Goal: Task Accomplishment & Management: Manage account settings

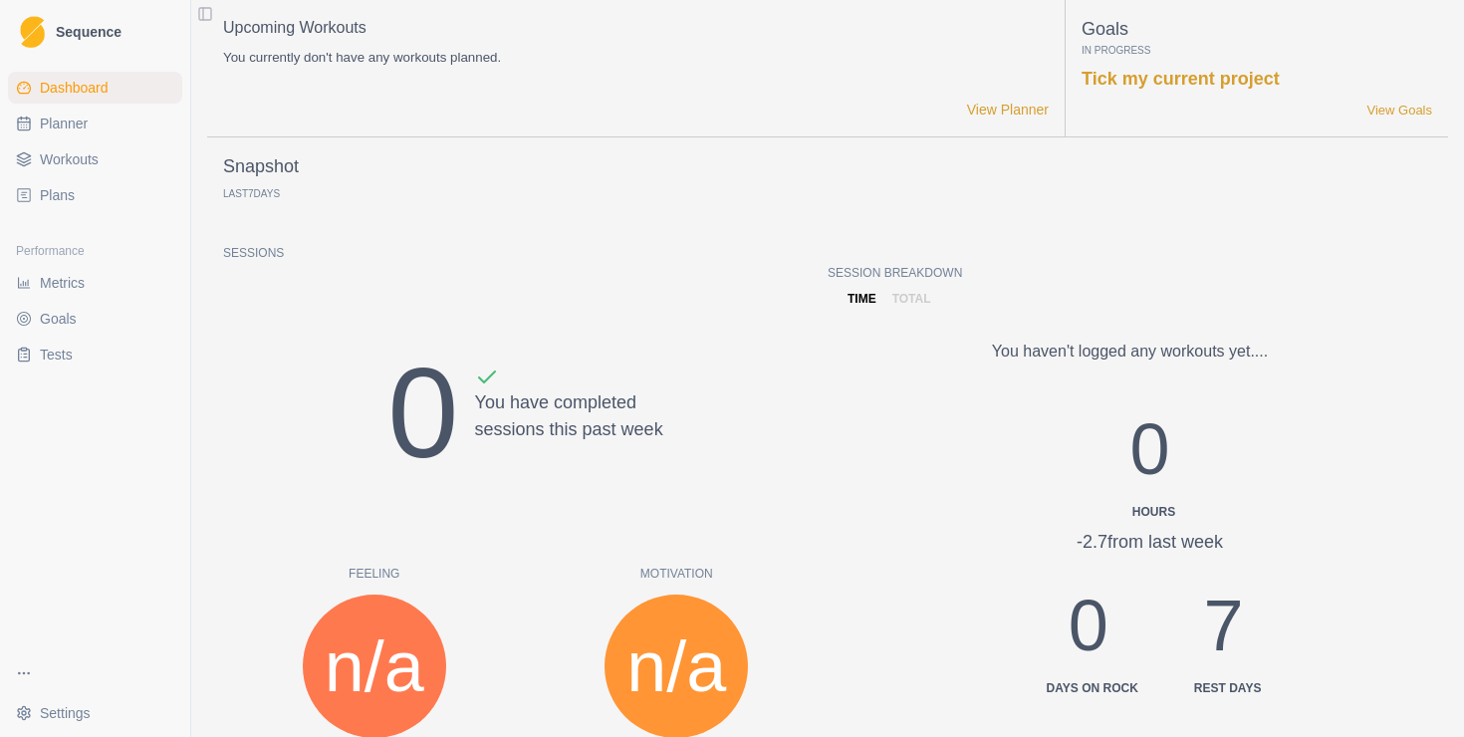
click at [81, 188] on link "Plans" at bounding box center [95, 195] width 174 height 32
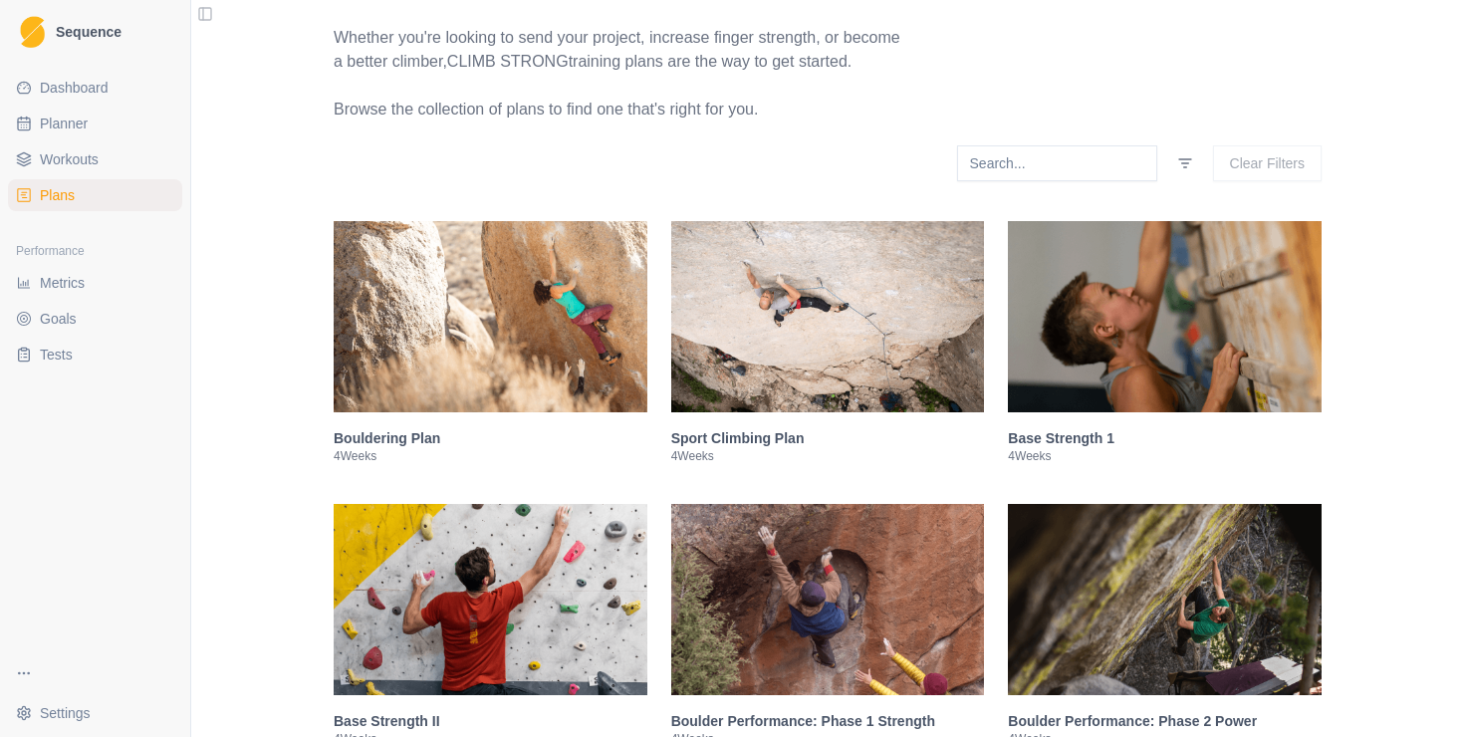
scroll to position [206, 0]
click at [426, 329] on img at bounding box center [491, 315] width 314 height 191
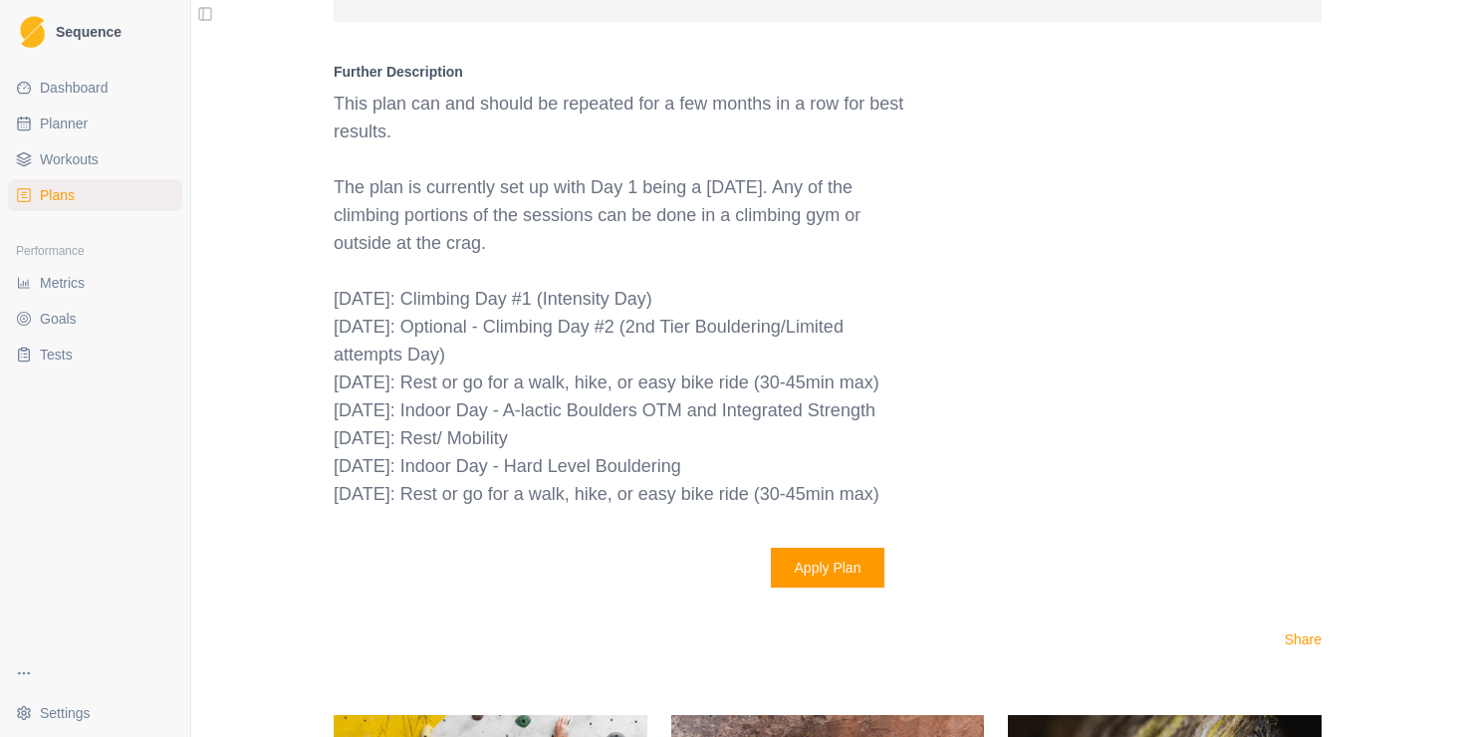
scroll to position [0, 0]
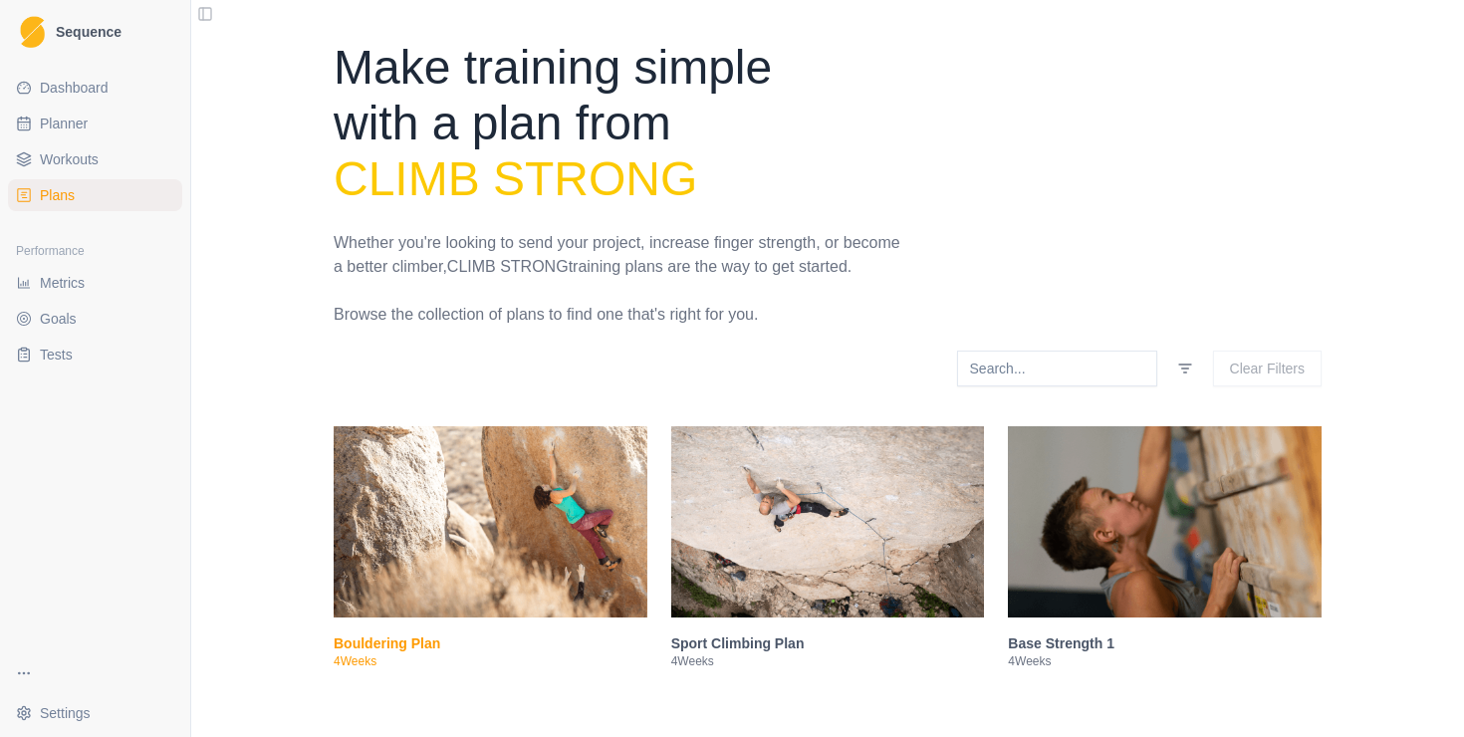
click at [76, 168] on span "Workouts" at bounding box center [69, 159] width 59 height 20
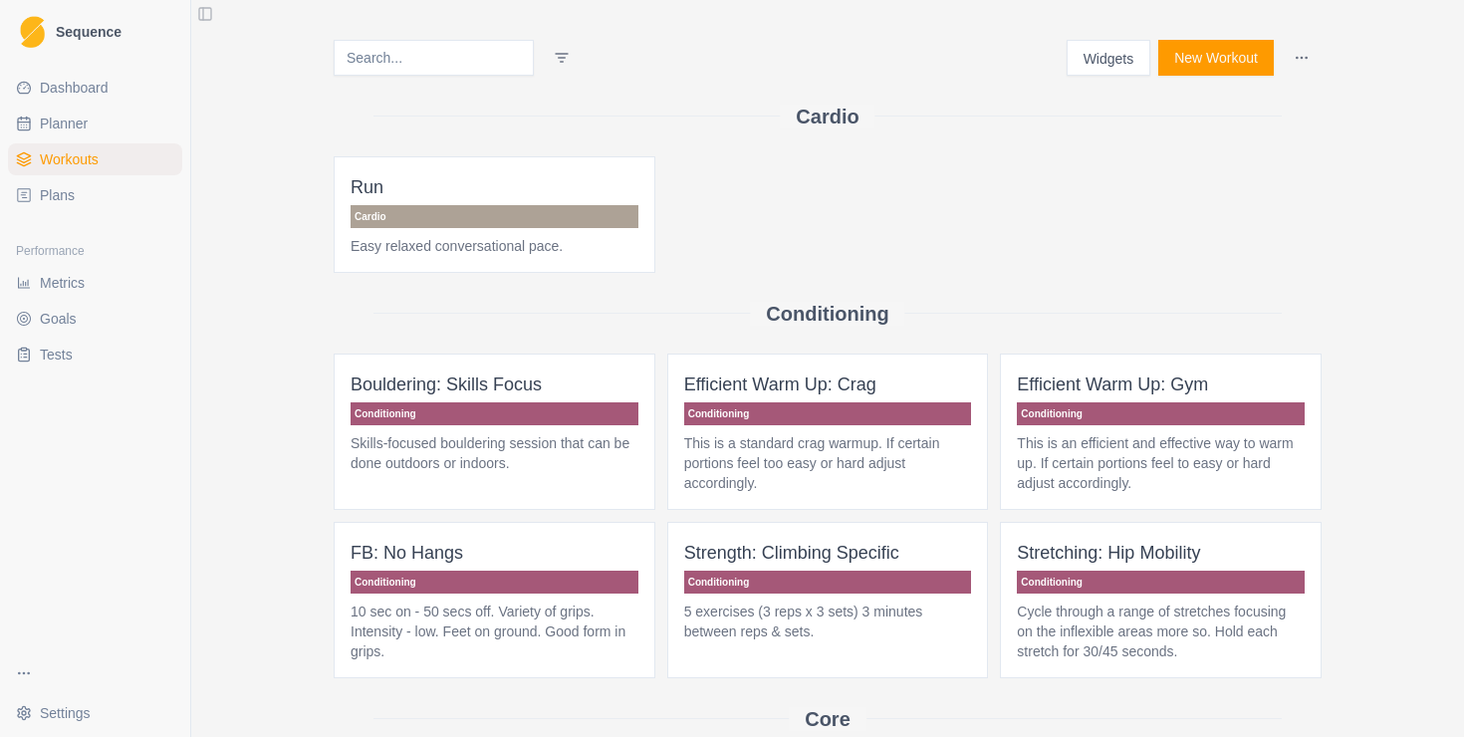
click at [436, 63] on input at bounding box center [434, 58] width 200 height 36
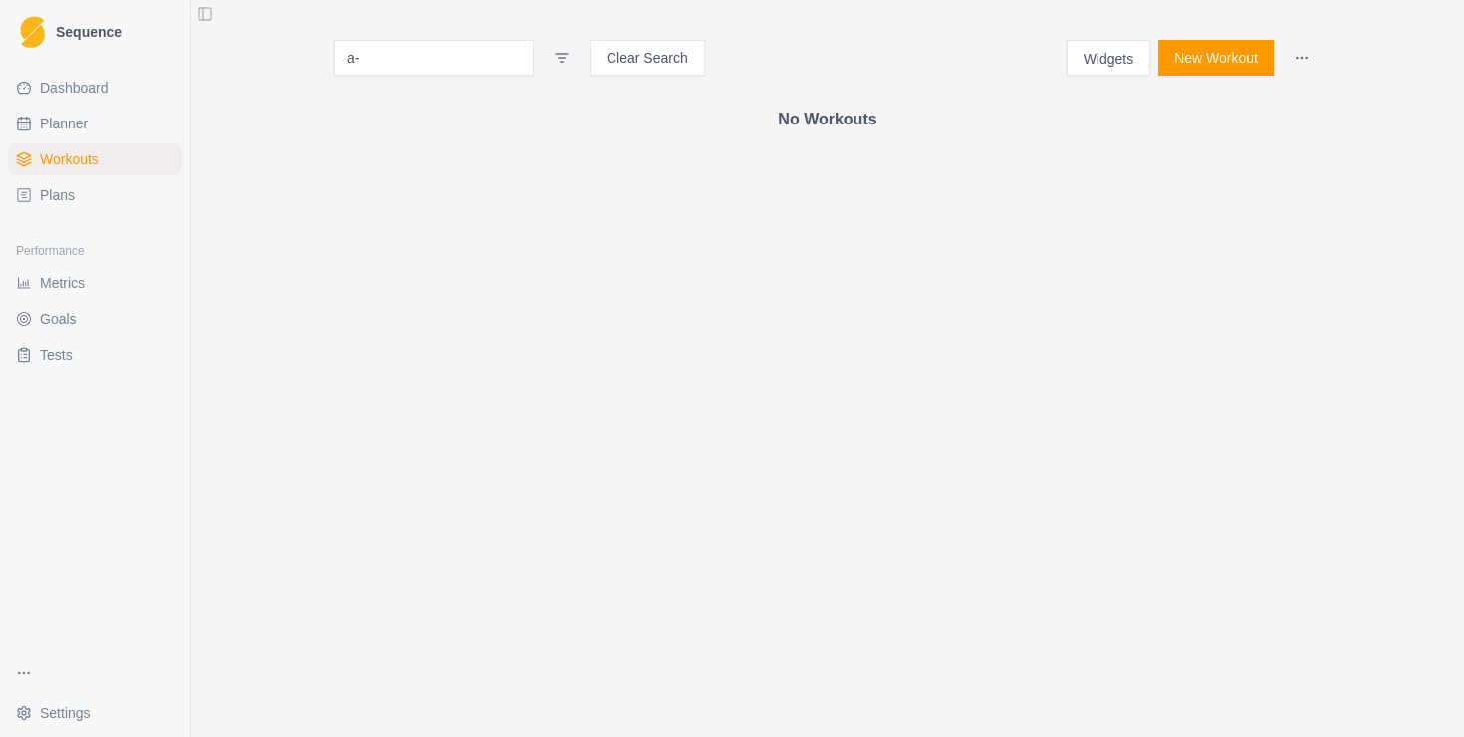
type input "a"
type input "o"
type input "l"
type input "integrated"
click at [76, 201] on link "Plans" at bounding box center [95, 195] width 174 height 32
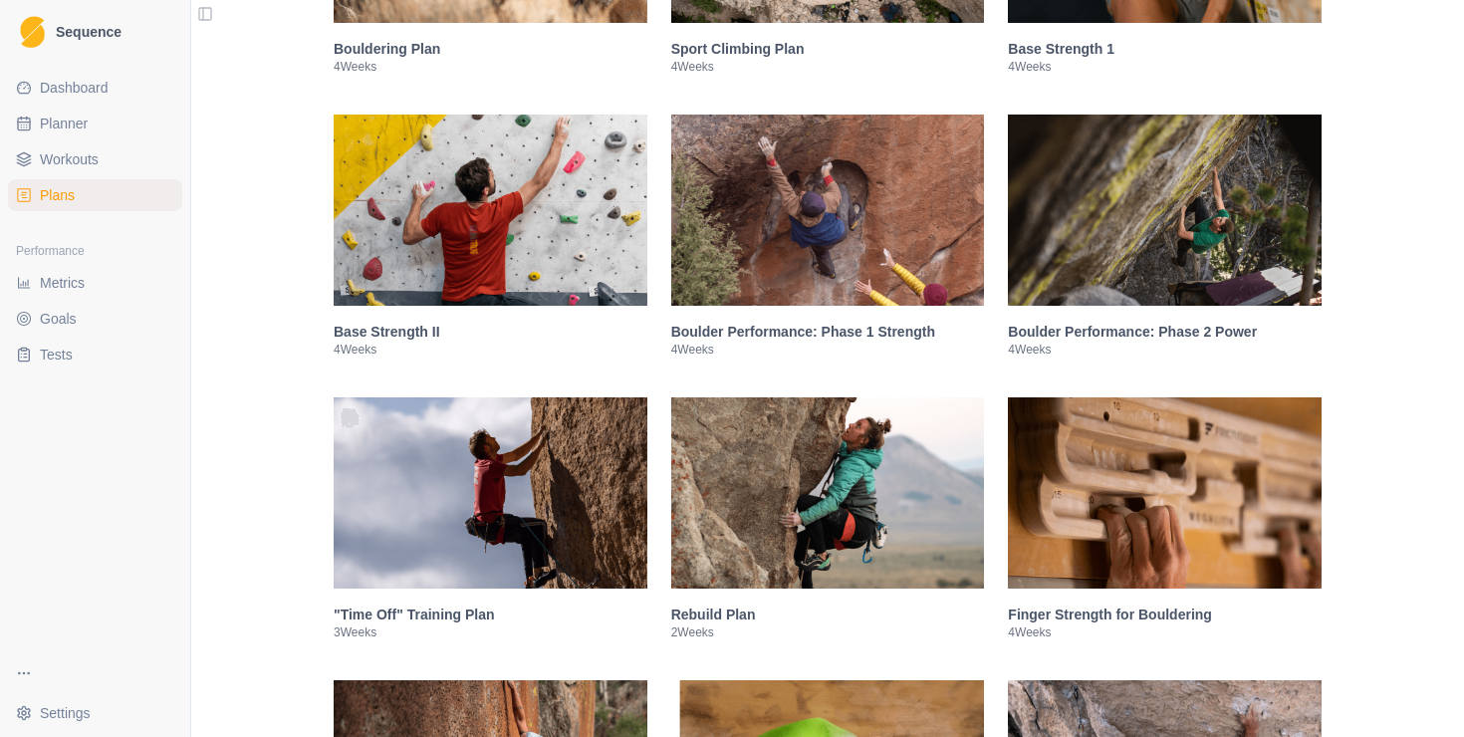
scroll to position [597, 0]
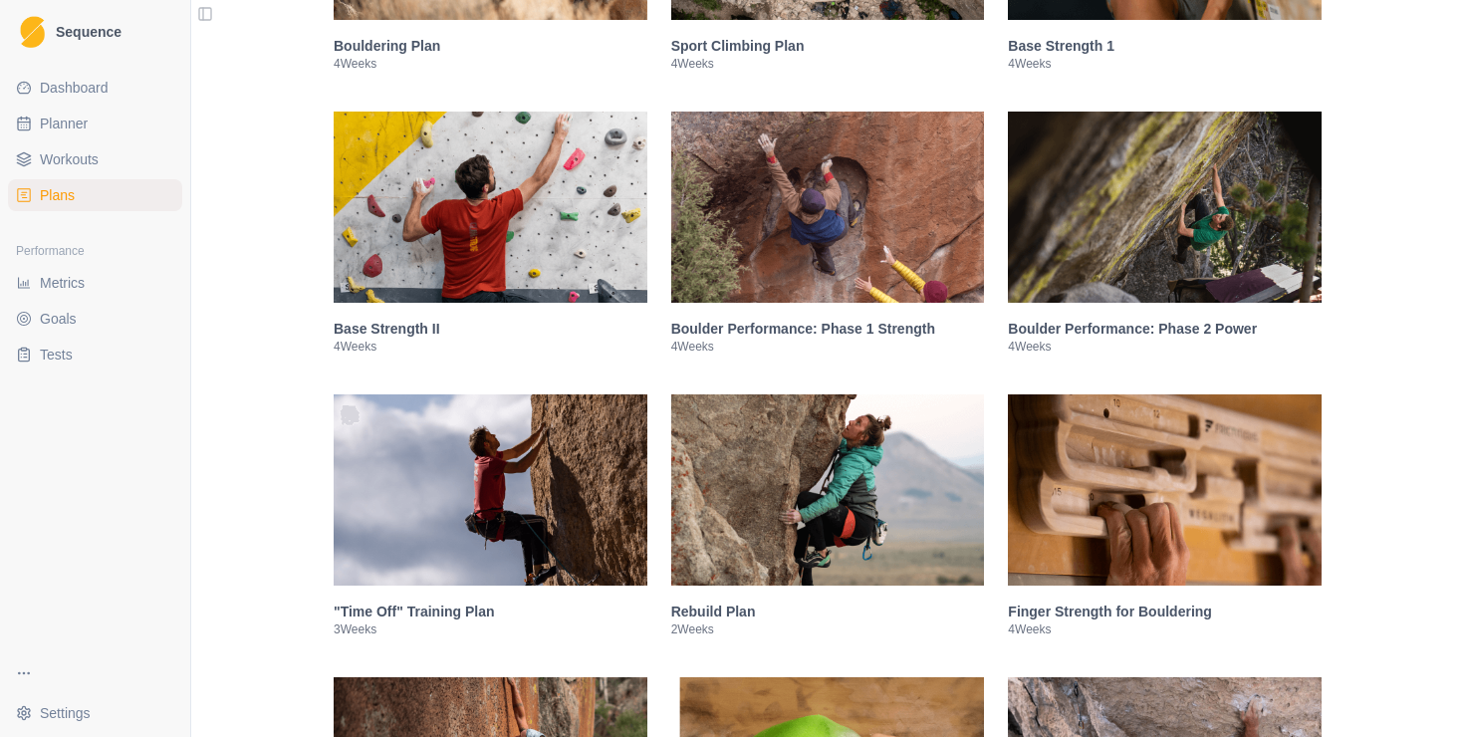
click at [886, 269] on img at bounding box center [828, 207] width 314 height 191
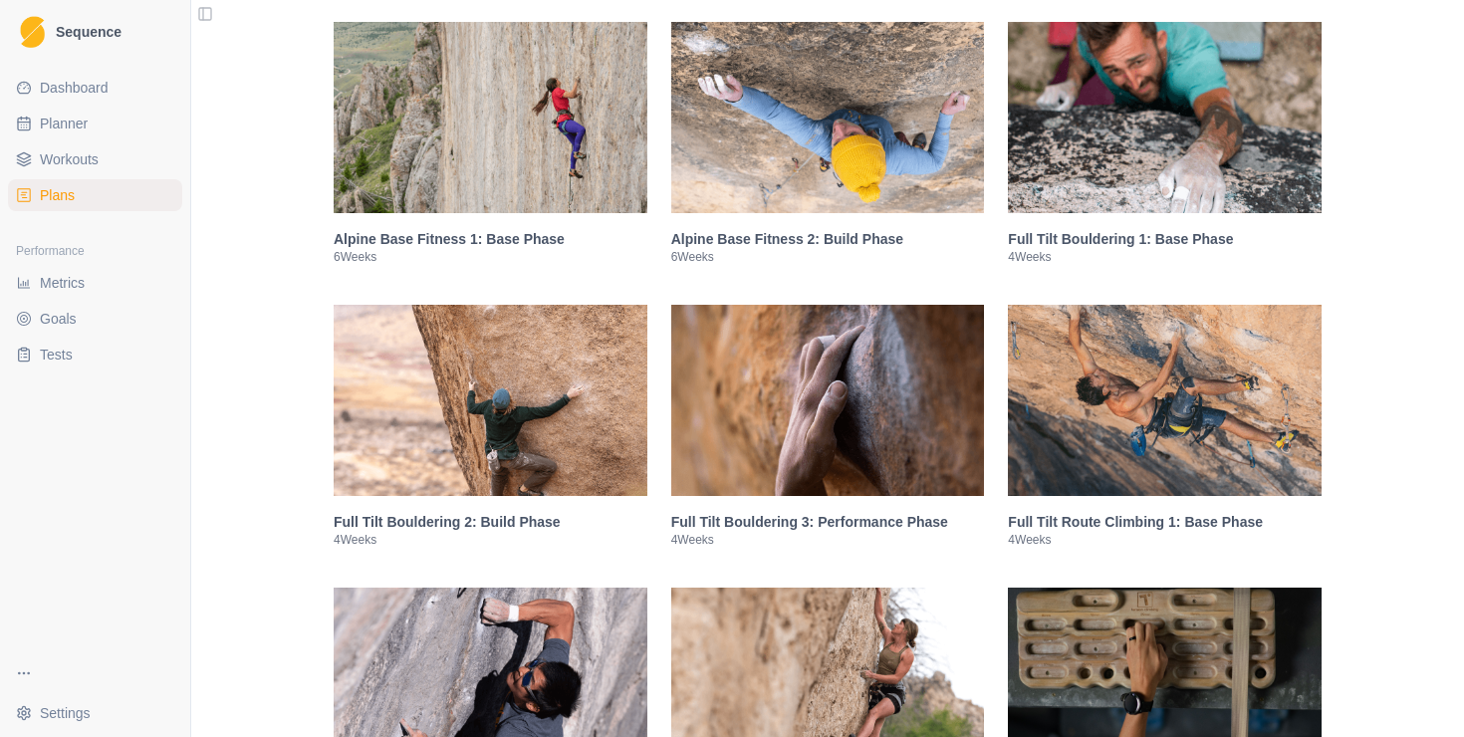
scroll to position [3475, 0]
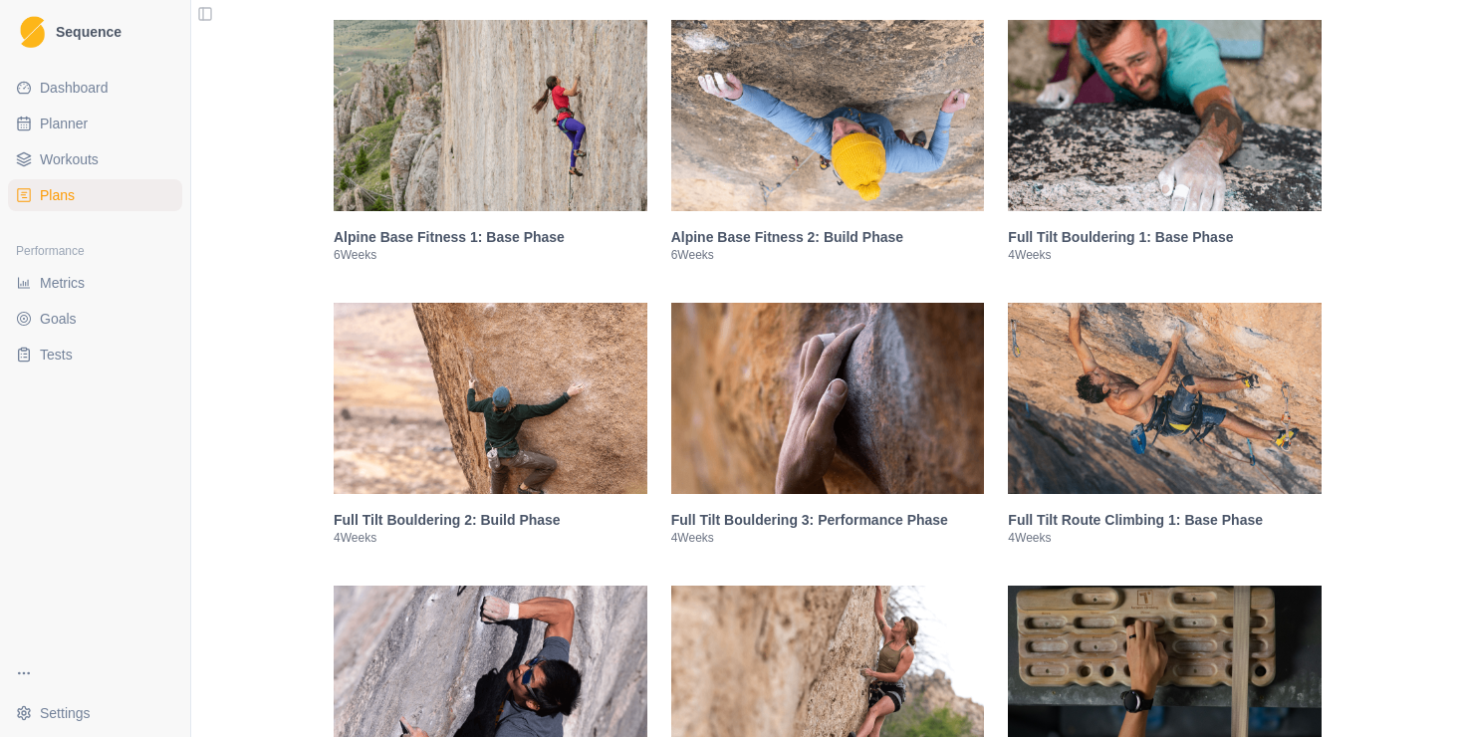
click at [796, 453] on img at bounding box center [828, 398] width 314 height 191
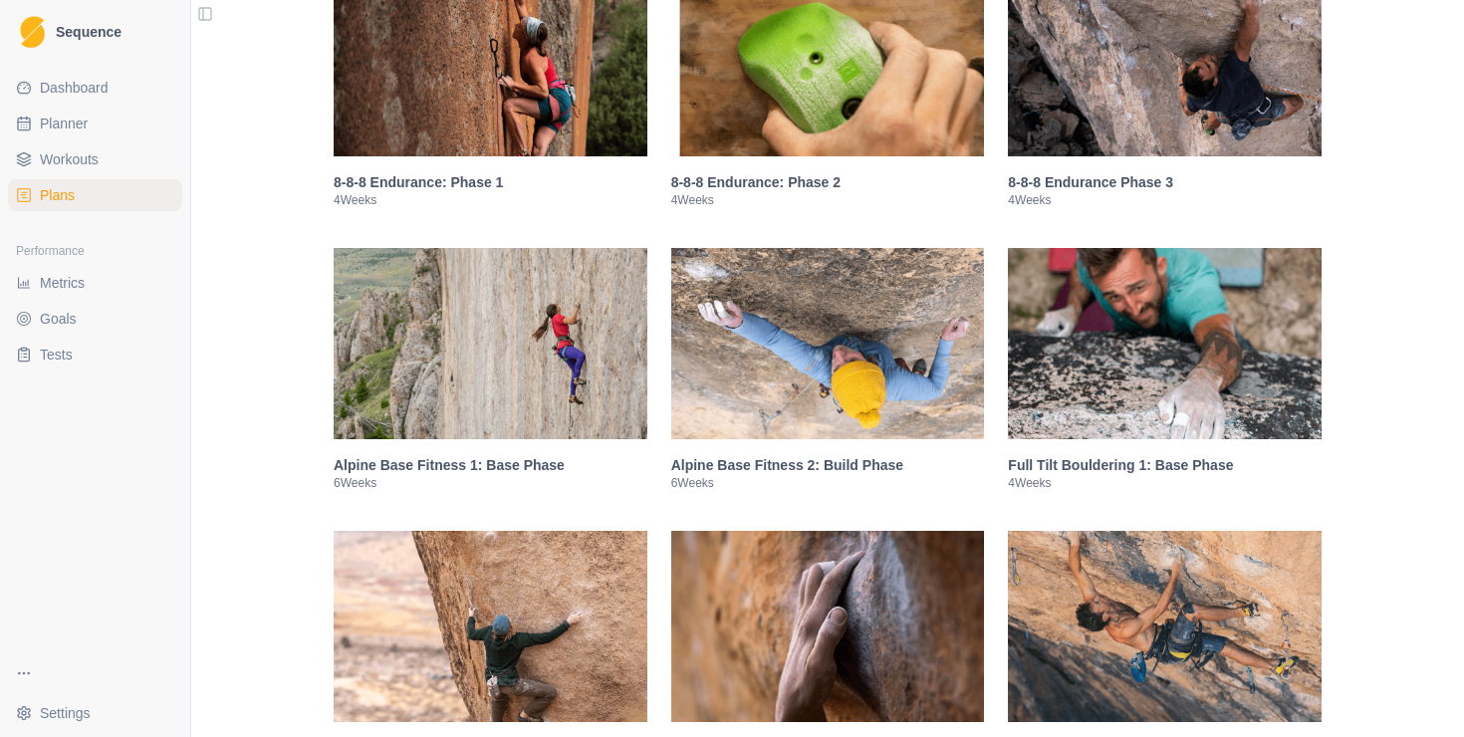
scroll to position [1367, 0]
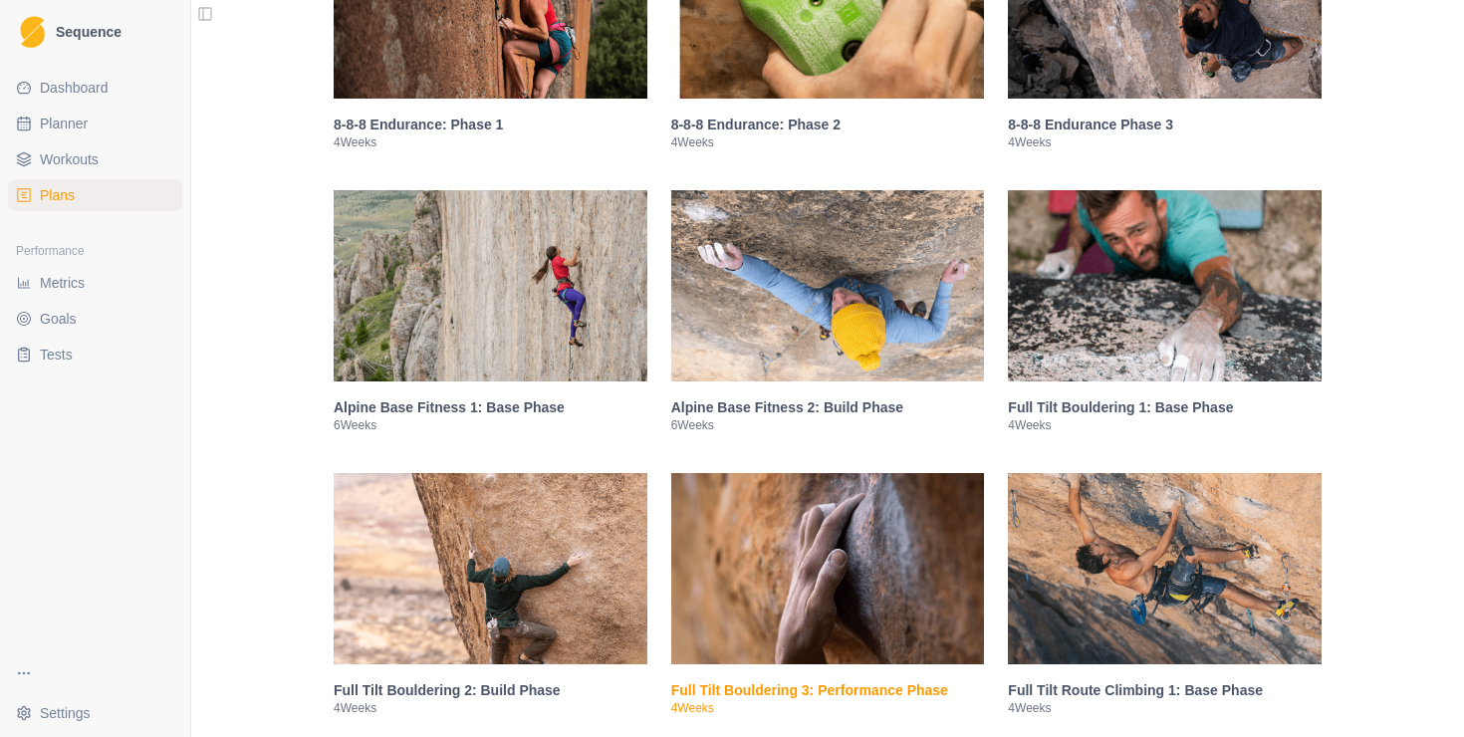
click at [509, 569] on img at bounding box center [491, 568] width 314 height 191
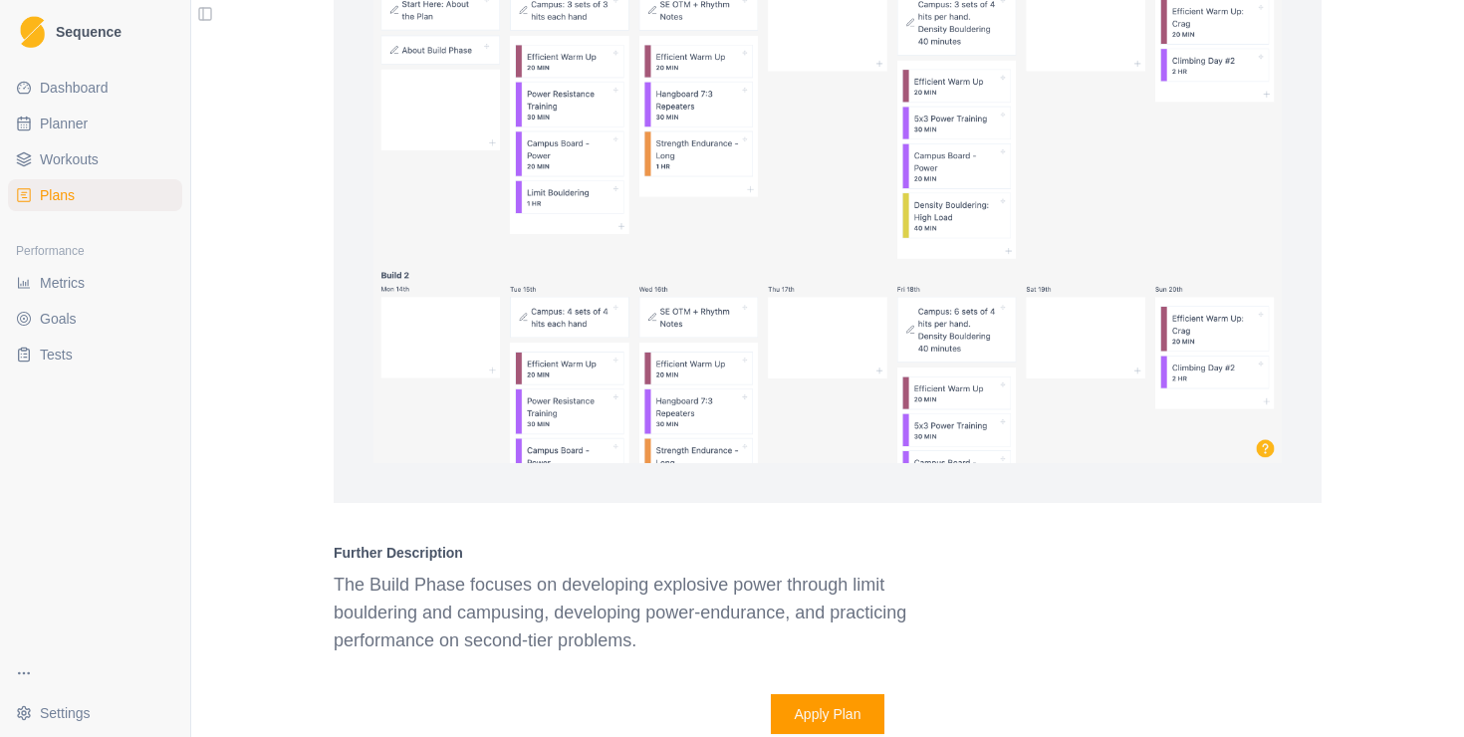
scroll to position [2583, 0]
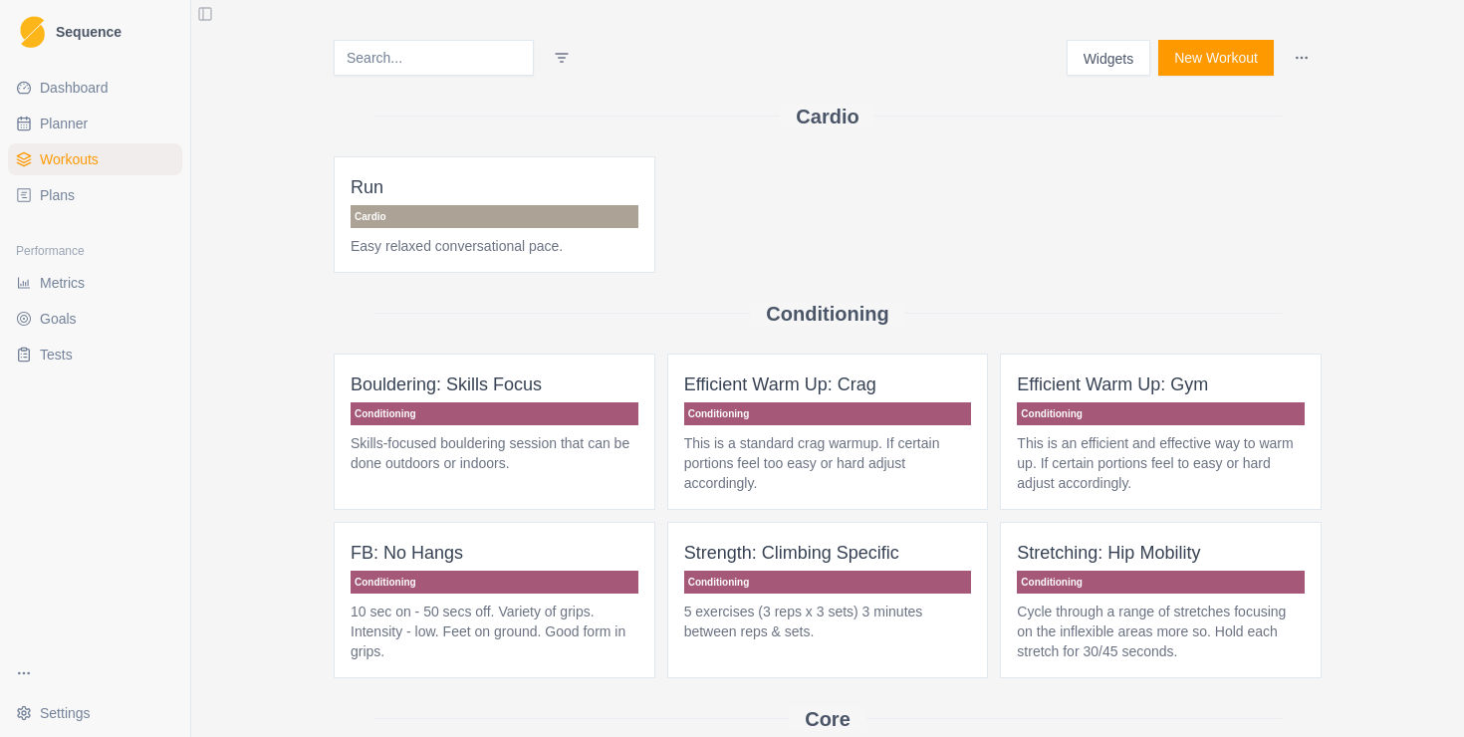
click at [445, 60] on input at bounding box center [434, 58] width 200 height 36
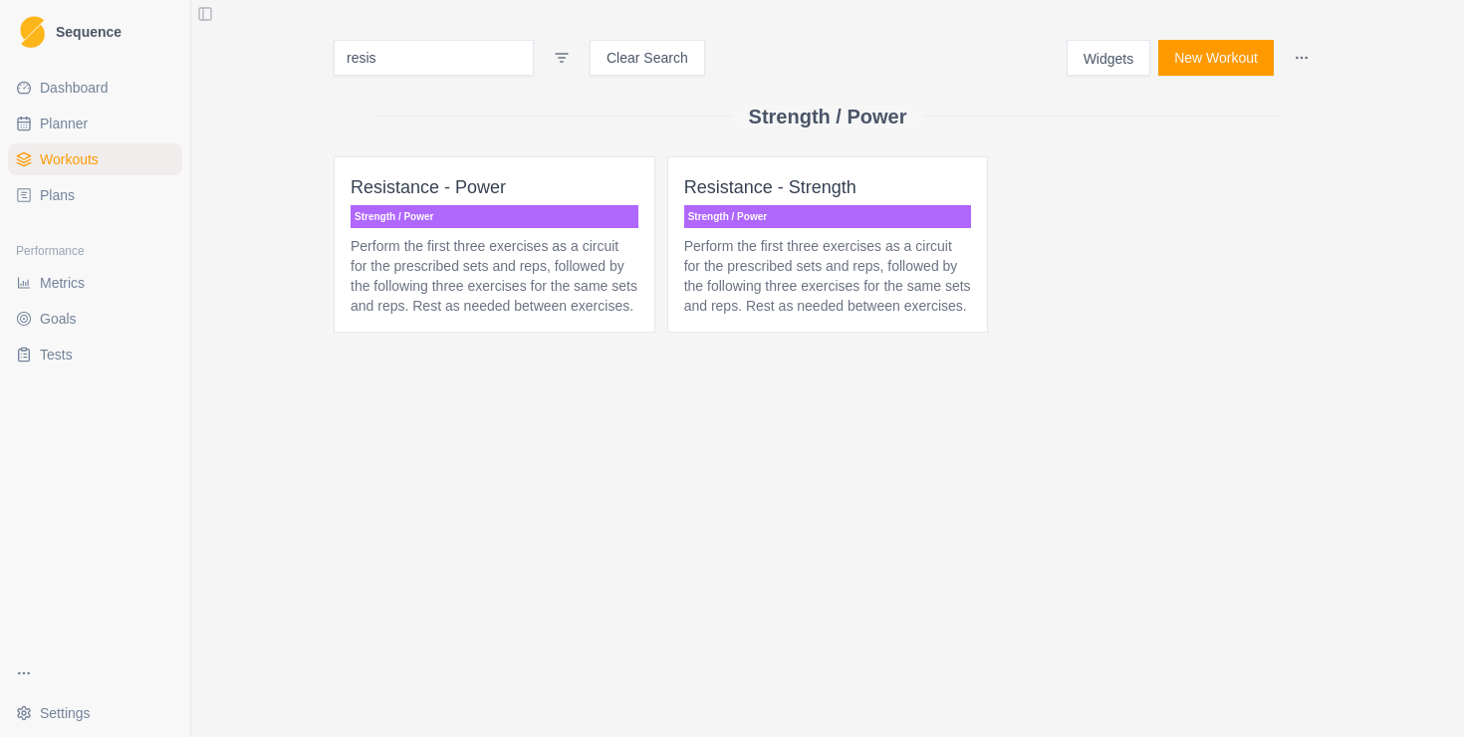
type input "resis"
click at [772, 214] on p "Strength / Power" at bounding box center [828, 216] width 288 height 23
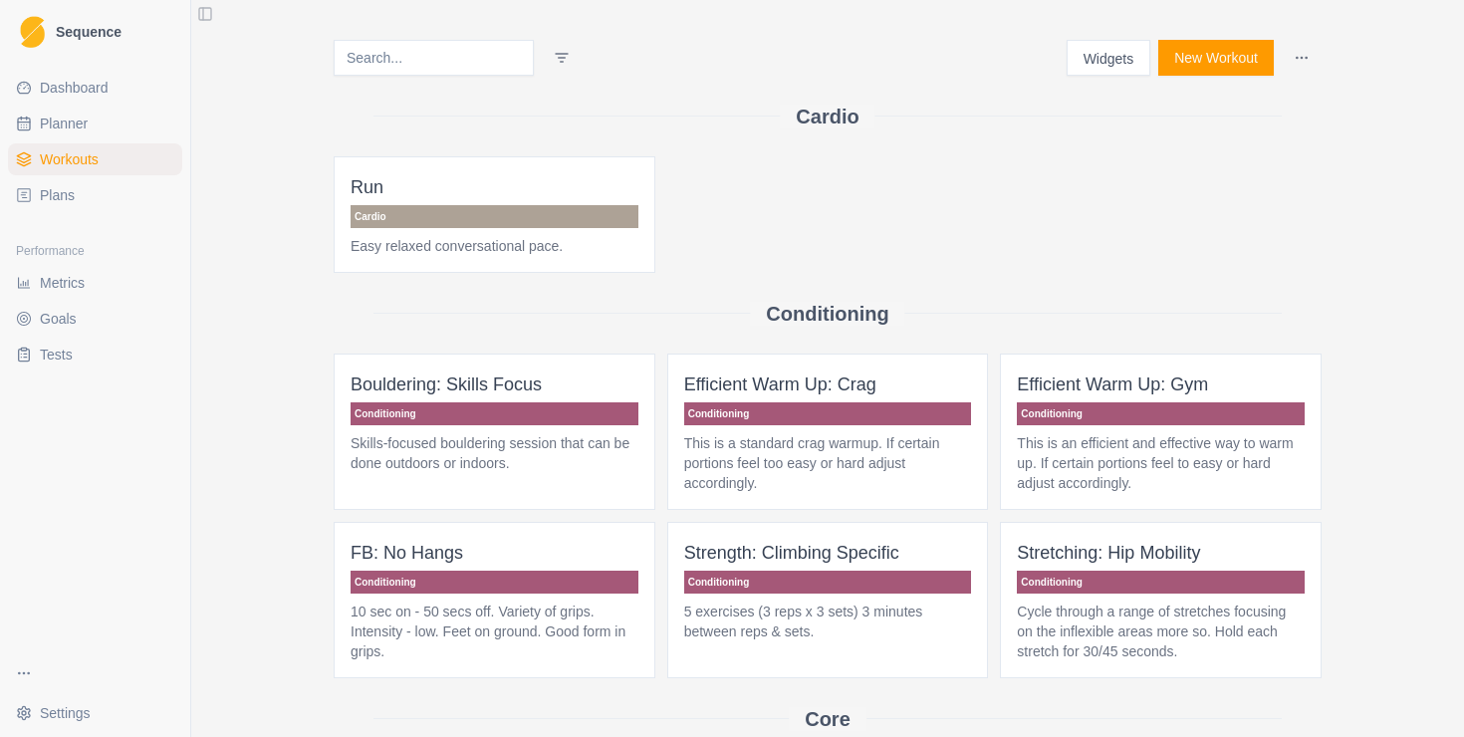
click at [68, 197] on span "Plans" at bounding box center [57, 195] width 35 height 20
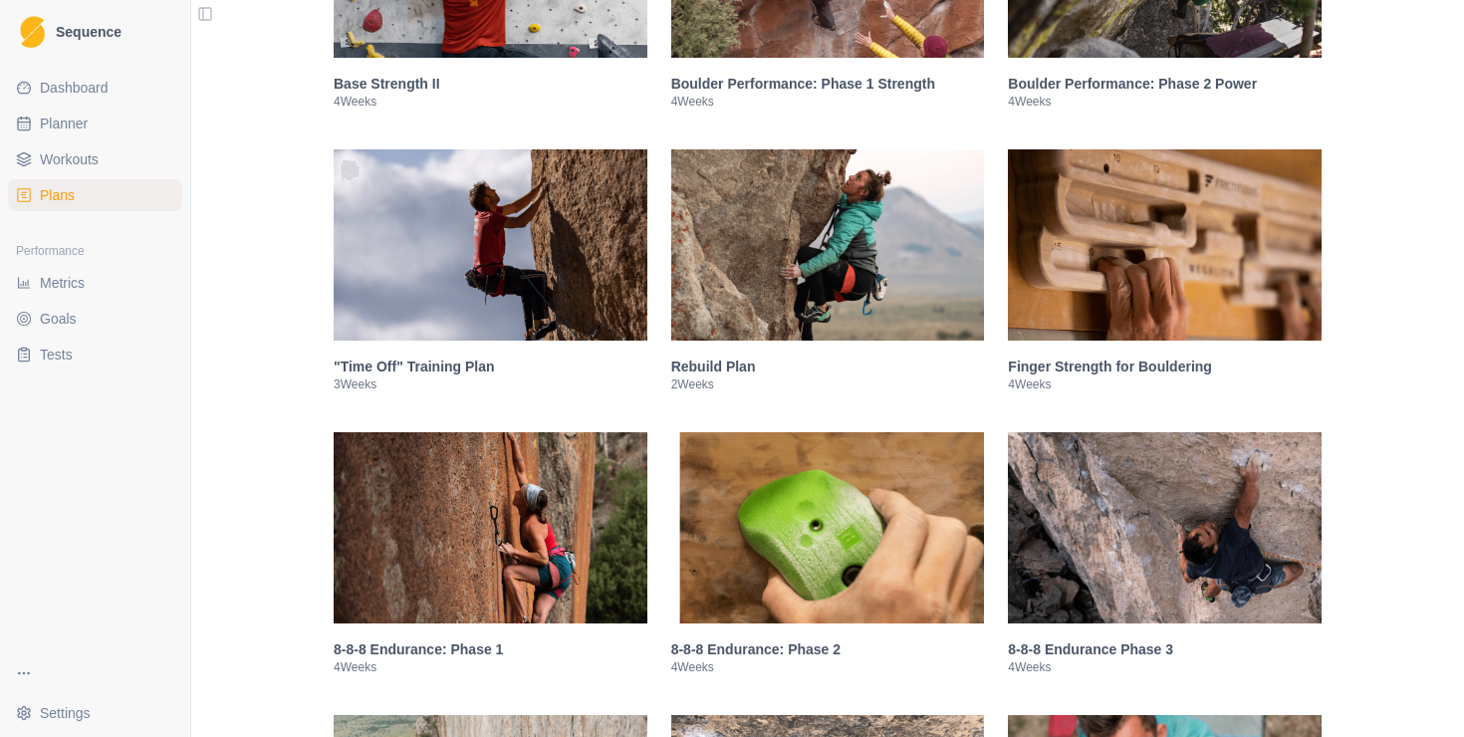
scroll to position [445, 0]
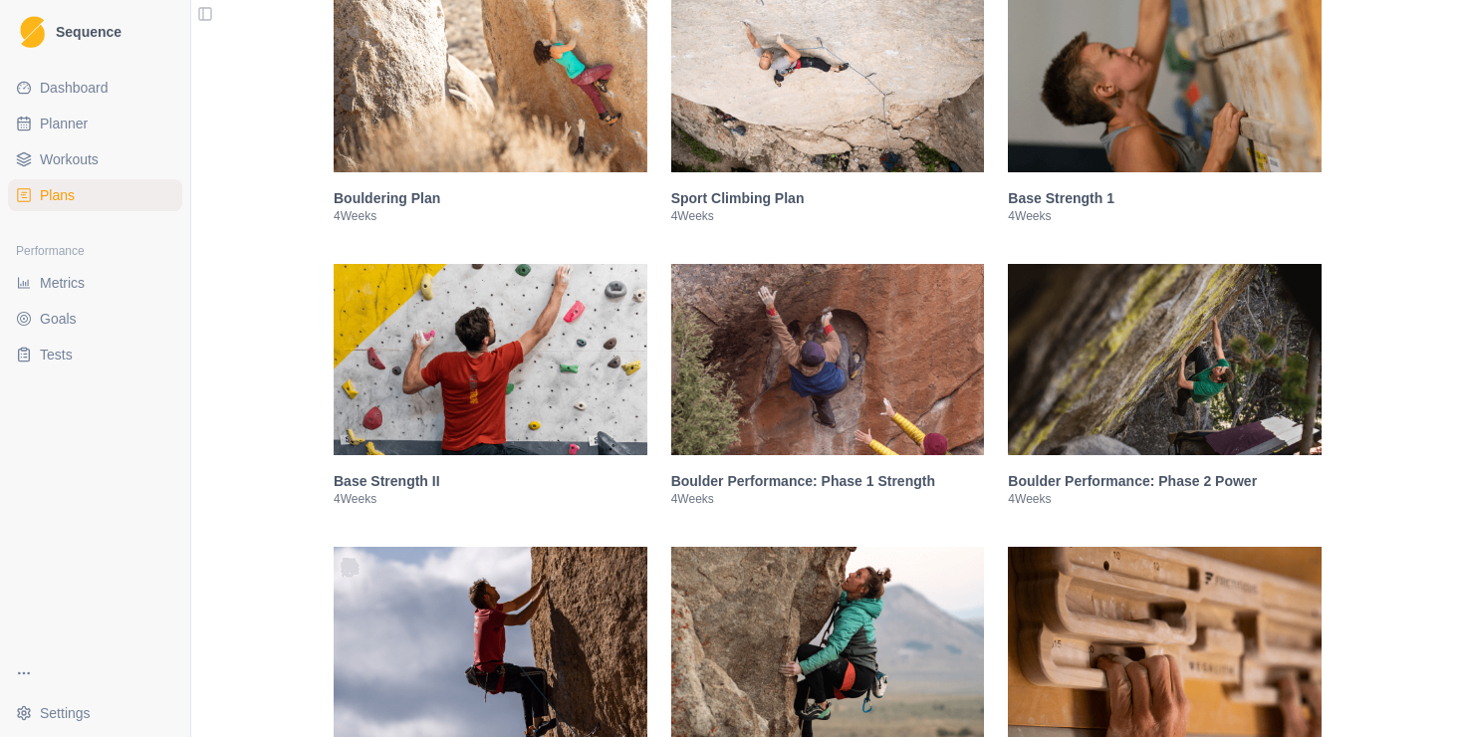
click at [1083, 491] on h3 "Boulder Performance: Phase 2 Power" at bounding box center [1165, 481] width 314 height 20
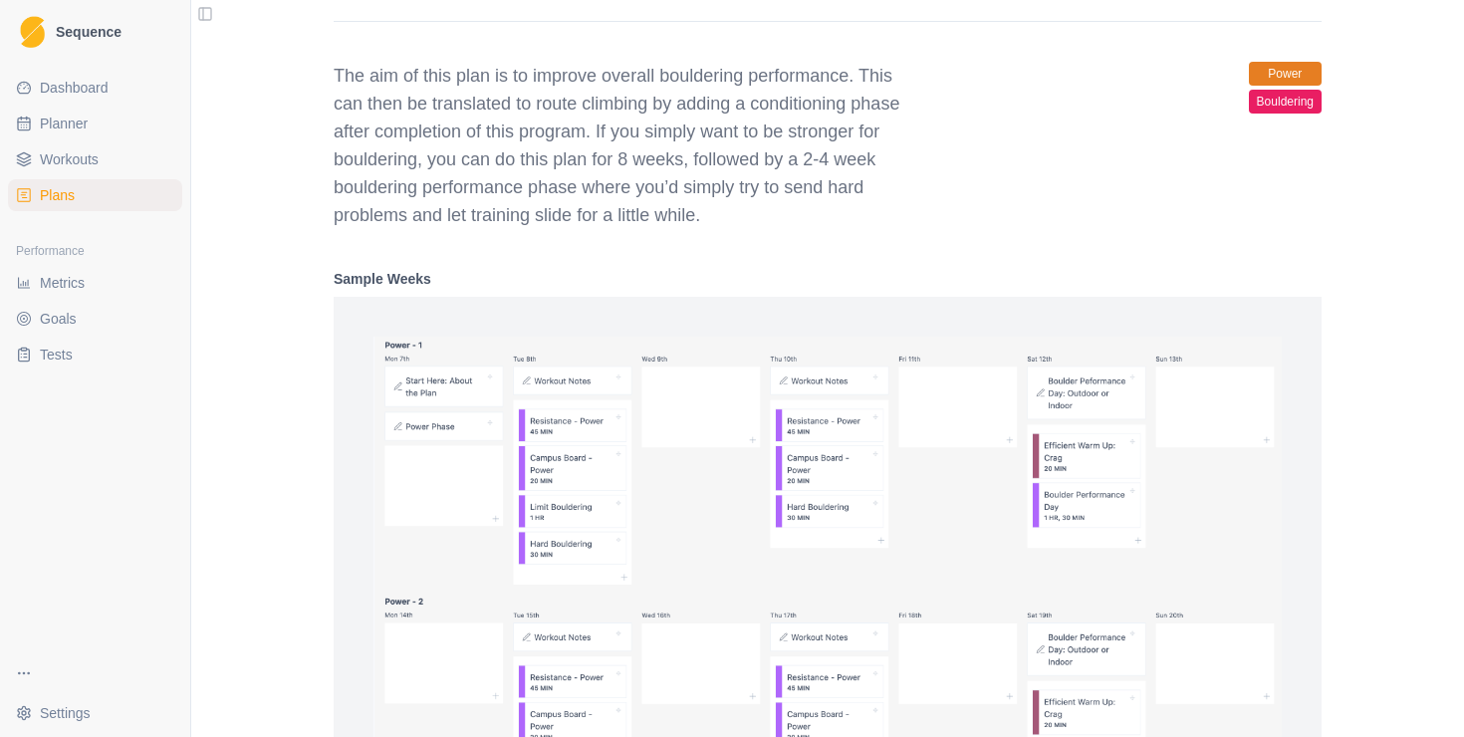
scroll to position [1440, 0]
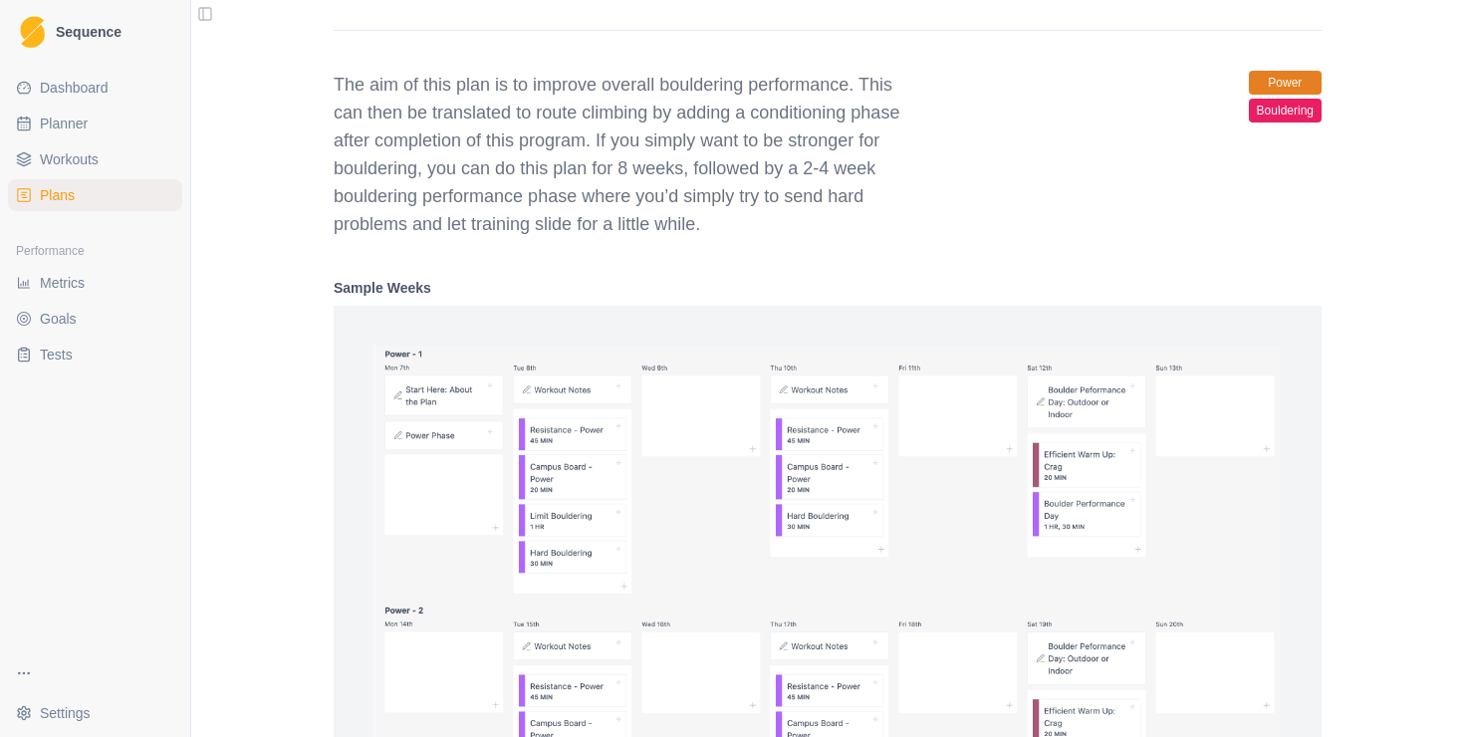
click at [81, 163] on span "Workouts" at bounding box center [69, 159] width 59 height 20
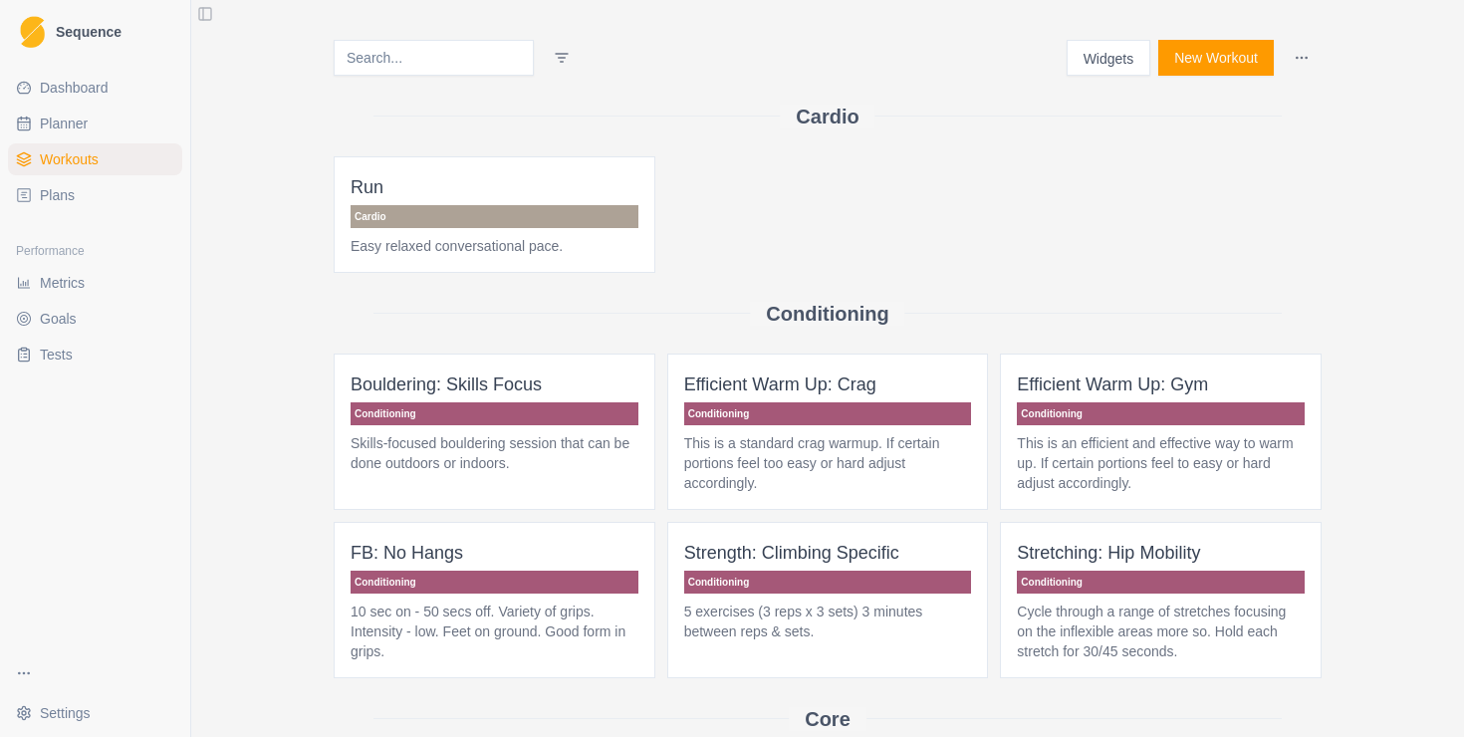
click at [61, 185] on span "Plans" at bounding box center [57, 195] width 35 height 20
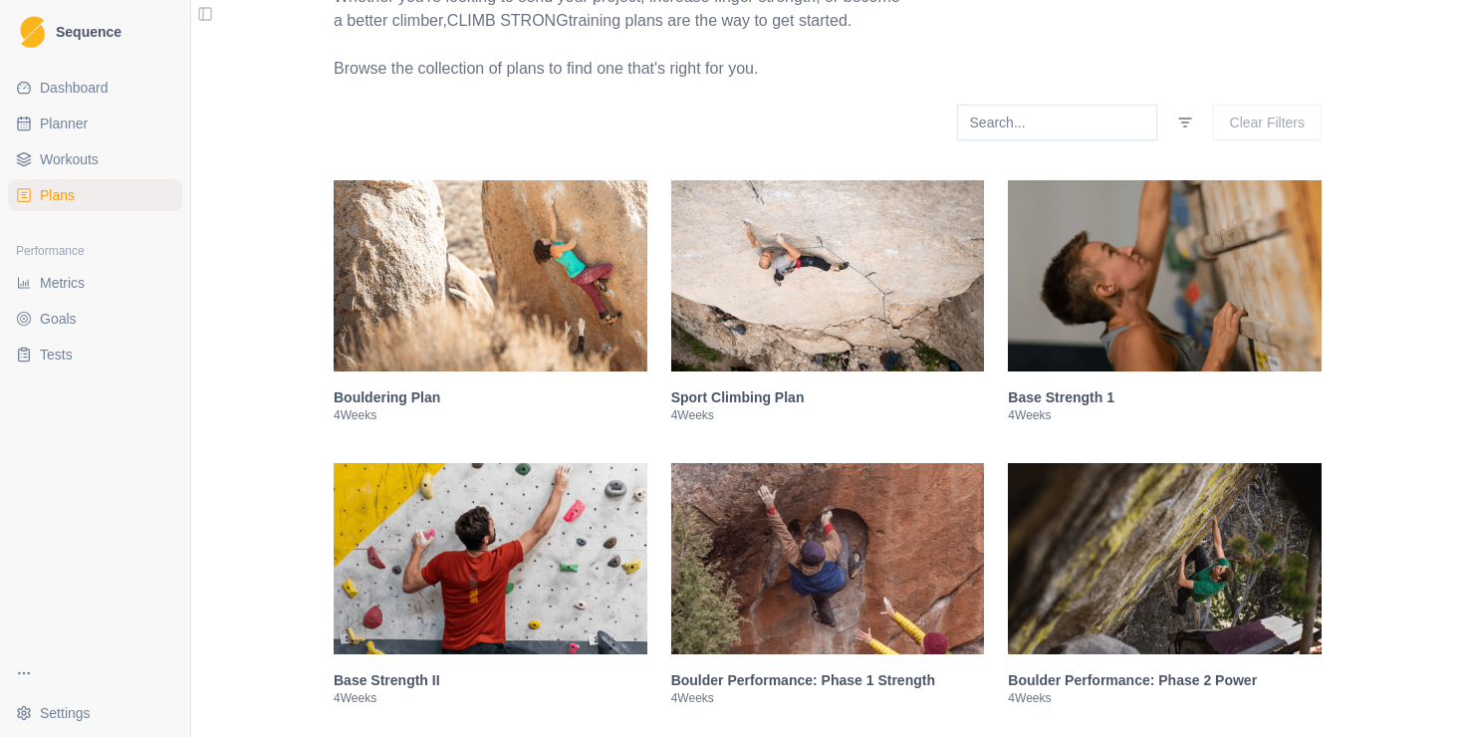
scroll to position [491, 0]
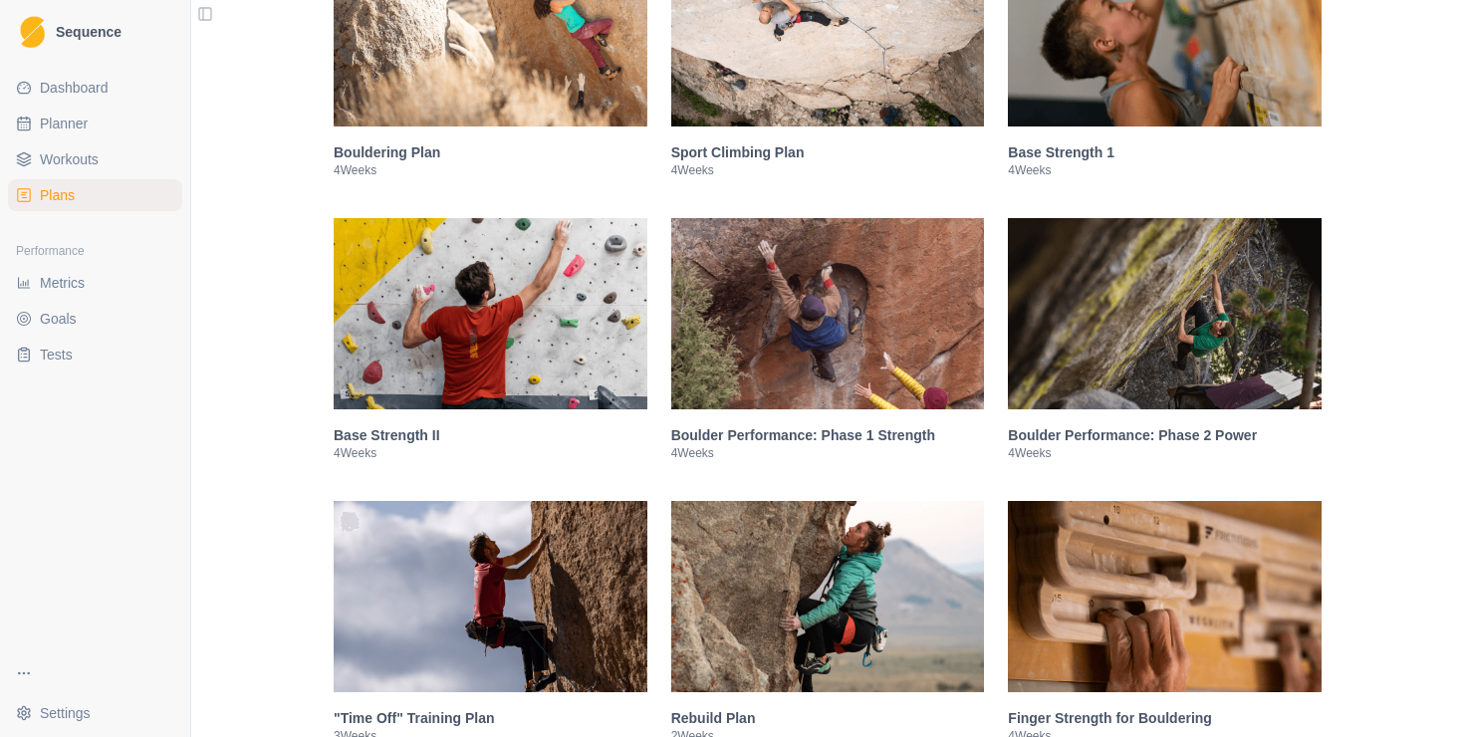
click at [1097, 355] on img at bounding box center [1165, 313] width 314 height 191
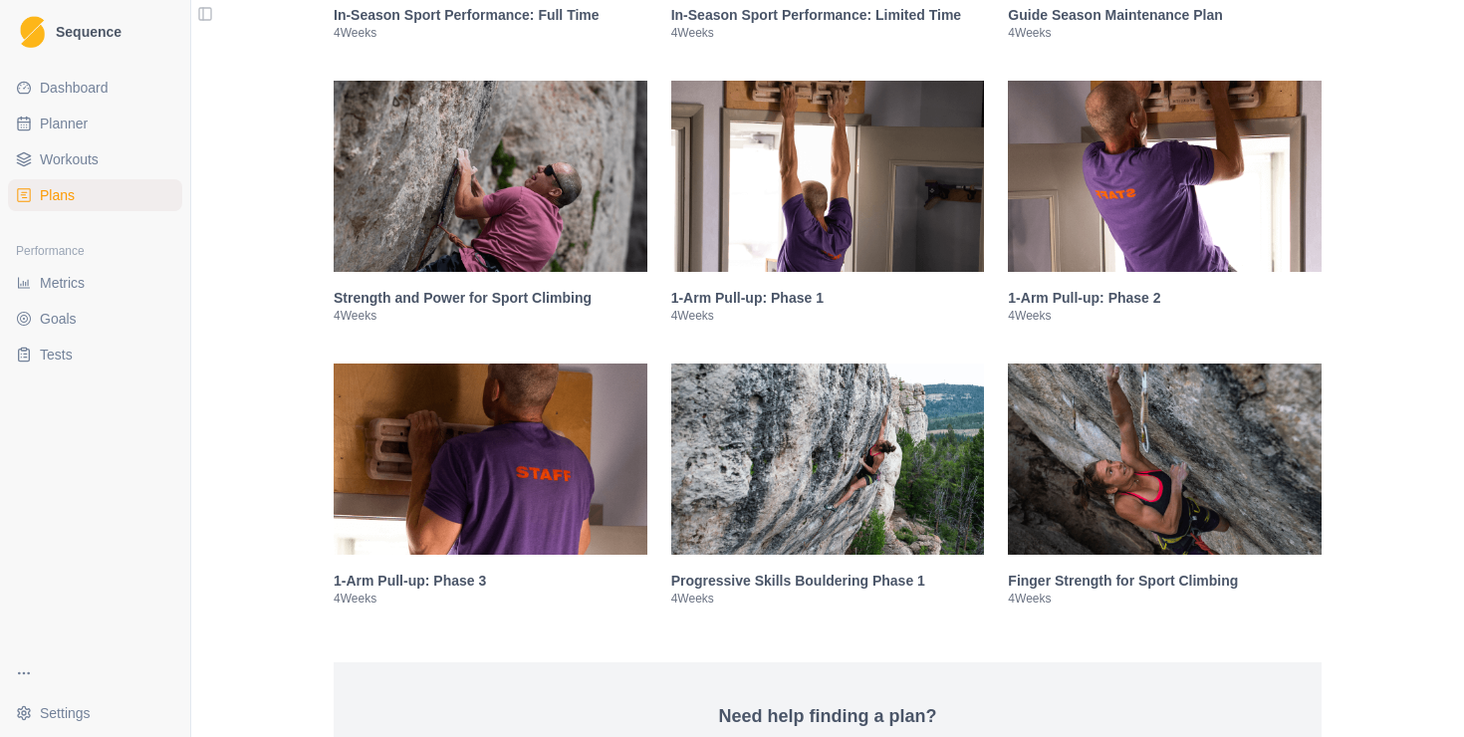
scroll to position [5261, 0]
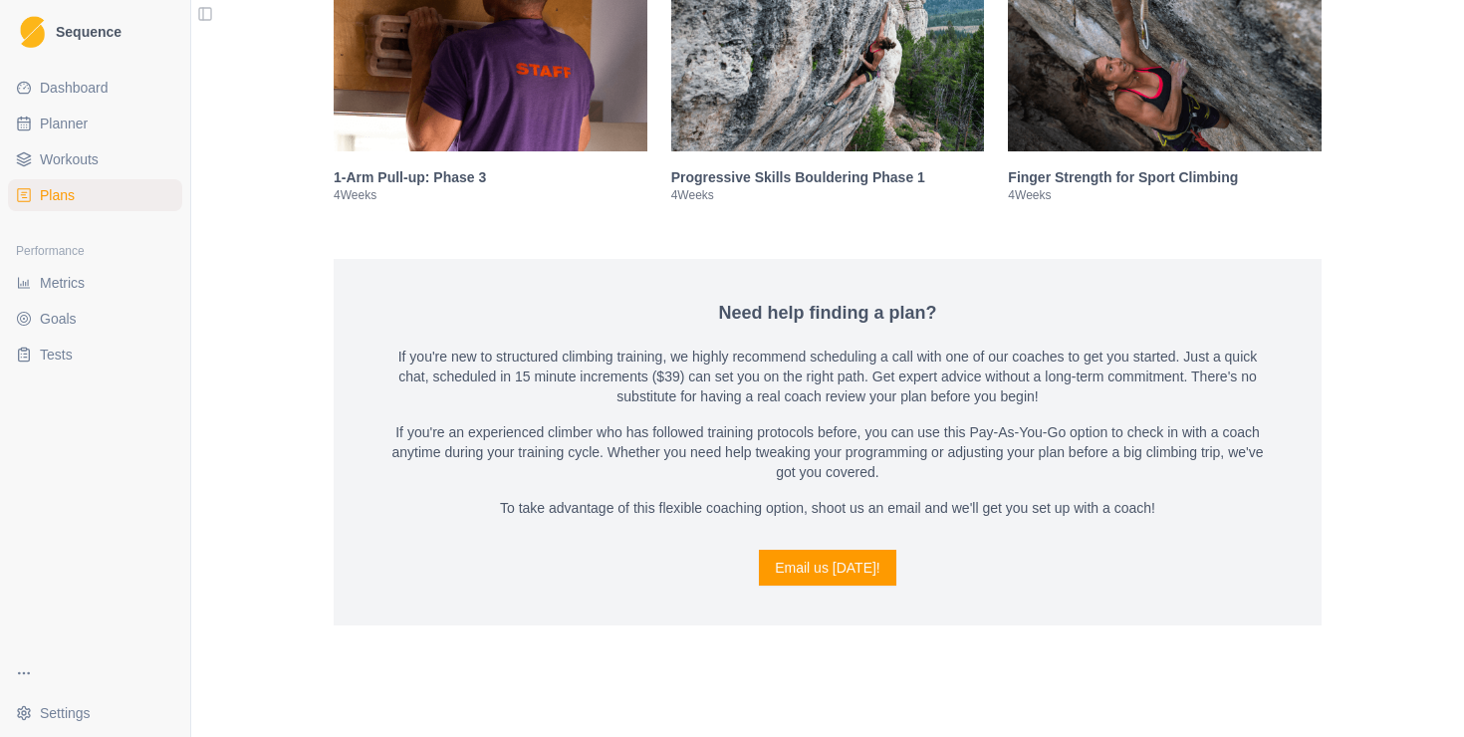
click at [843, 577] on link "Email us today!" at bounding box center [827, 568] width 137 height 36
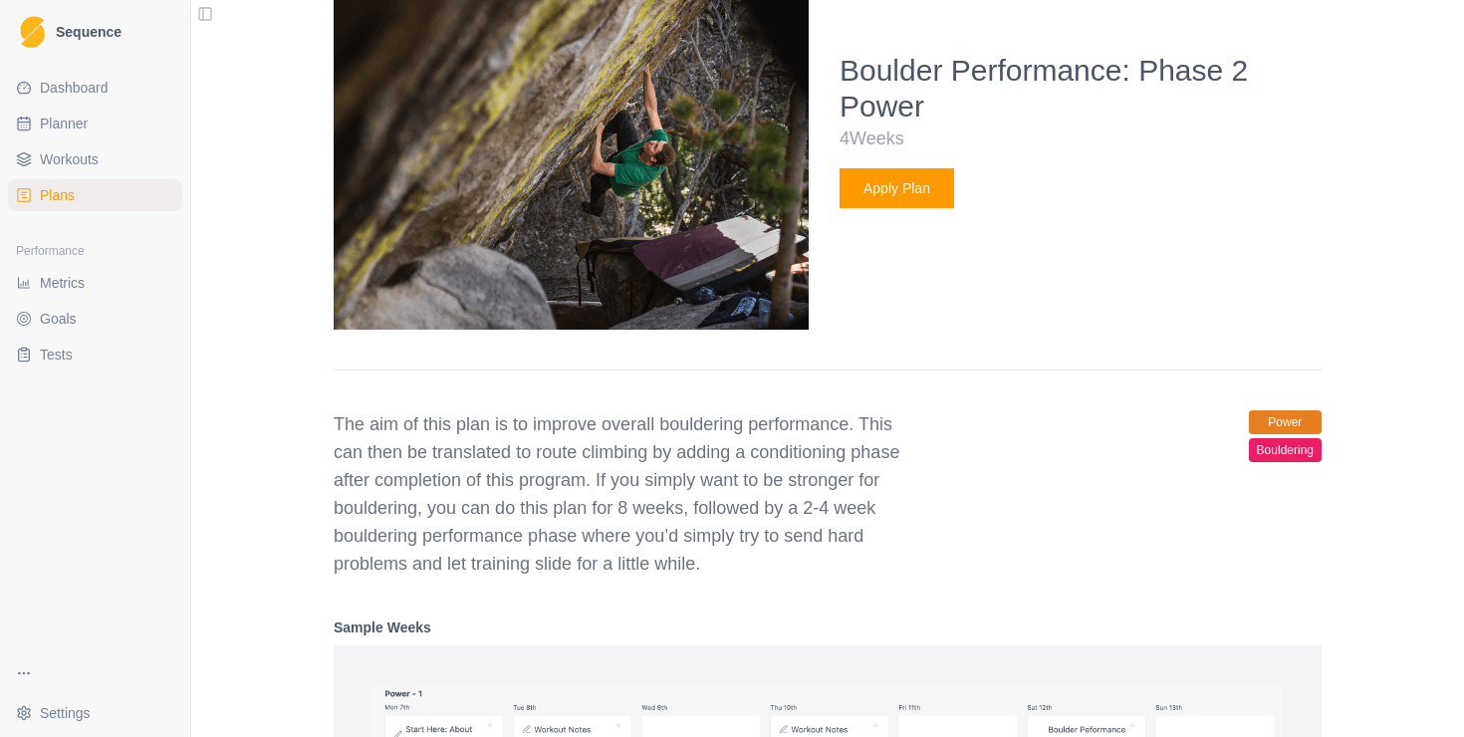
scroll to position [1649, 0]
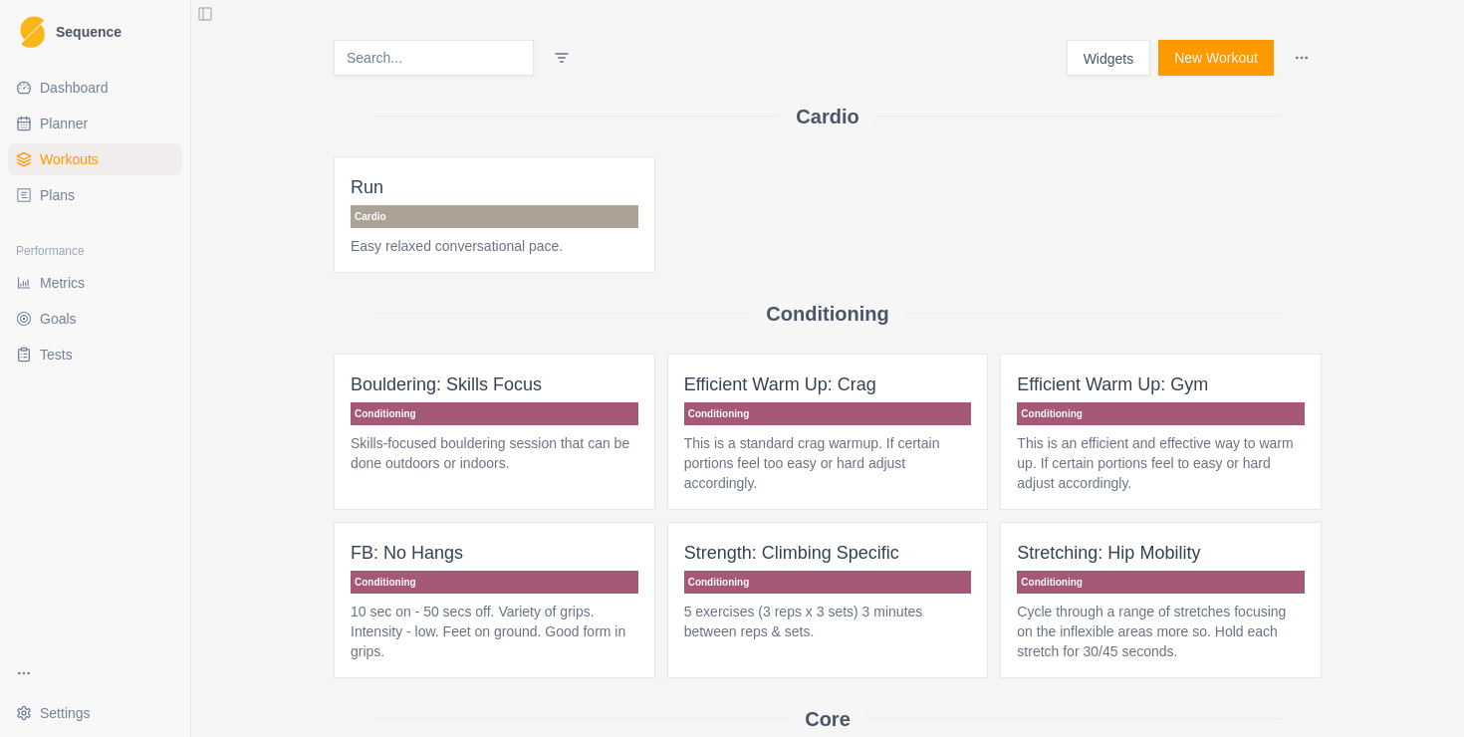
click at [456, 54] on input at bounding box center [434, 58] width 200 height 36
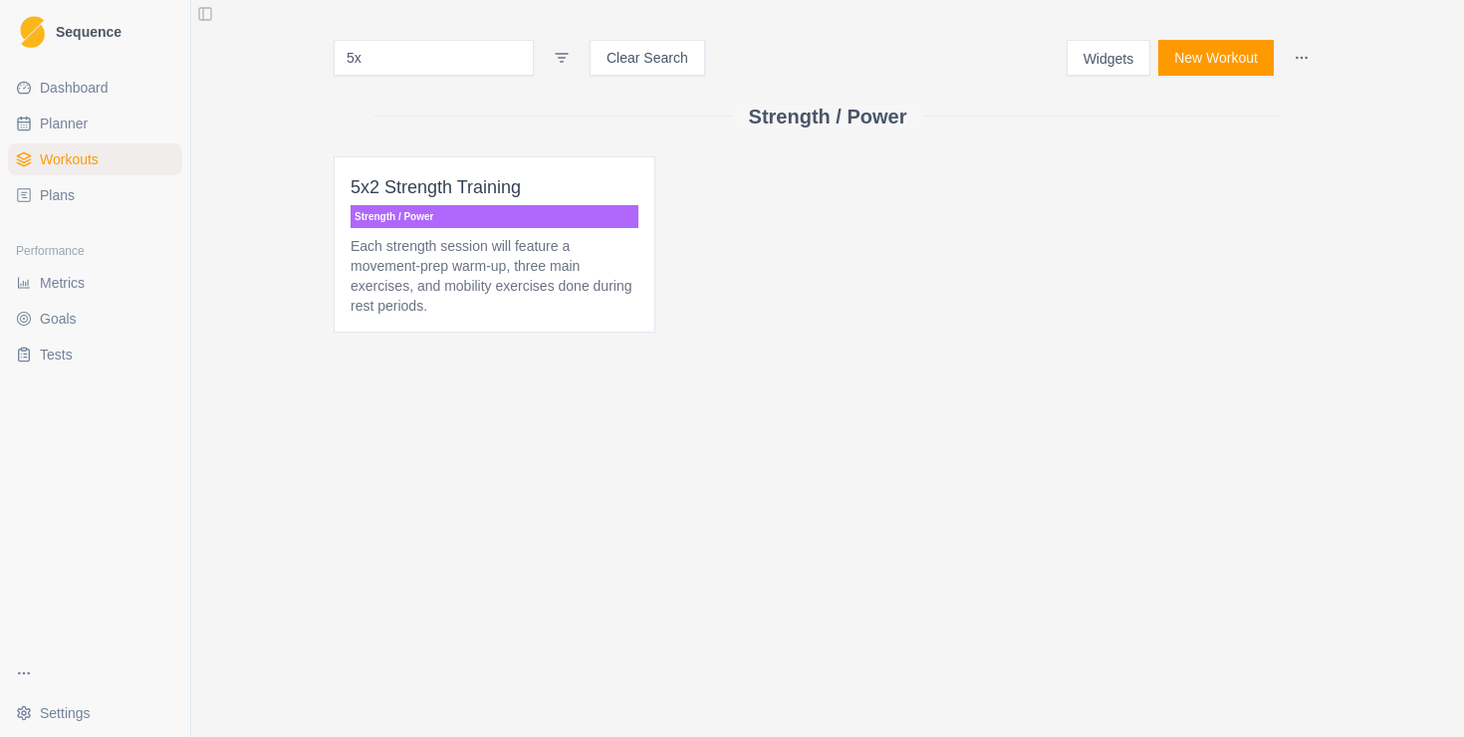
type input "5"
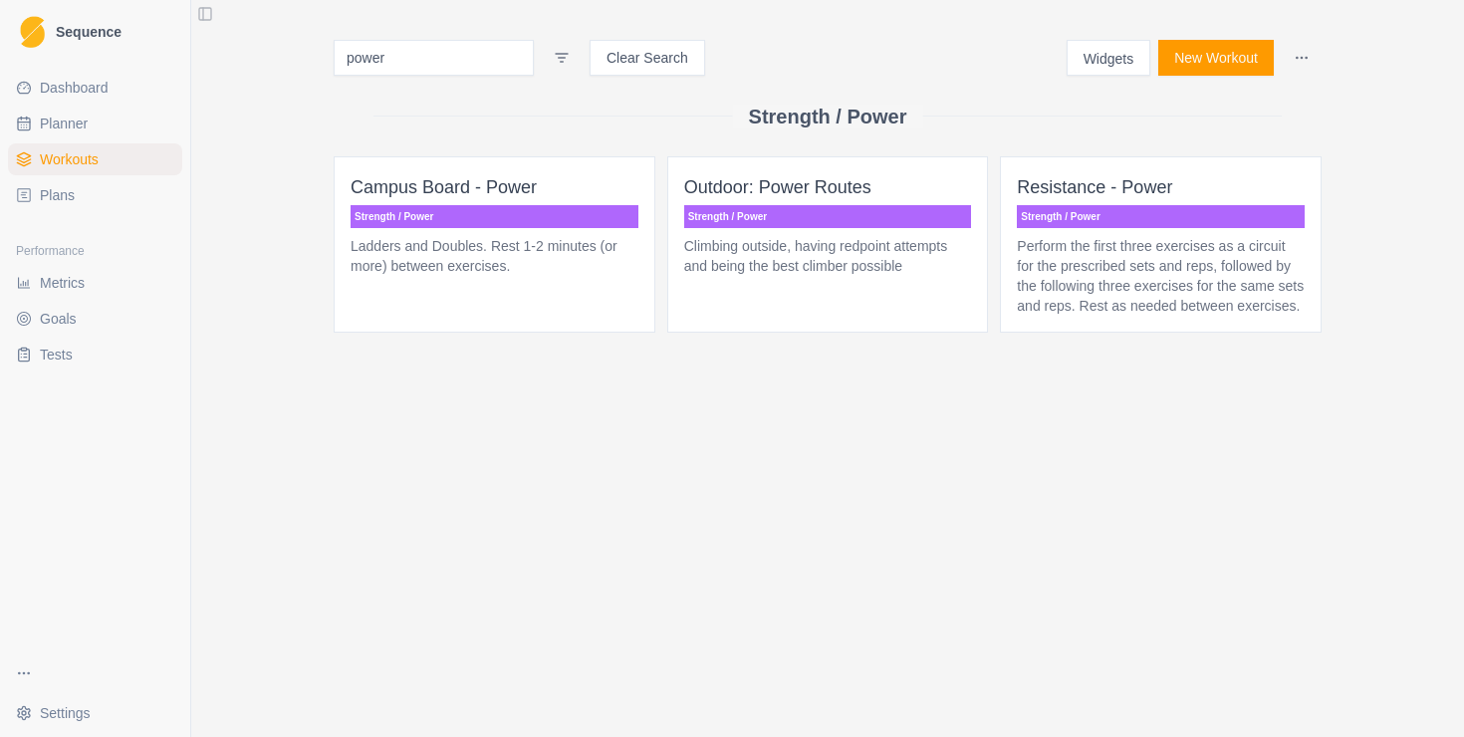
type input "power"
click at [107, 167] on link "Workouts" at bounding box center [95, 159] width 174 height 32
click at [58, 191] on span "Plans" at bounding box center [57, 195] width 35 height 20
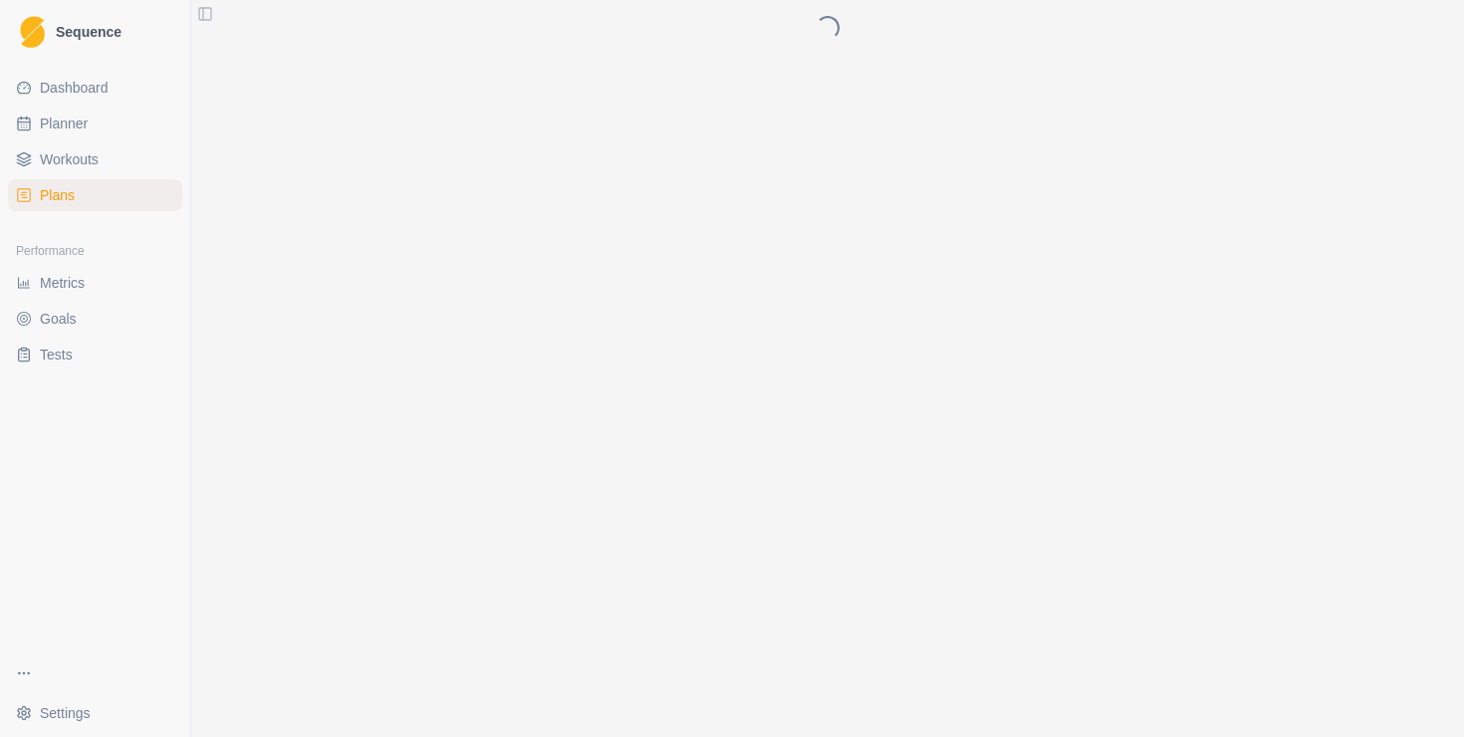
click at [62, 155] on span "Workouts" at bounding box center [69, 159] width 59 height 20
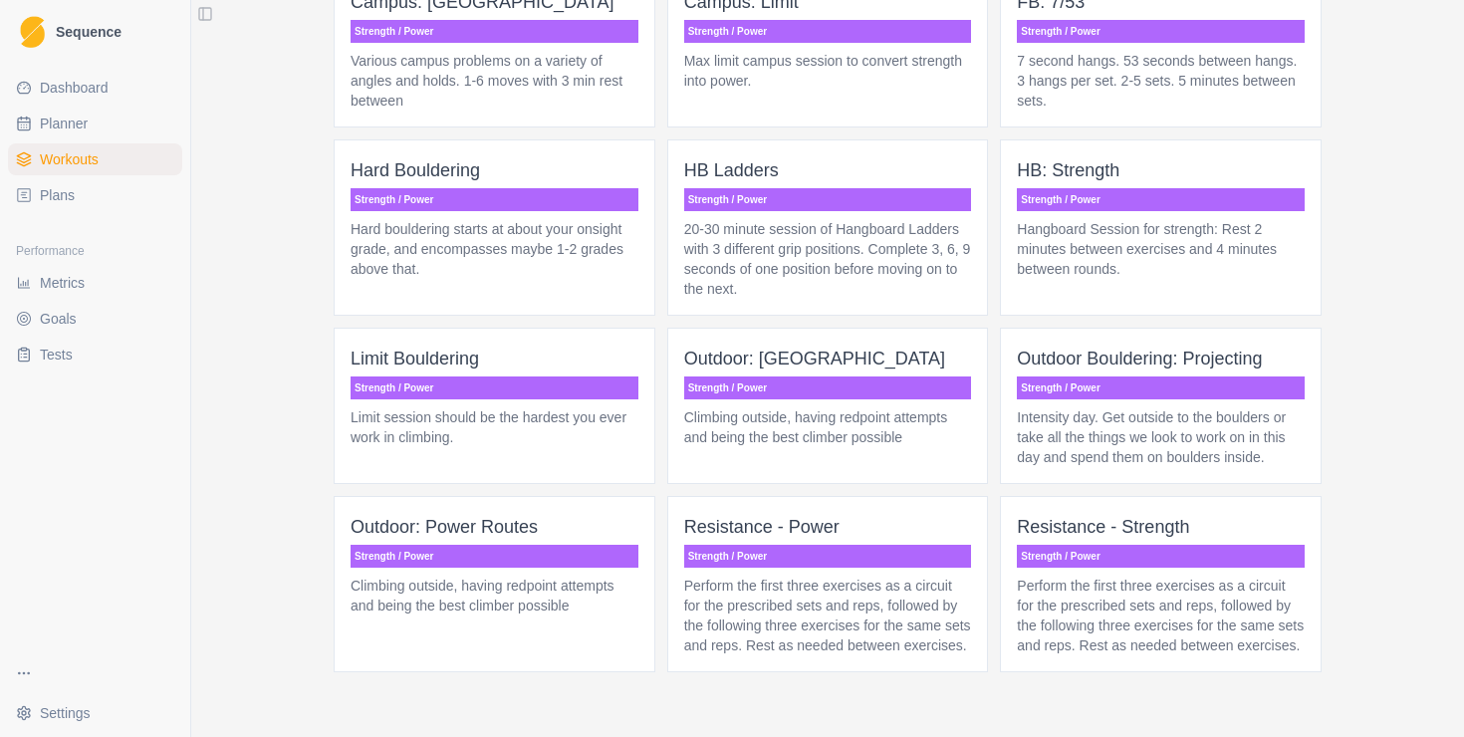
scroll to position [2238, 0]
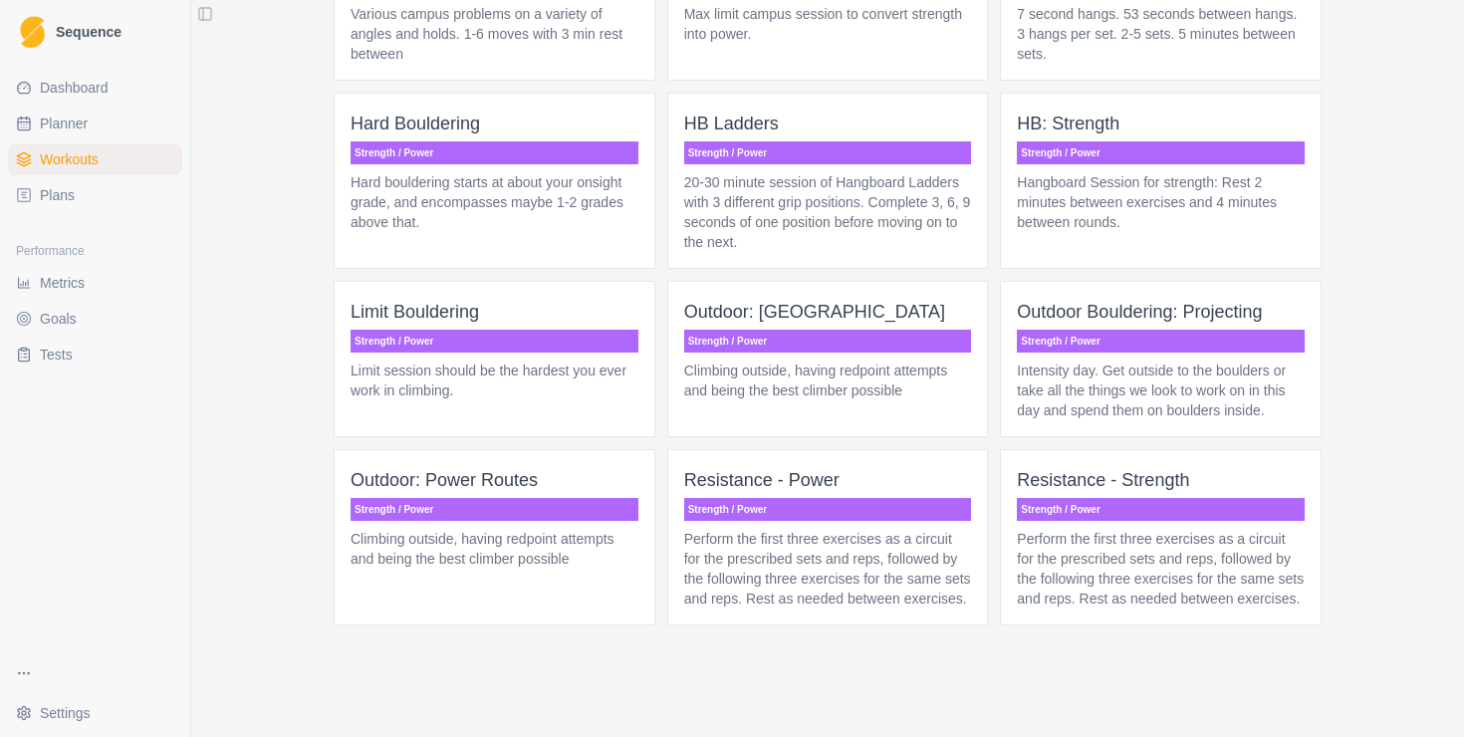
click at [1043, 565] on p "Perform the first three exercises as a circuit for the prescribed sets and reps…" at bounding box center [1161, 569] width 288 height 80
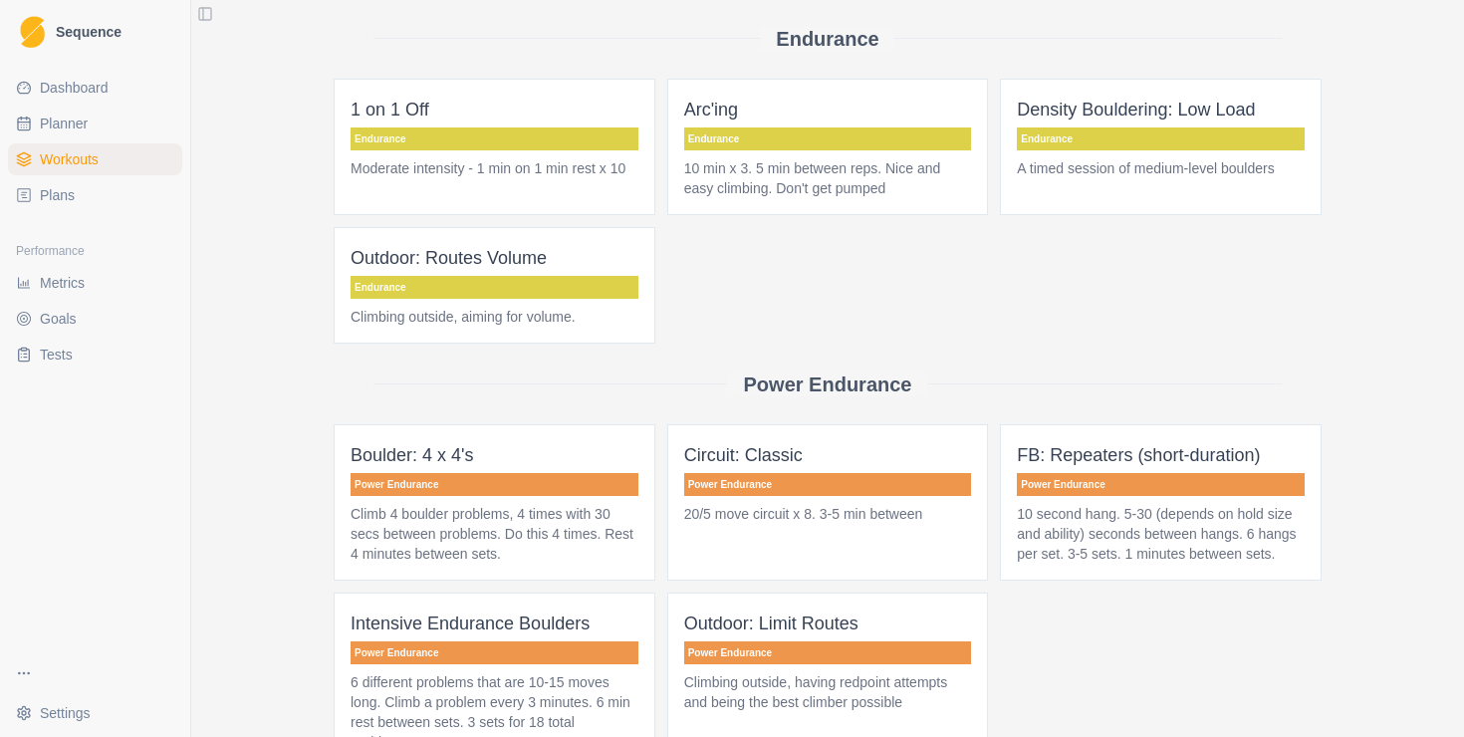
scroll to position [2238, 0]
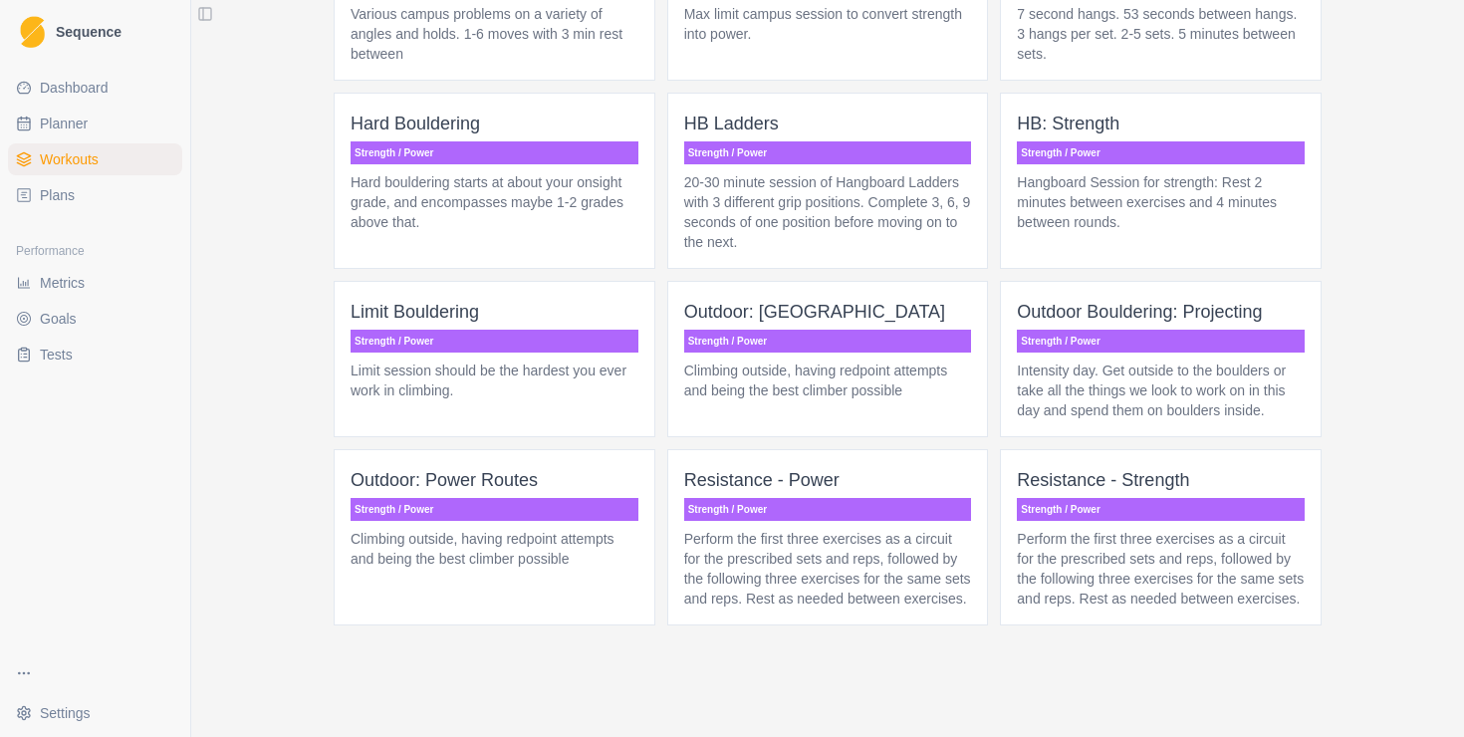
click at [813, 529] on p "Perform the first three exercises as a circuit for the prescribed sets and reps…" at bounding box center [828, 569] width 288 height 80
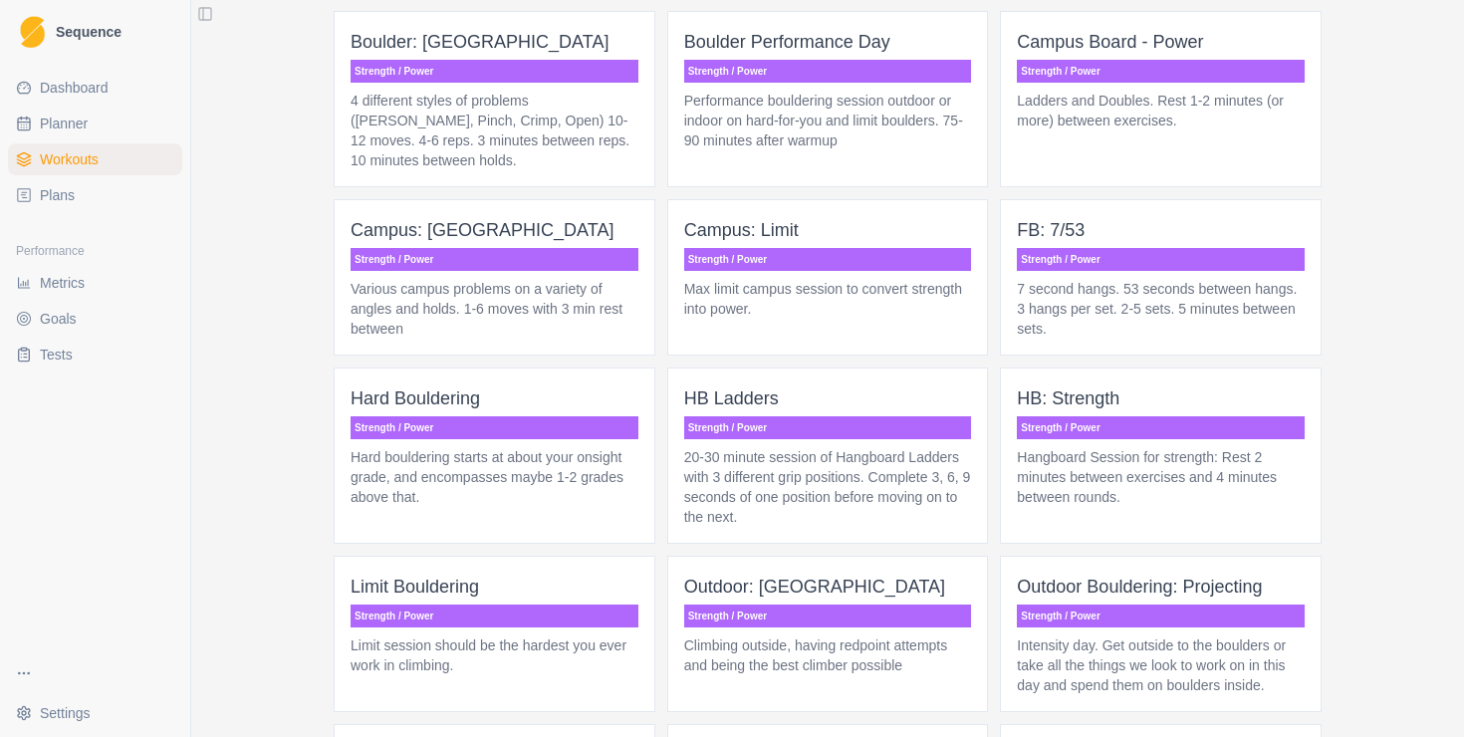
scroll to position [2190, 0]
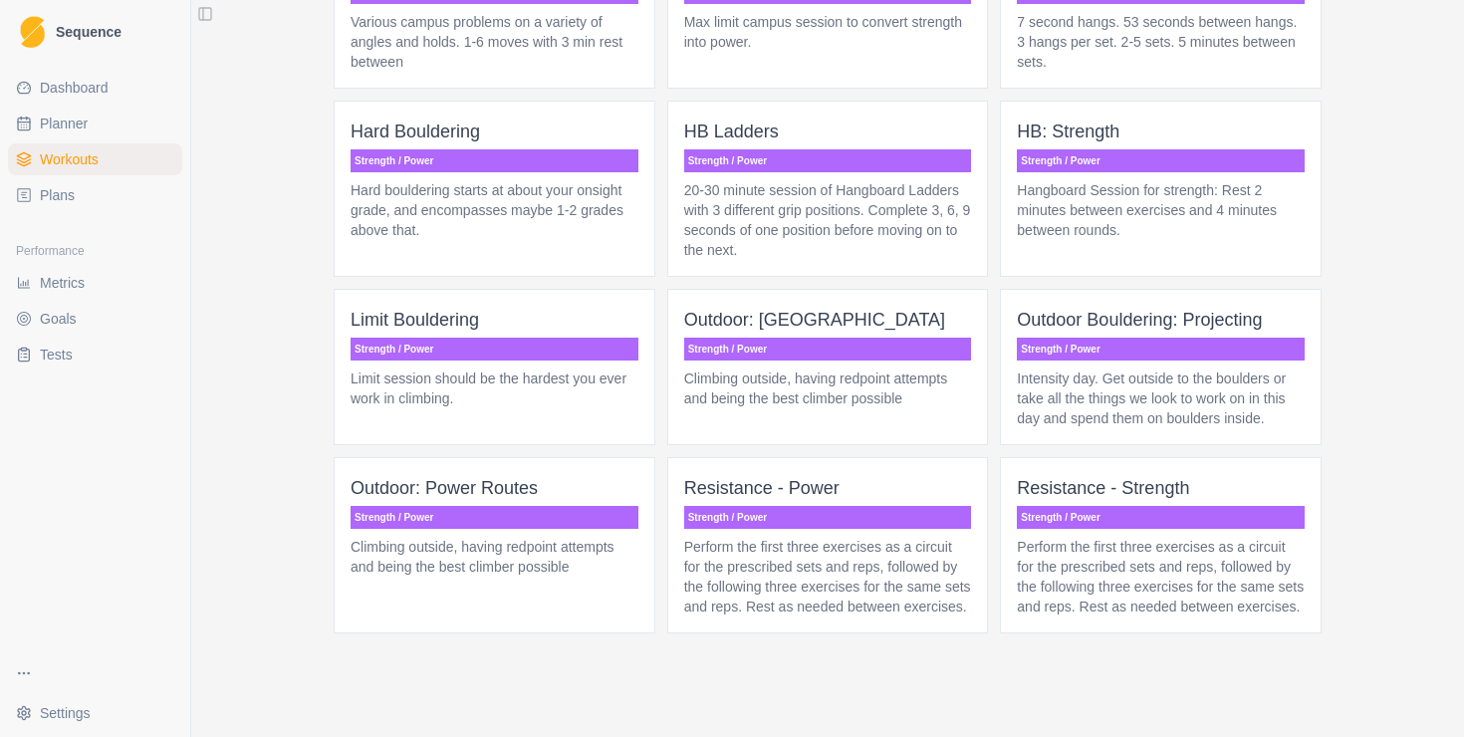
click at [1097, 578] on p "Perform the first three exercises as a circuit for the prescribed sets and reps…" at bounding box center [1161, 577] width 288 height 80
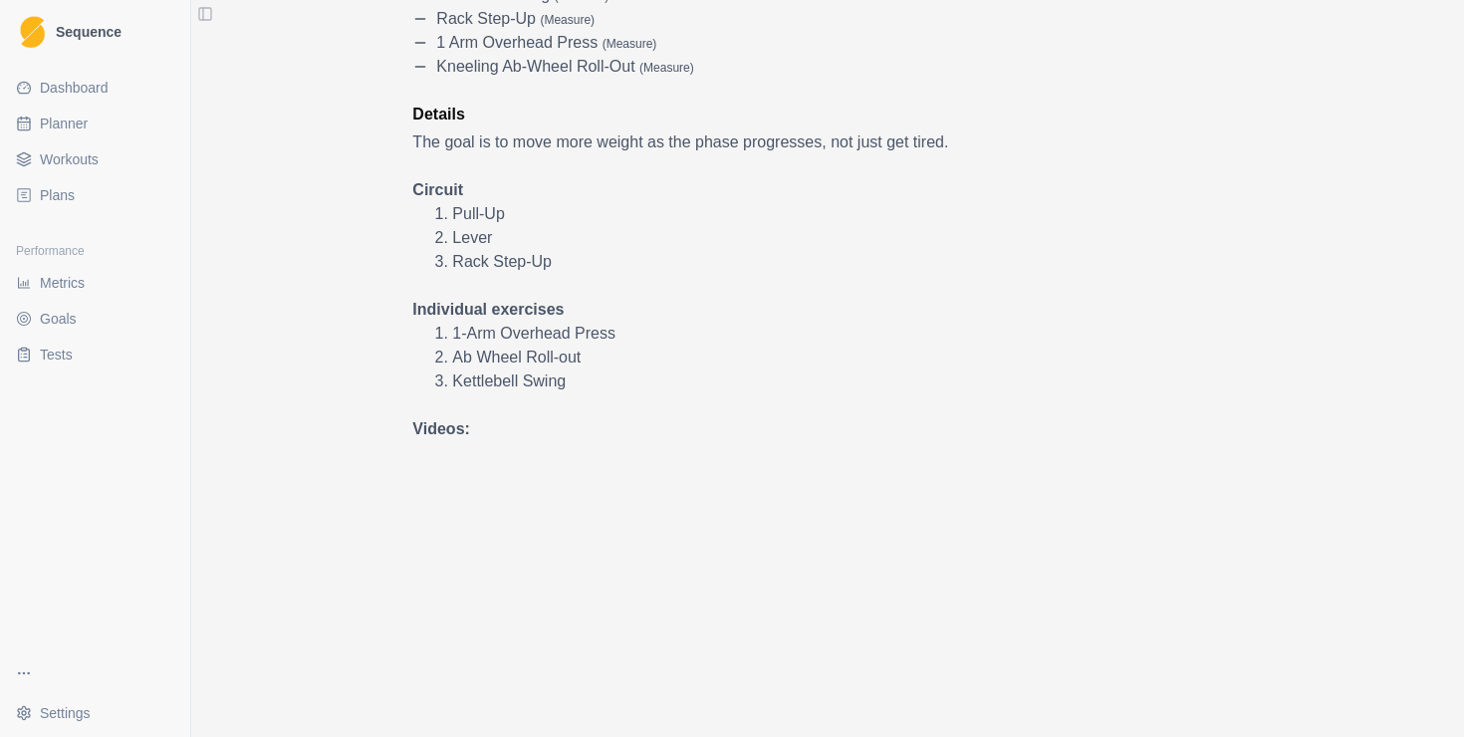
scroll to position [415, 0]
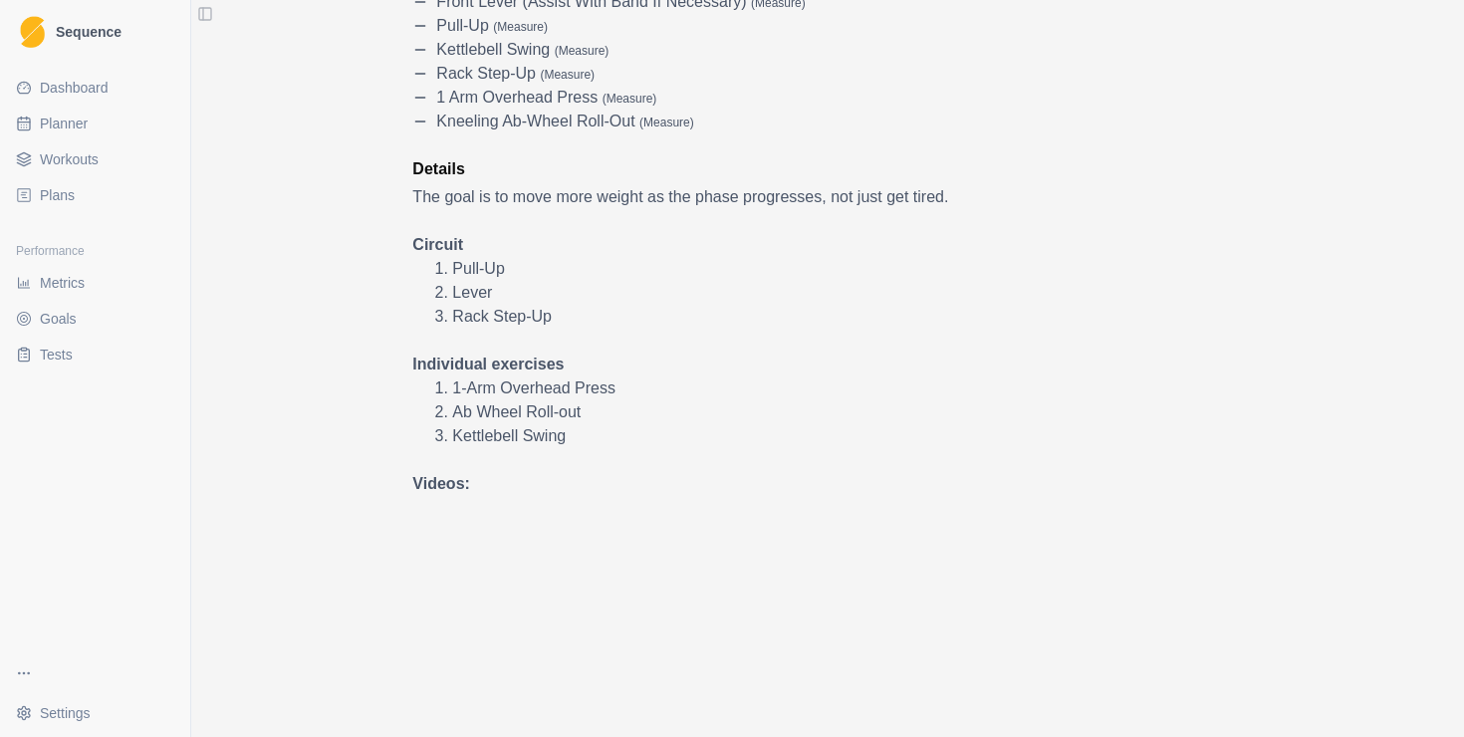
click at [70, 126] on span "Planner" at bounding box center [64, 124] width 48 height 20
select select "month"
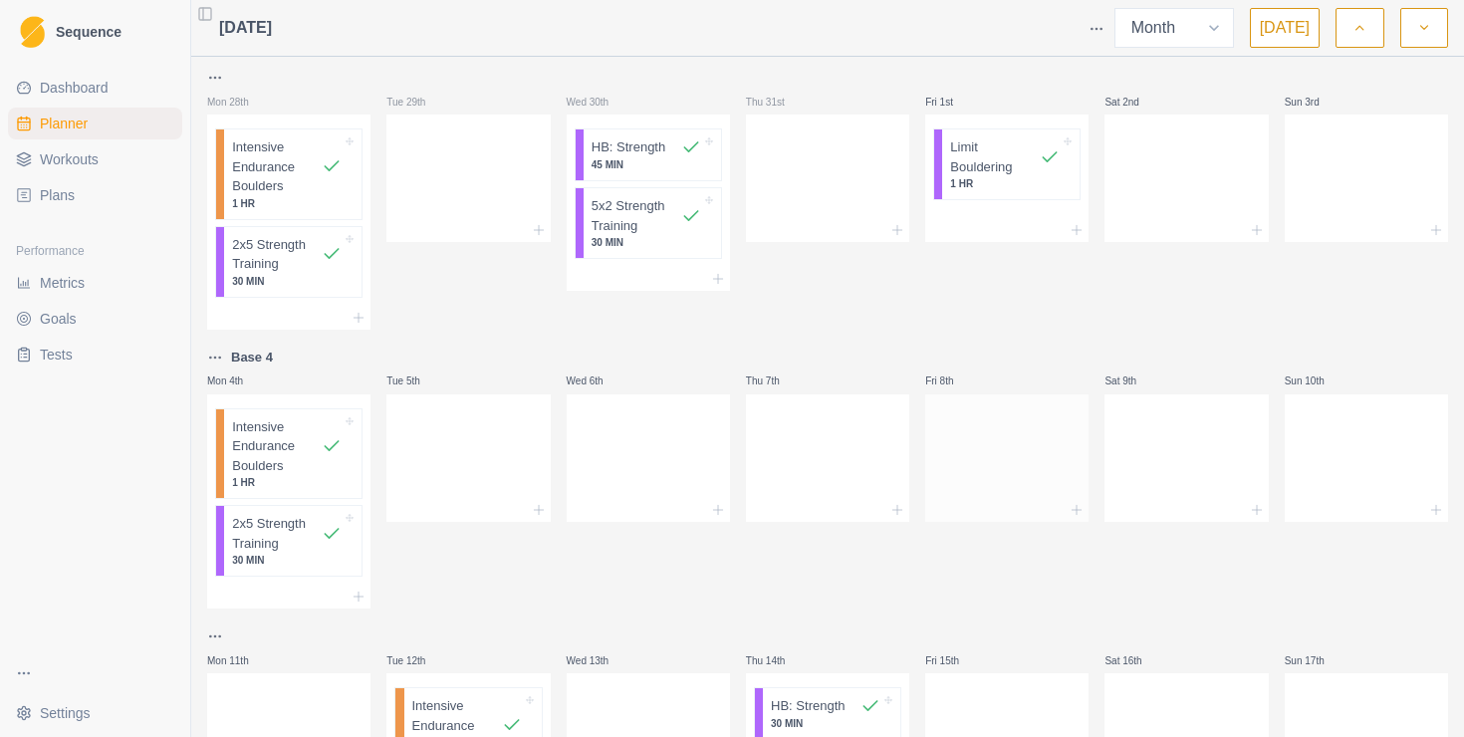
click at [1003, 458] on div at bounding box center [1006, 454] width 163 height 88
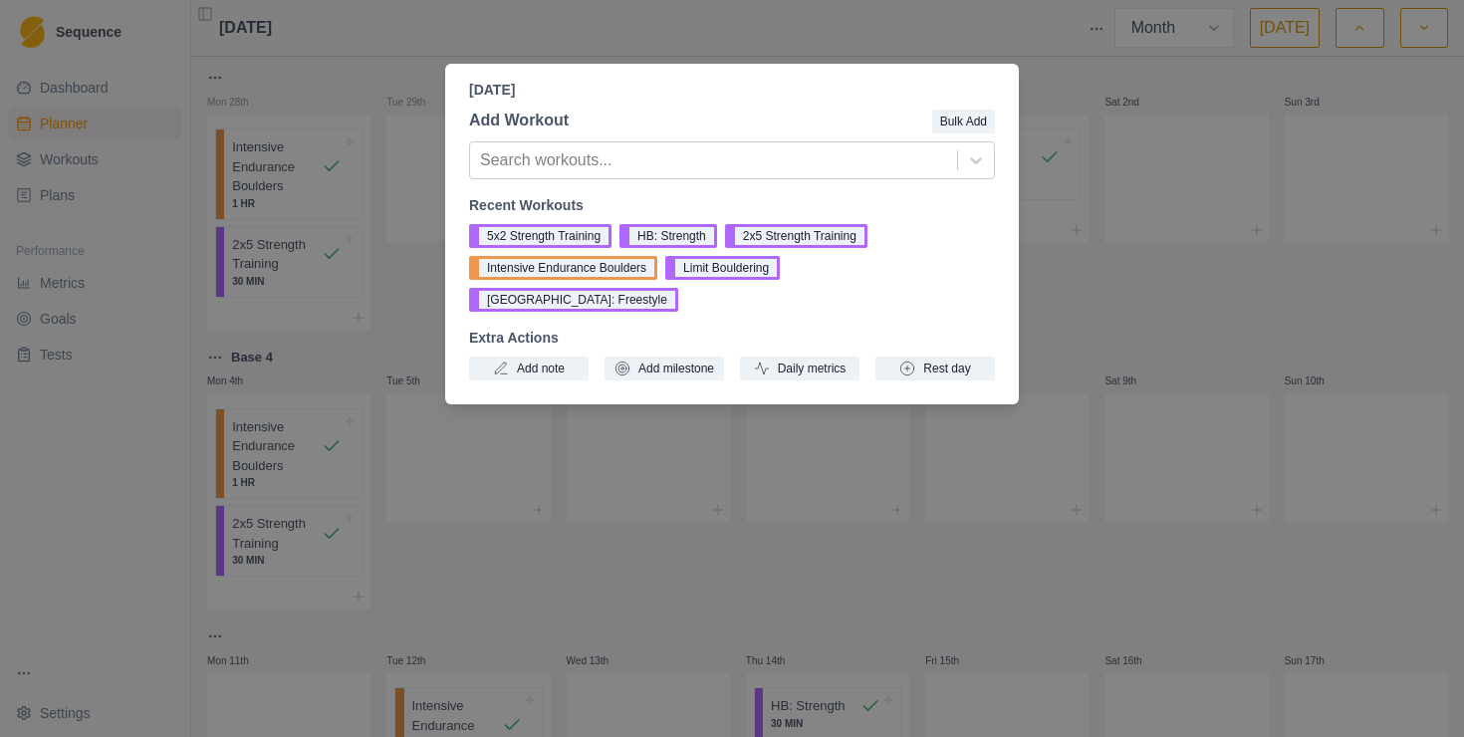
click at [1128, 150] on div "Friday, August 8th, 2025 Add Workout Bulk Add Search workouts... Recent Workout…" at bounding box center [732, 368] width 1464 height 737
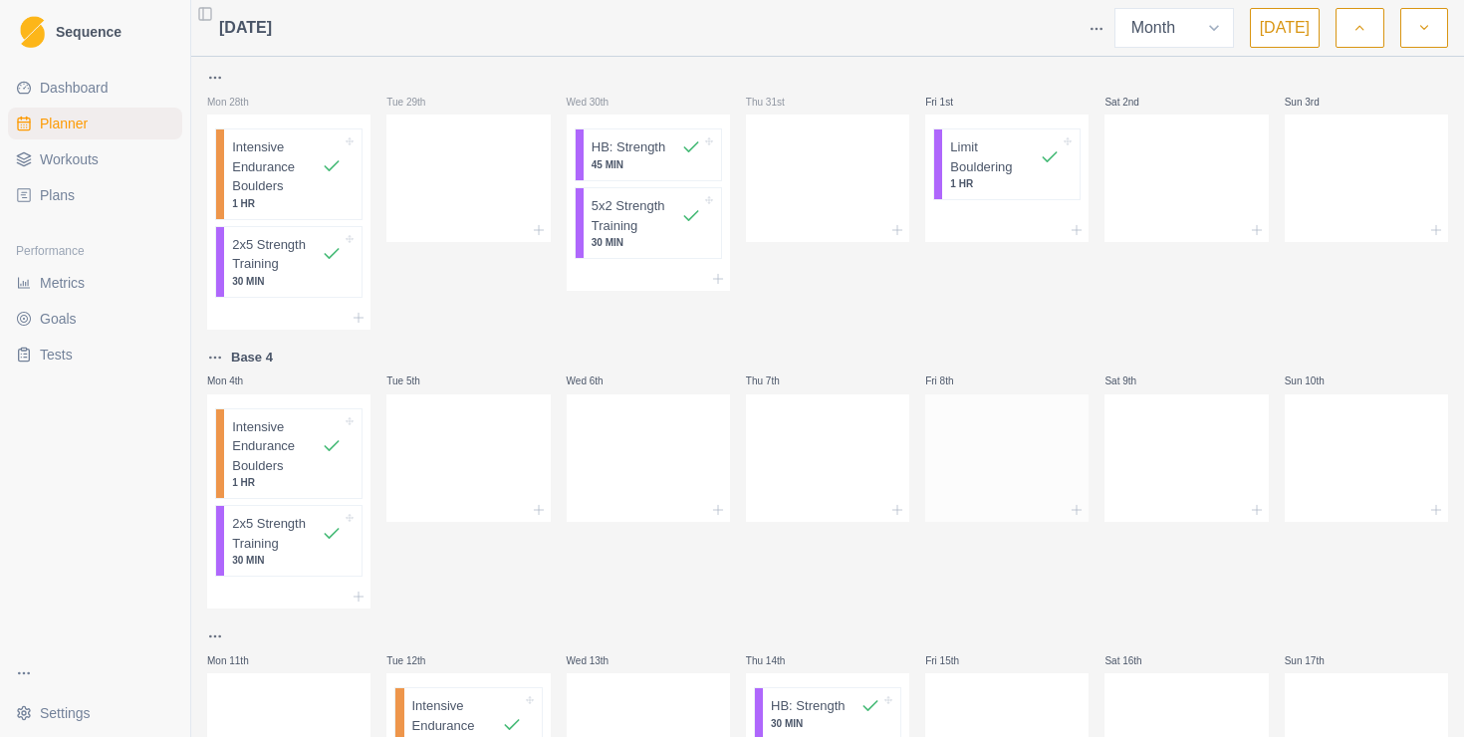
click at [1039, 435] on div at bounding box center [1006, 454] width 163 height 88
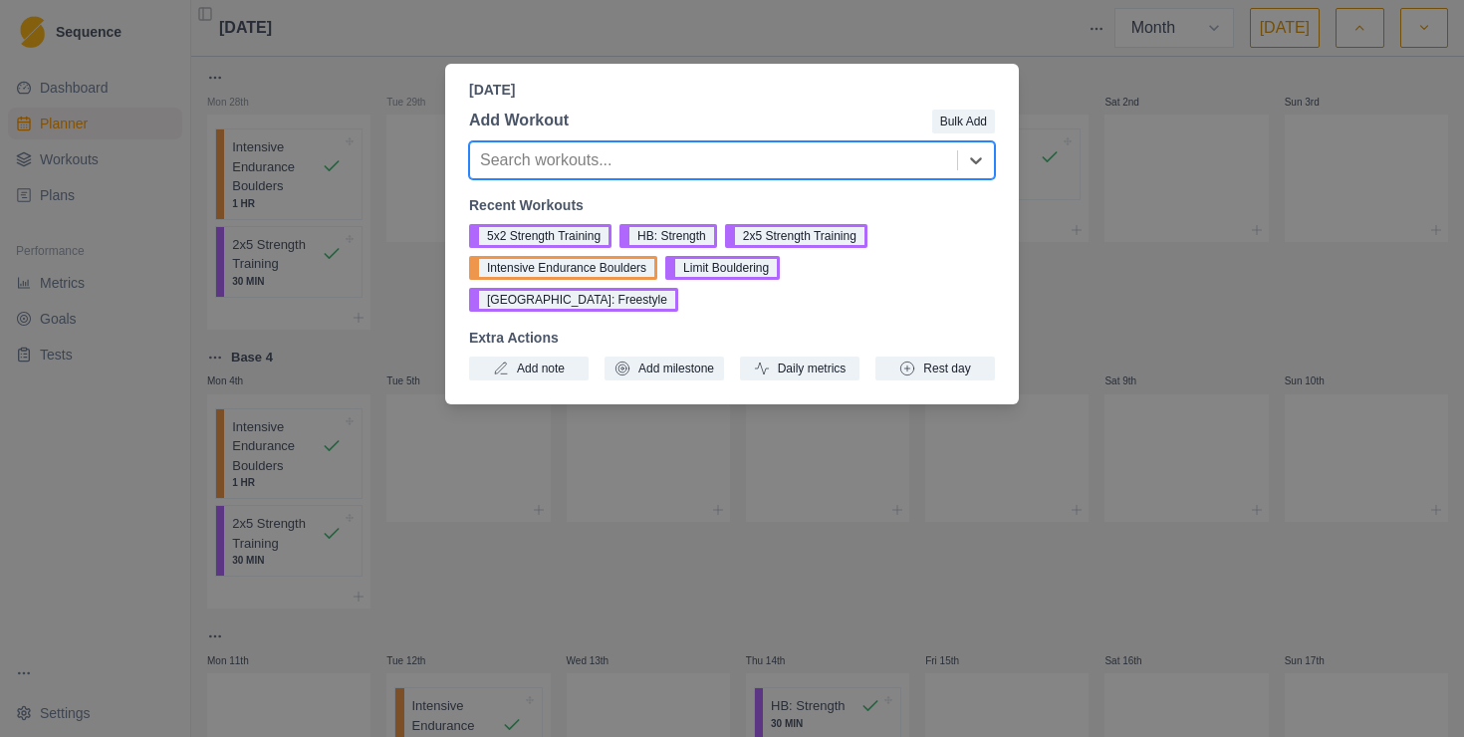
type input "b"
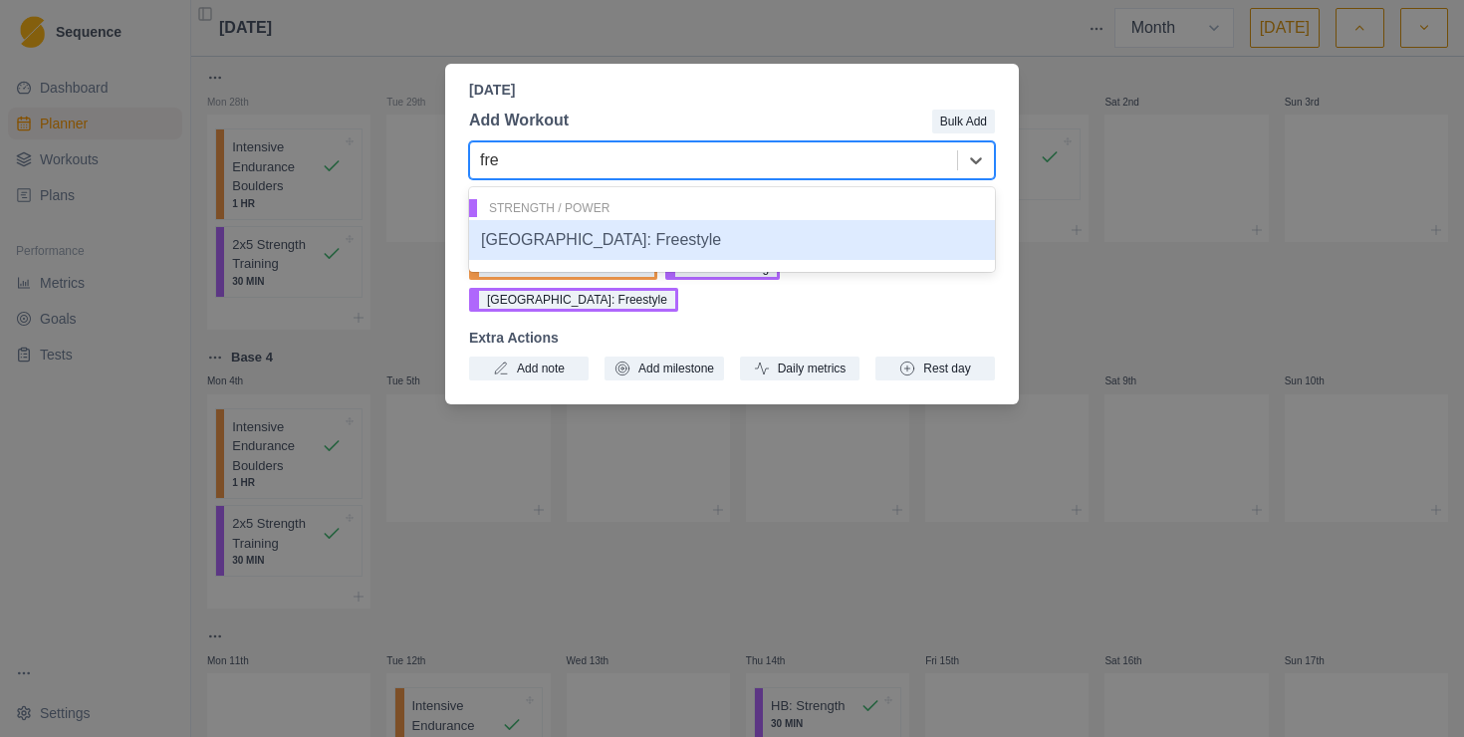
type input "free"
click at [609, 234] on div "[GEOGRAPHIC_DATA]: Freestyle" at bounding box center [732, 240] width 526 height 40
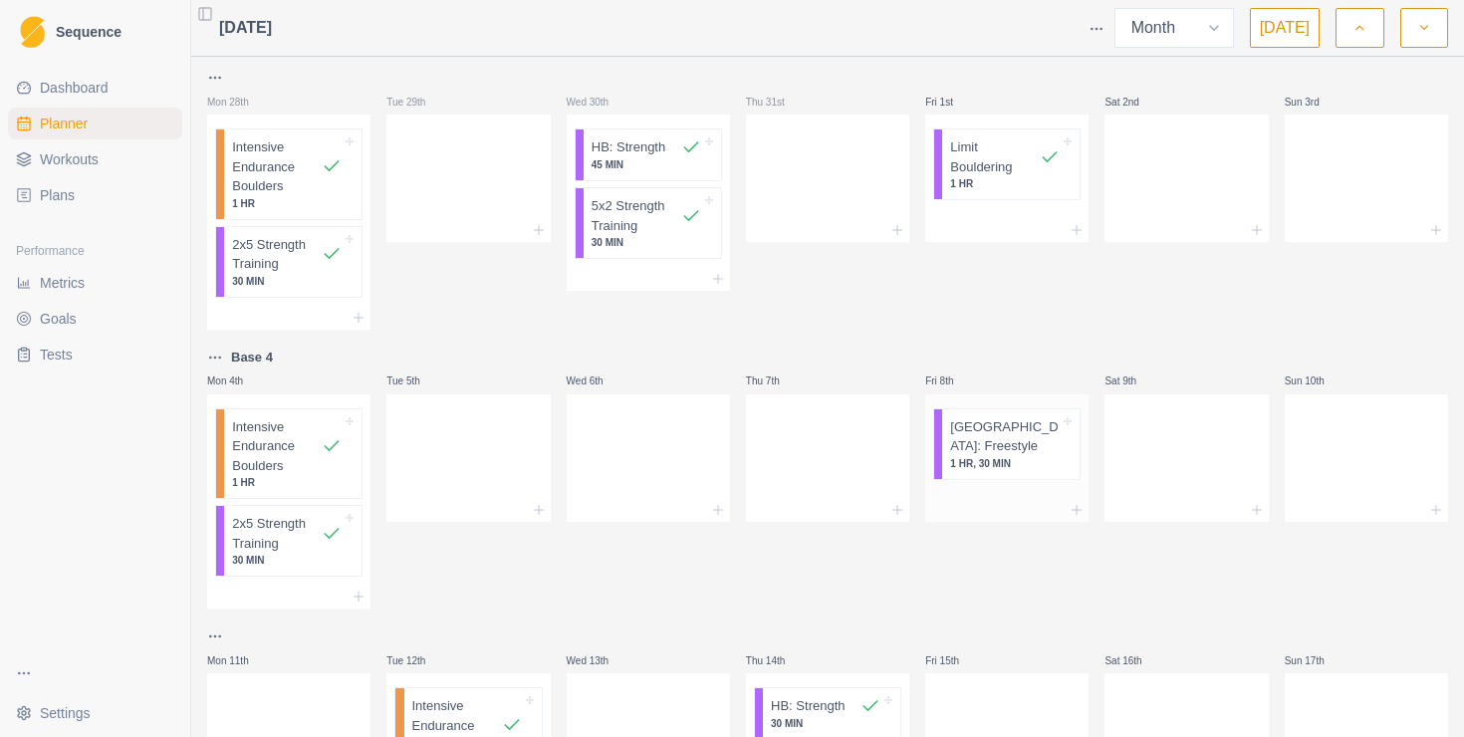
click at [1006, 425] on p "[GEOGRAPHIC_DATA]: Freestyle" at bounding box center [1005, 436] width 110 height 39
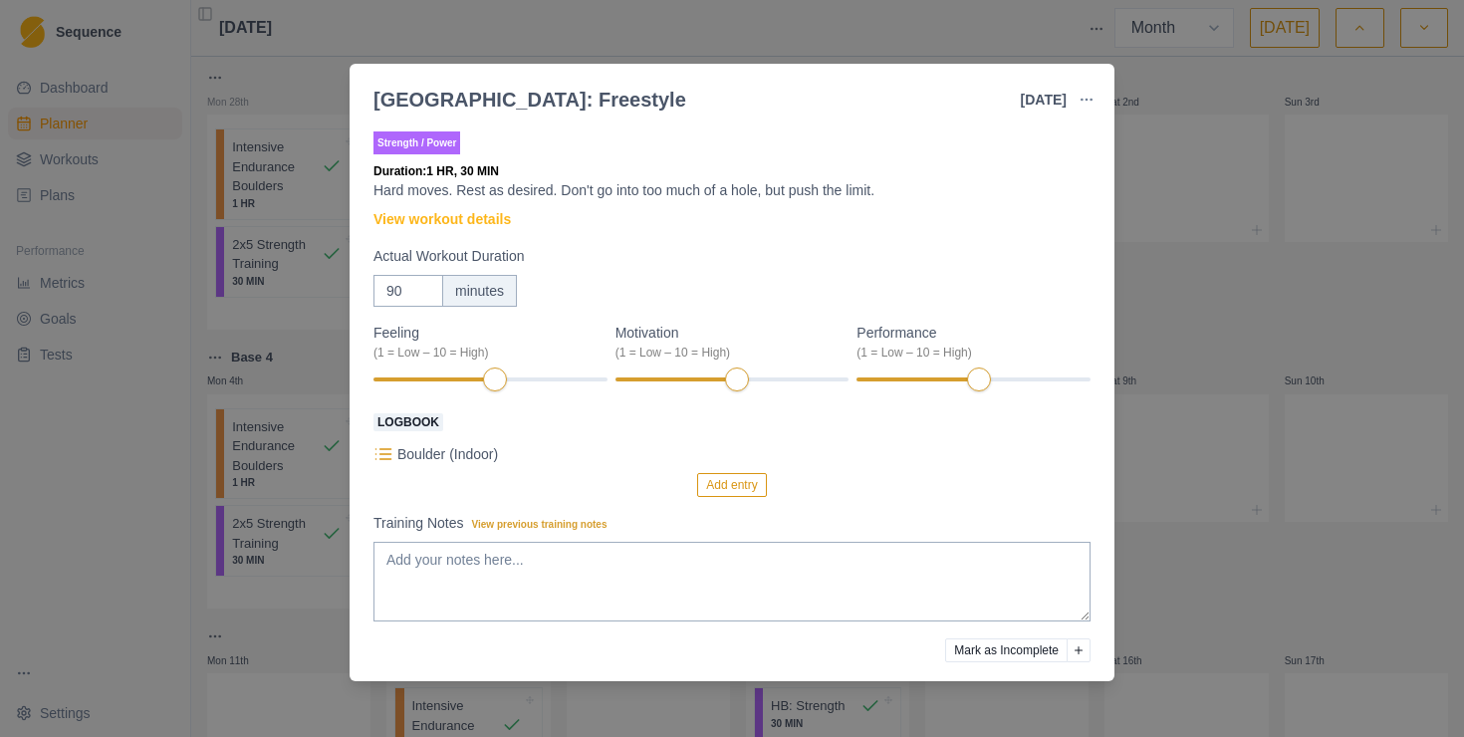
scroll to position [69, 0]
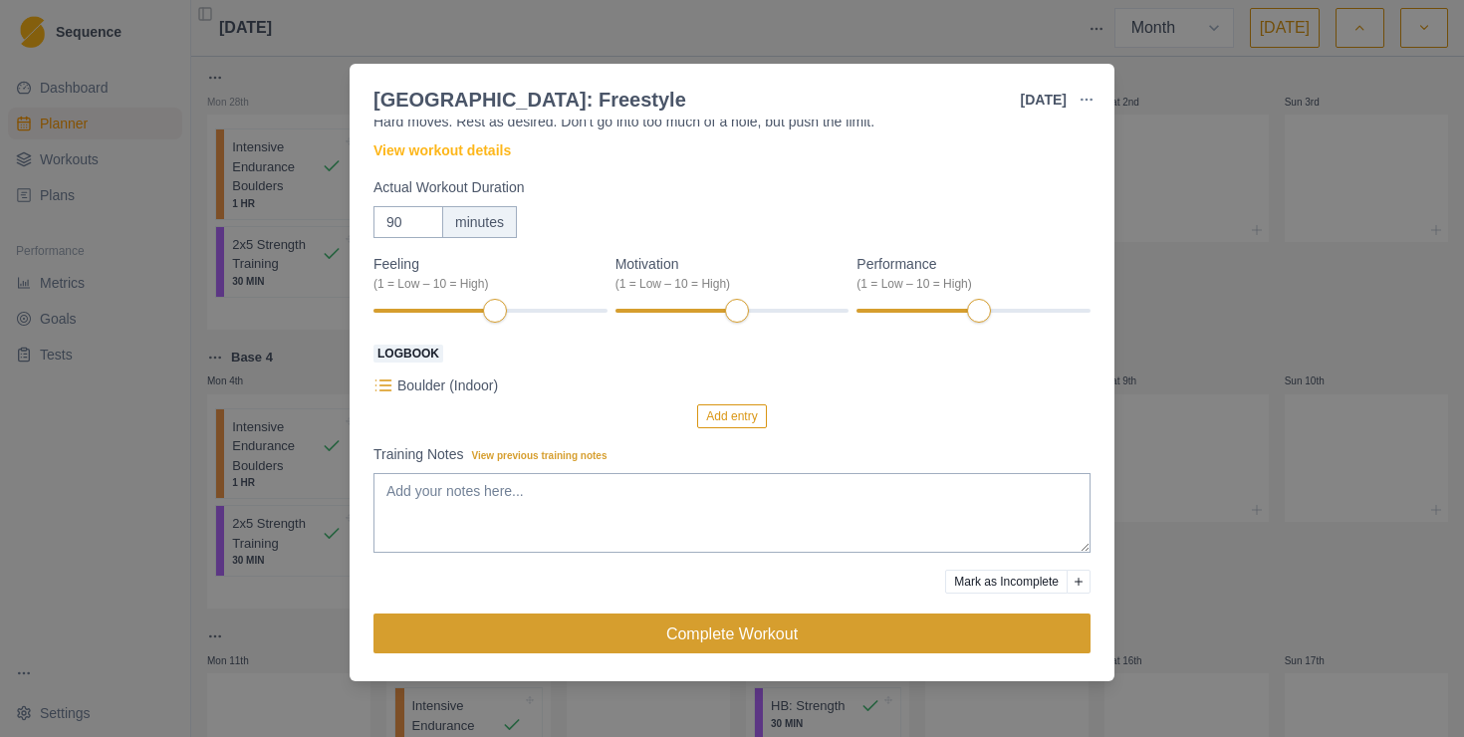
click at [848, 648] on button "Complete Workout" at bounding box center [731, 633] width 717 height 40
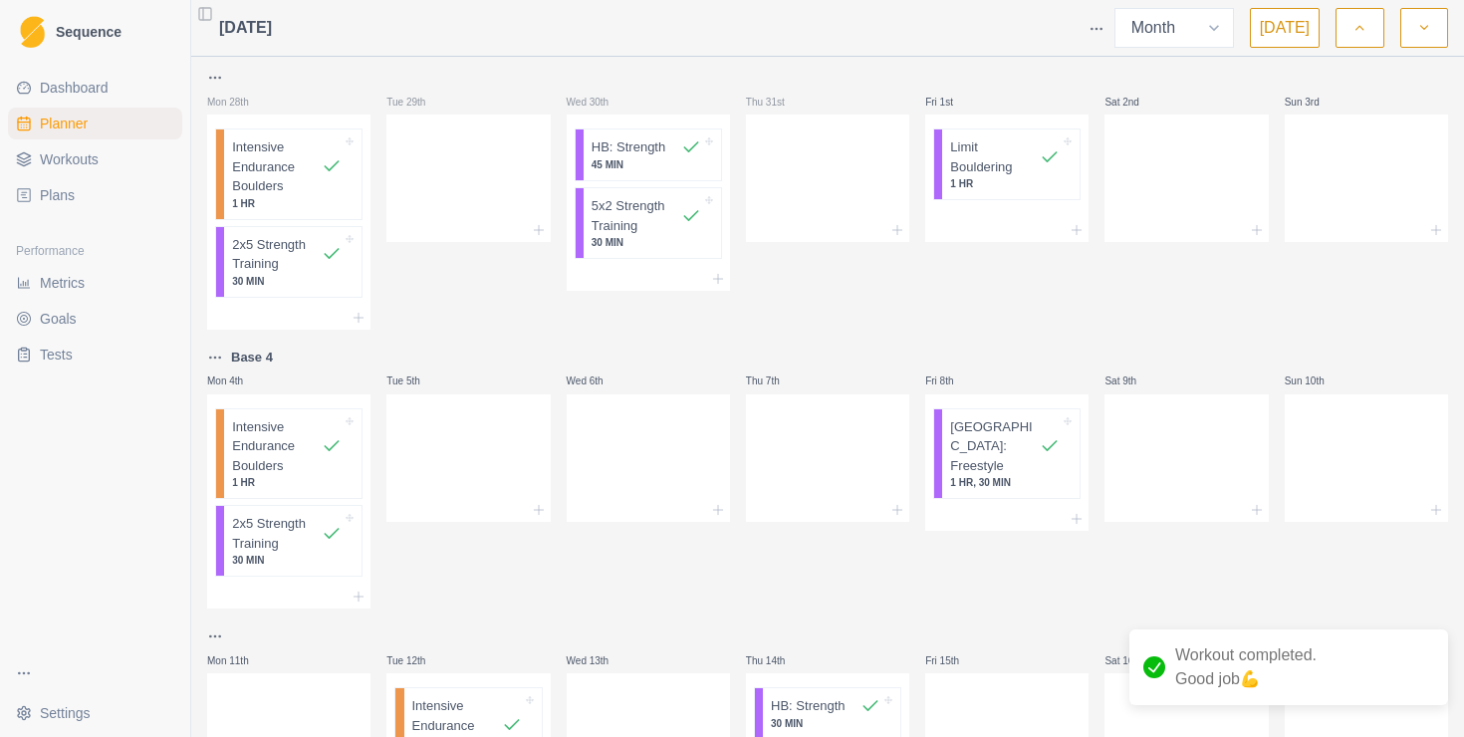
click at [1160, 463] on div at bounding box center [1185, 454] width 163 height 88
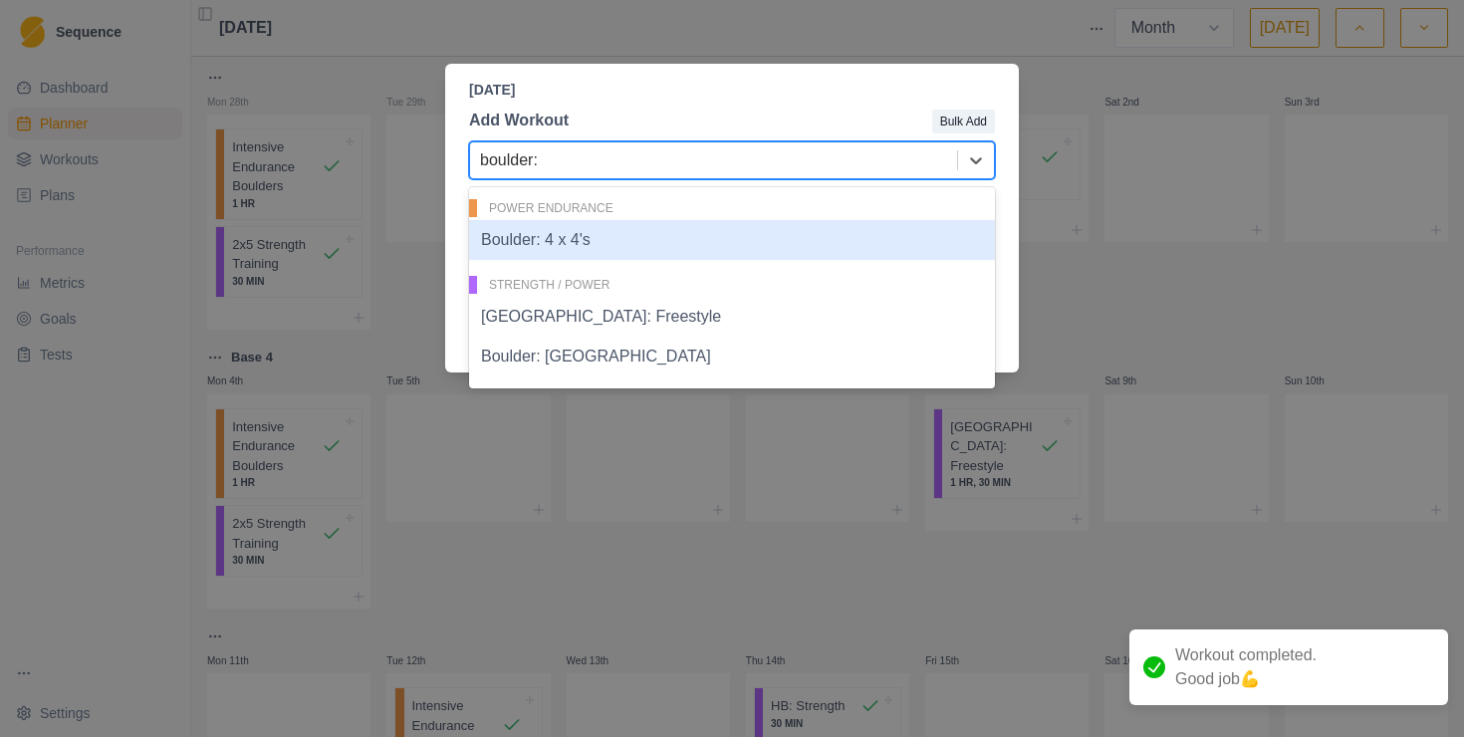
type input "boulder: f"
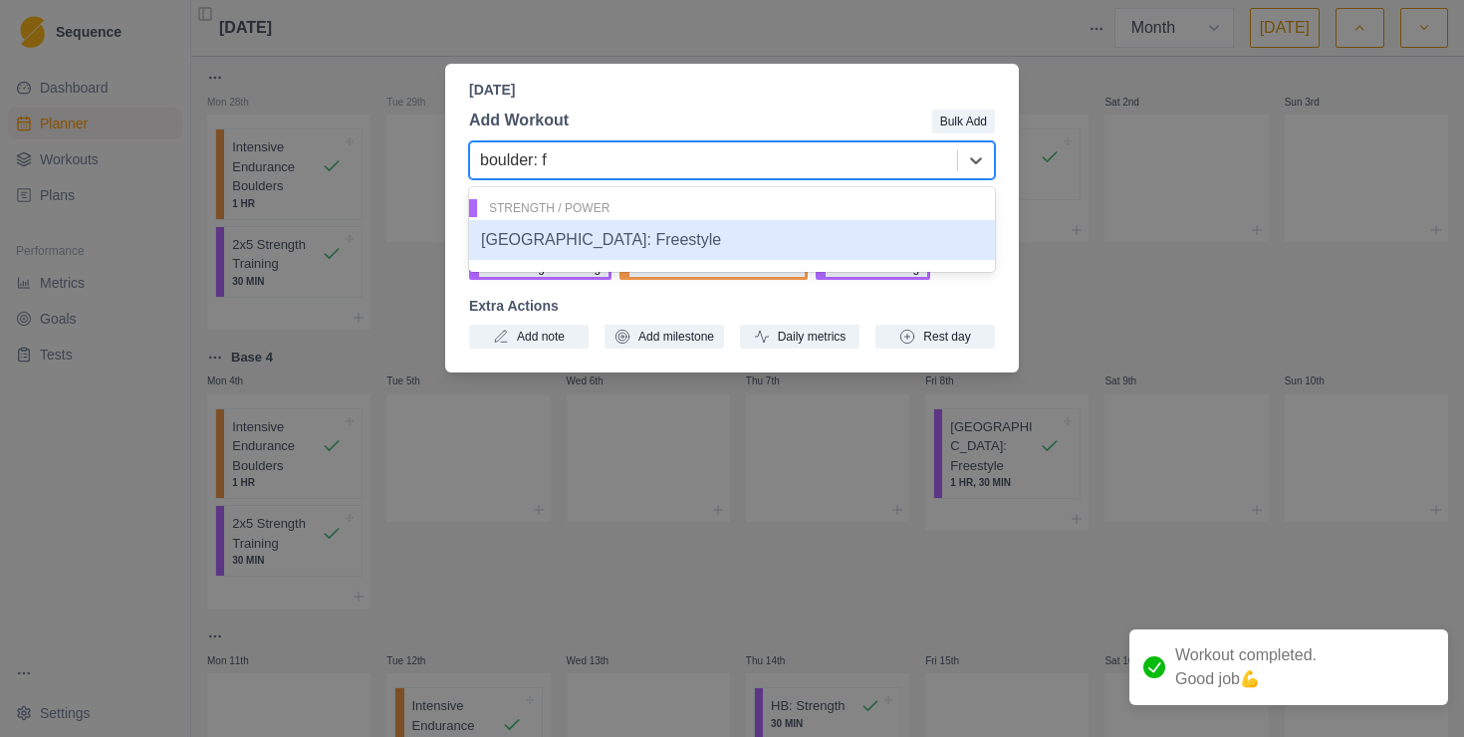
click at [601, 233] on div "[GEOGRAPHIC_DATA]: Freestyle" at bounding box center [732, 240] width 526 height 40
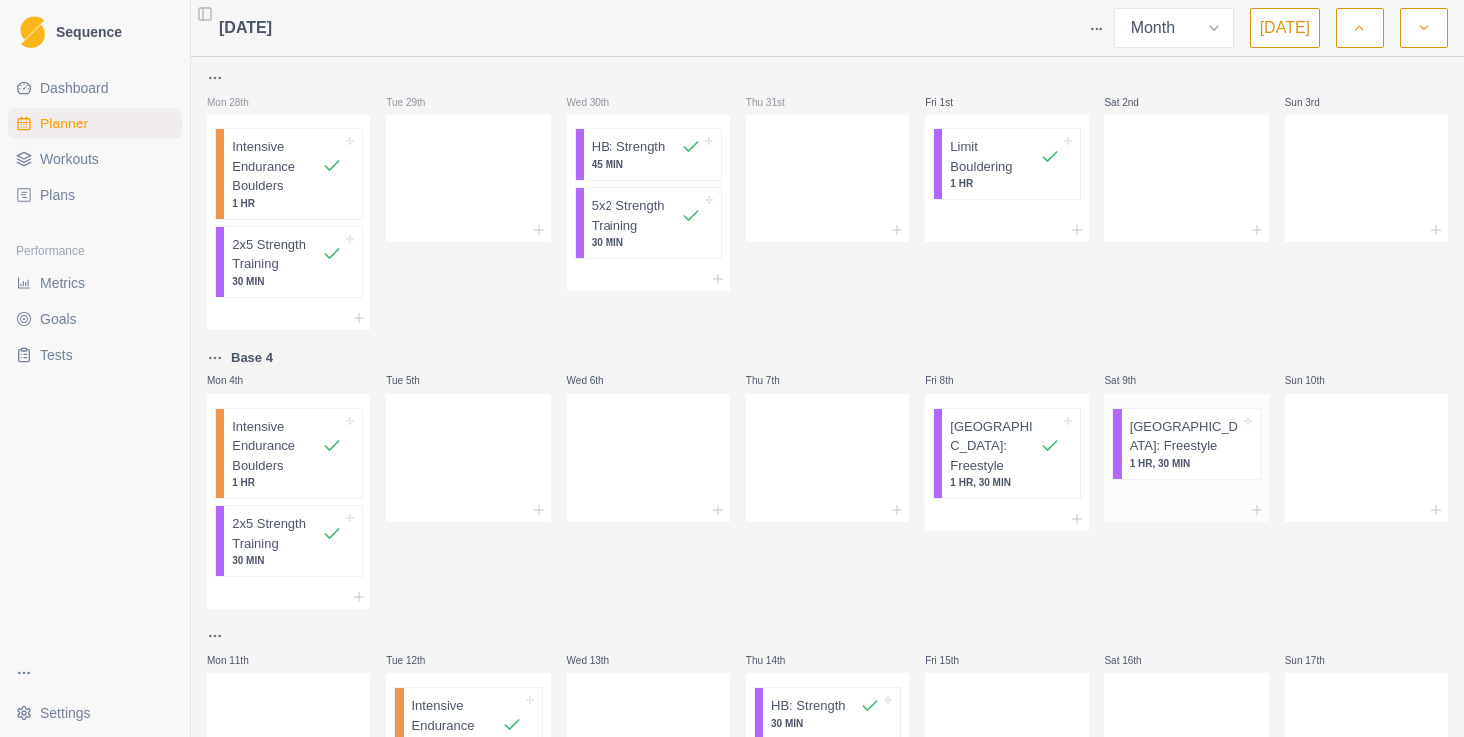
click at [1185, 425] on p "[GEOGRAPHIC_DATA]: Freestyle" at bounding box center [1185, 436] width 110 height 39
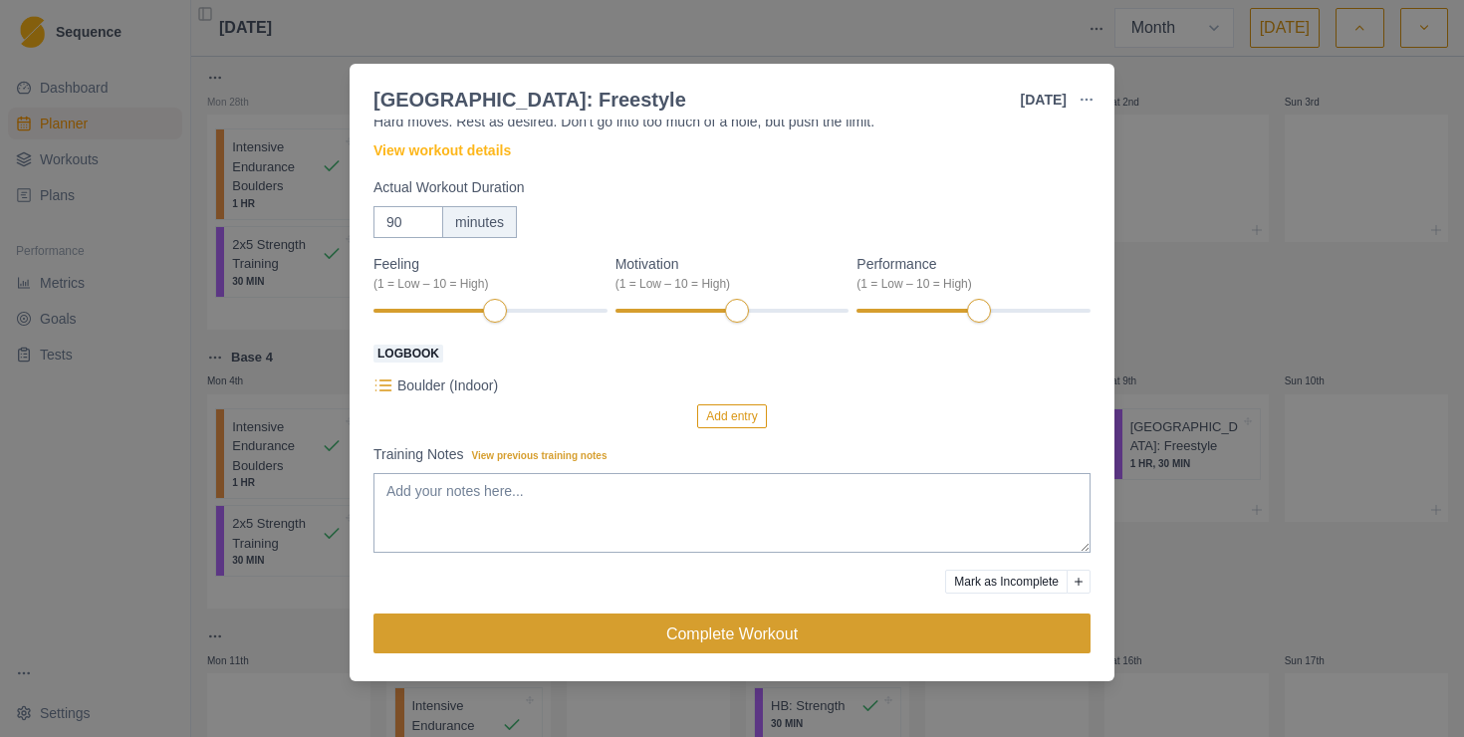
click at [885, 620] on button "Complete Workout" at bounding box center [731, 633] width 717 height 40
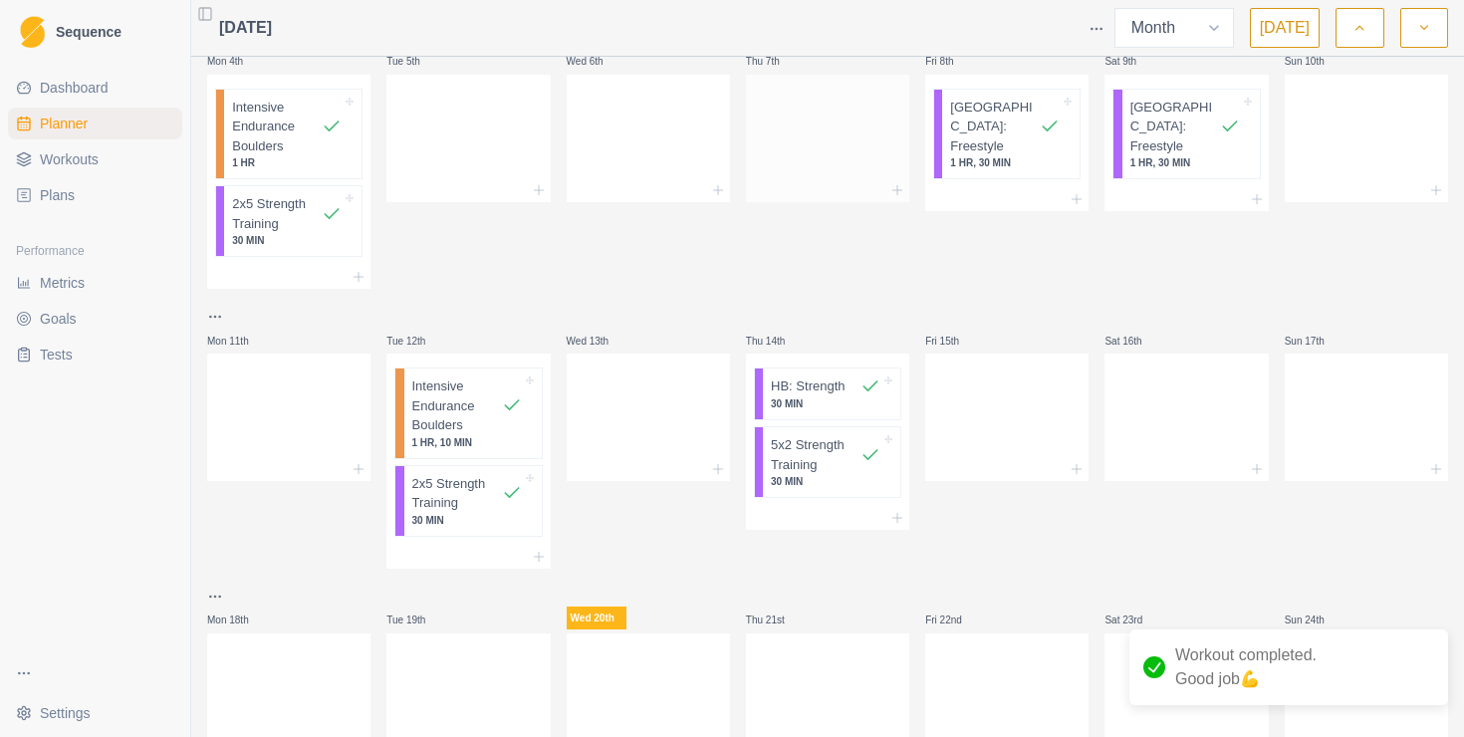
scroll to position [329, 0]
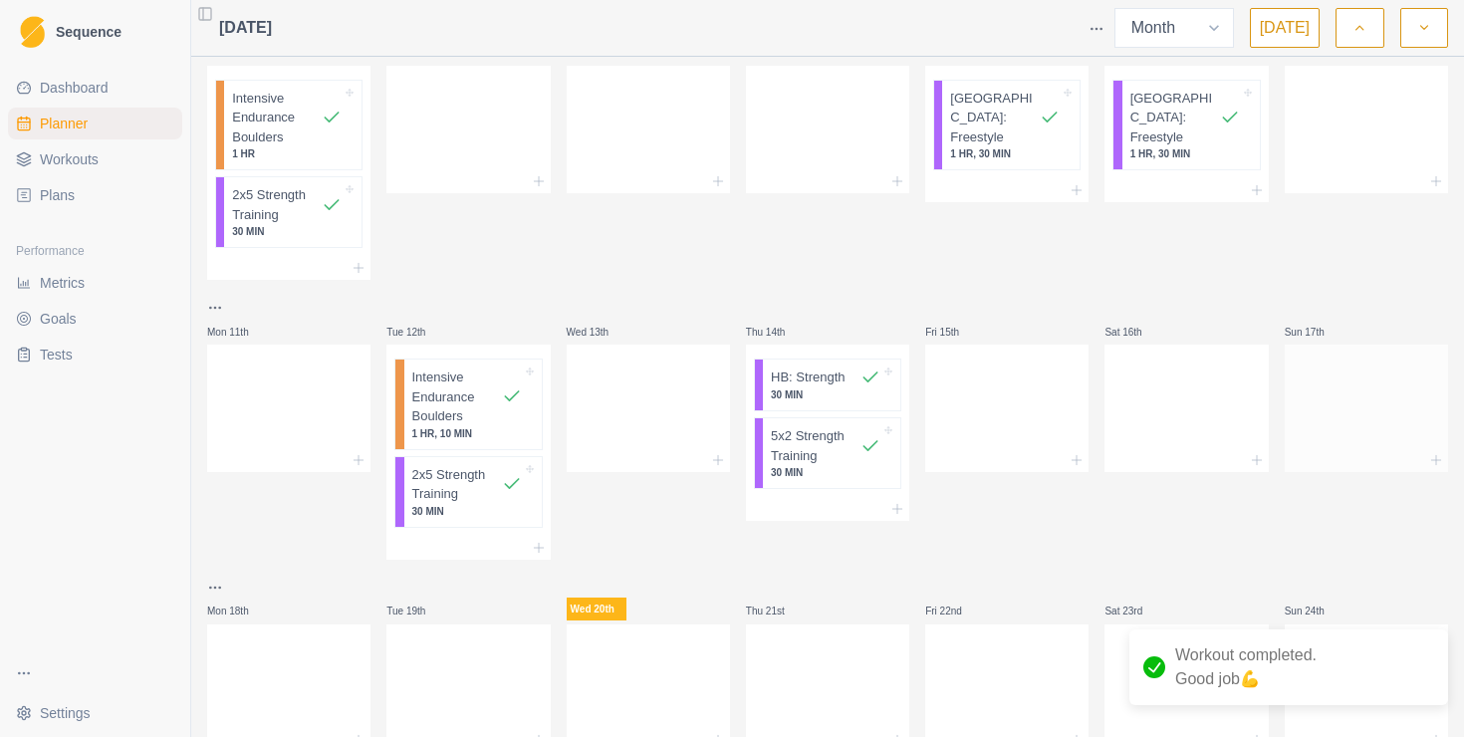
click at [1347, 434] on div at bounding box center [1365, 404] width 163 height 88
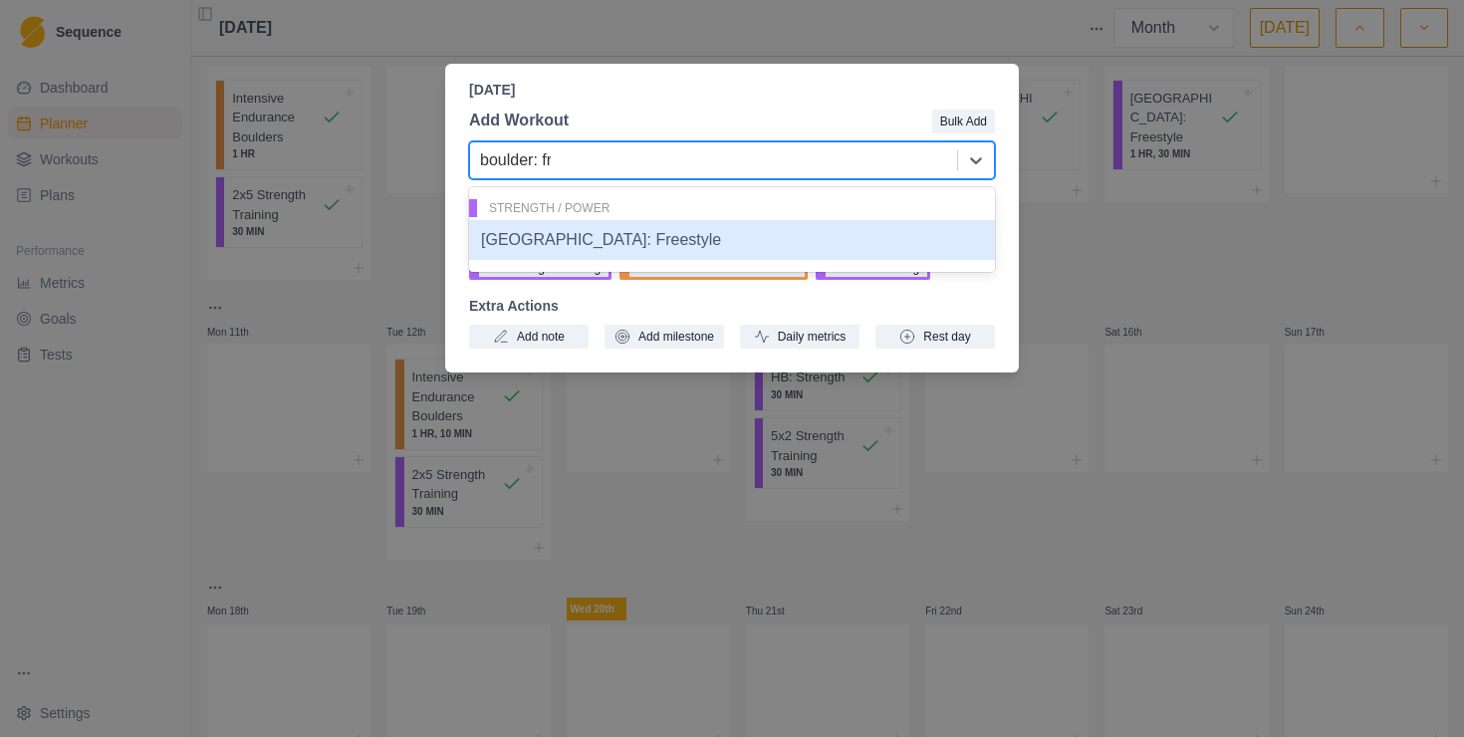
type input "boulder: fre"
click at [663, 246] on div "[GEOGRAPHIC_DATA]: Freestyle" at bounding box center [732, 240] width 526 height 40
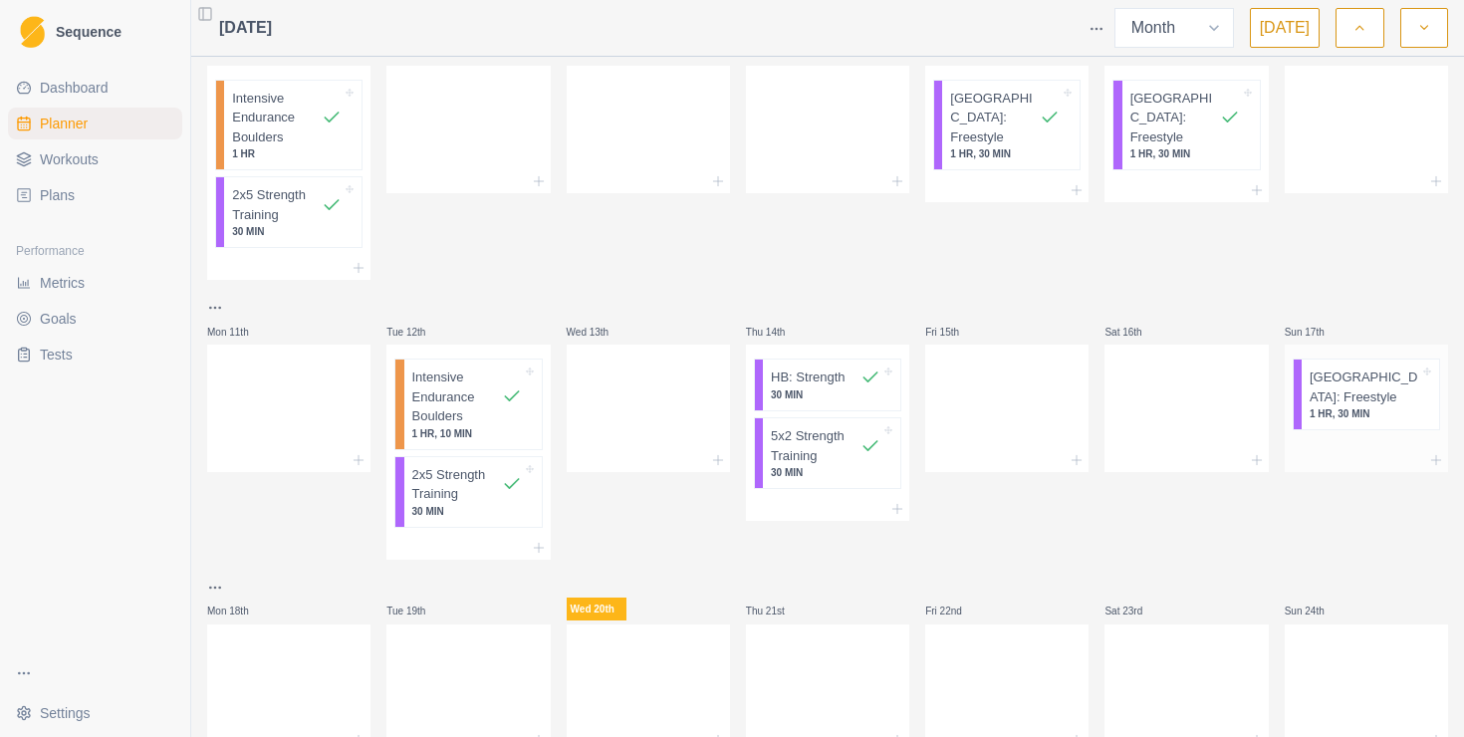
click at [1314, 369] on p "[GEOGRAPHIC_DATA]: Freestyle" at bounding box center [1364, 386] width 110 height 39
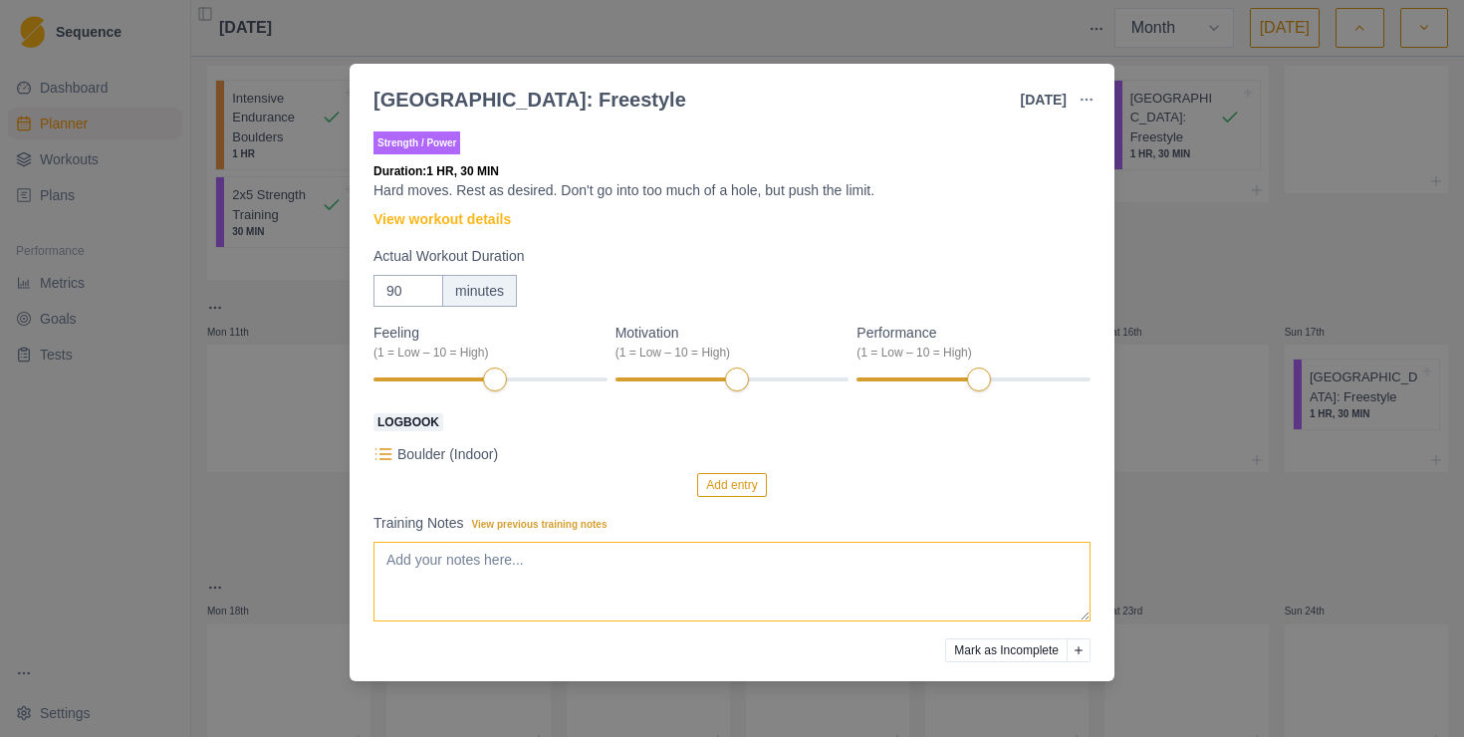
scroll to position [69, 0]
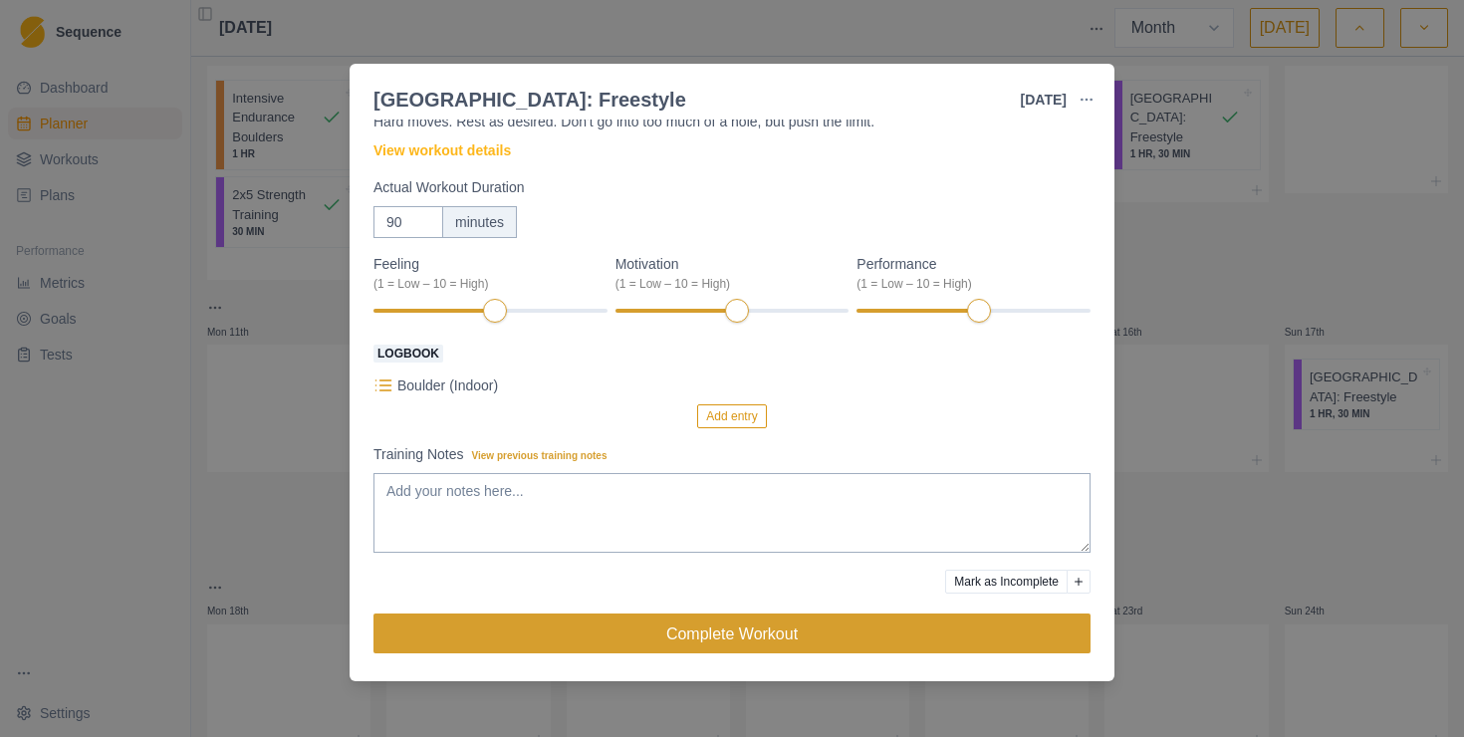
click at [752, 646] on button "Complete Workout" at bounding box center [731, 633] width 717 height 40
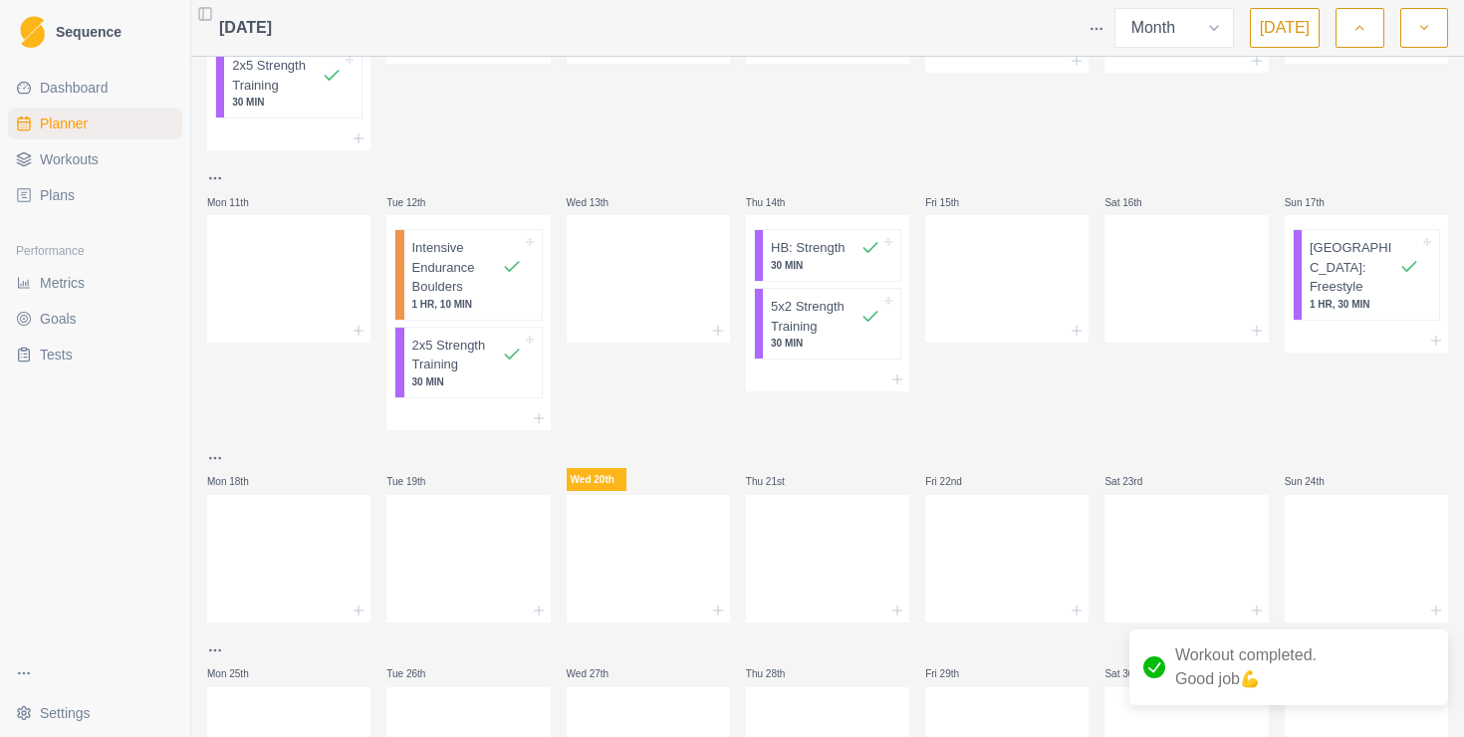
scroll to position [491, 0]
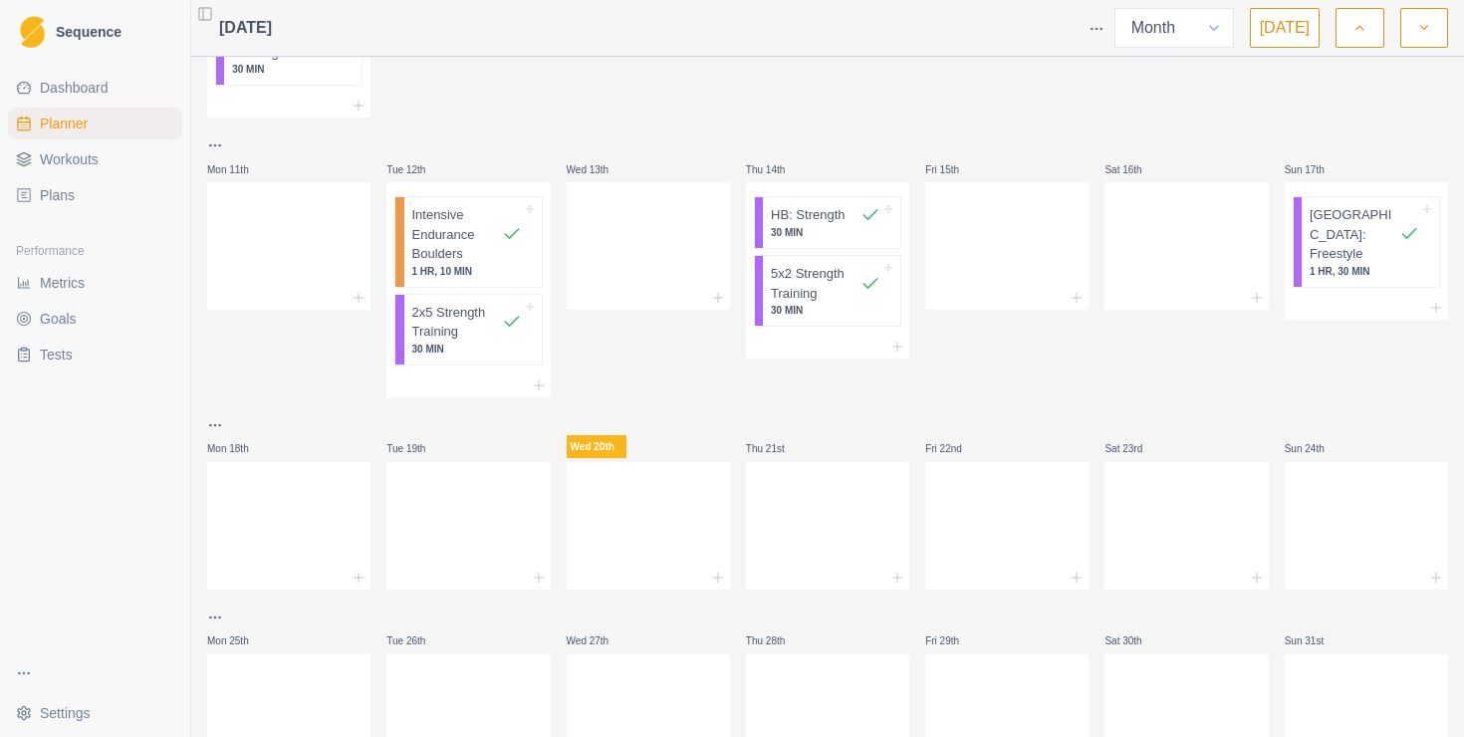
click at [639, 487] on div at bounding box center [648, 522] width 163 height 88
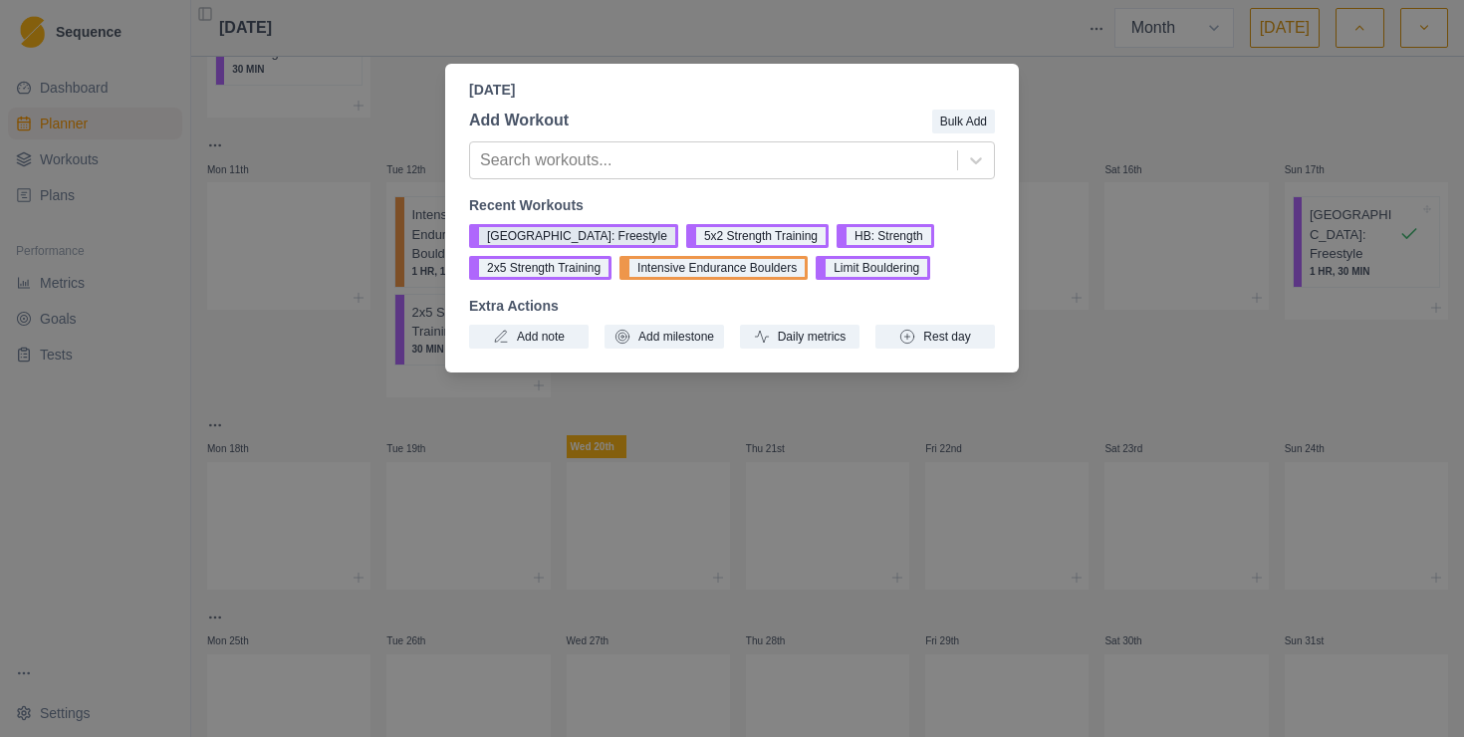
click at [534, 237] on button "[GEOGRAPHIC_DATA]: Freestyle" at bounding box center [573, 236] width 209 height 24
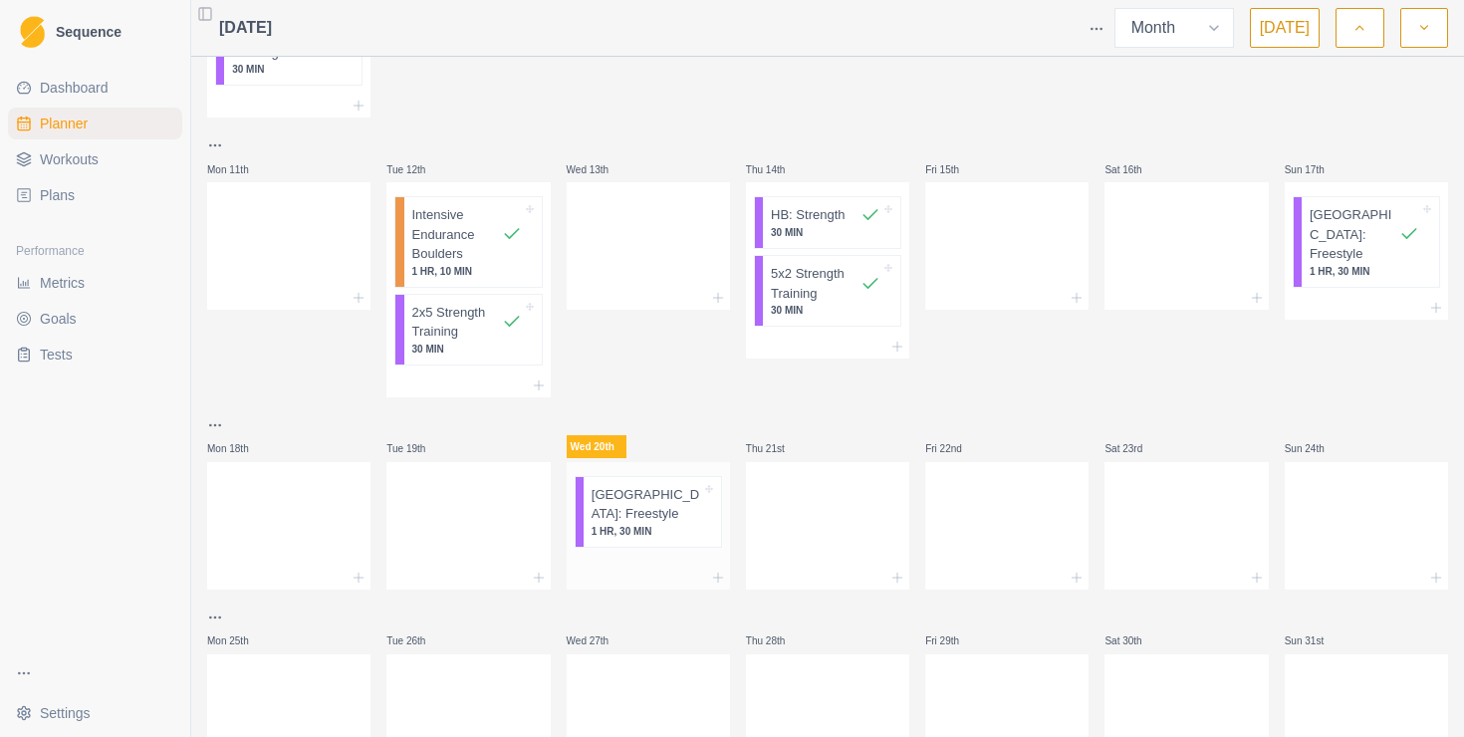
click at [670, 499] on p "[GEOGRAPHIC_DATA]: Freestyle" at bounding box center [646, 504] width 110 height 39
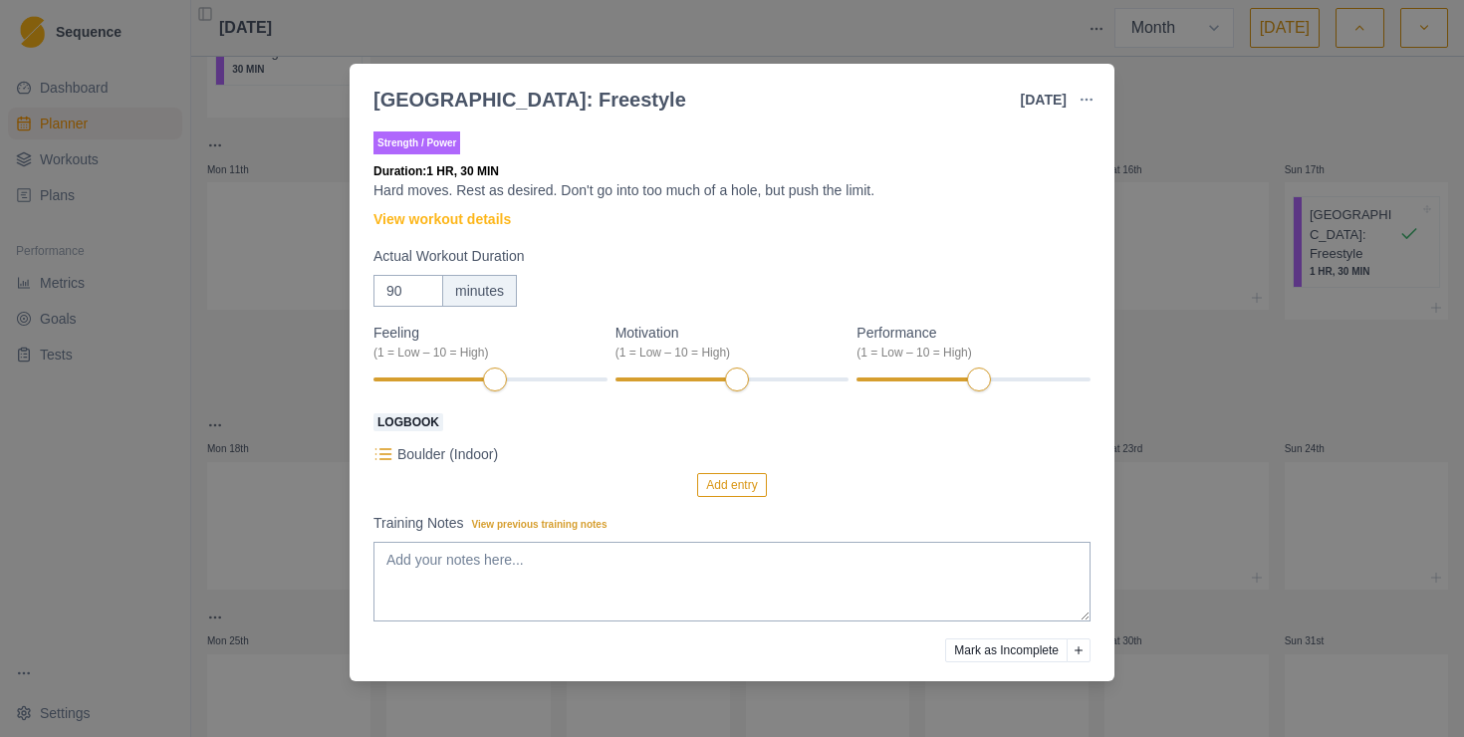
scroll to position [69, 0]
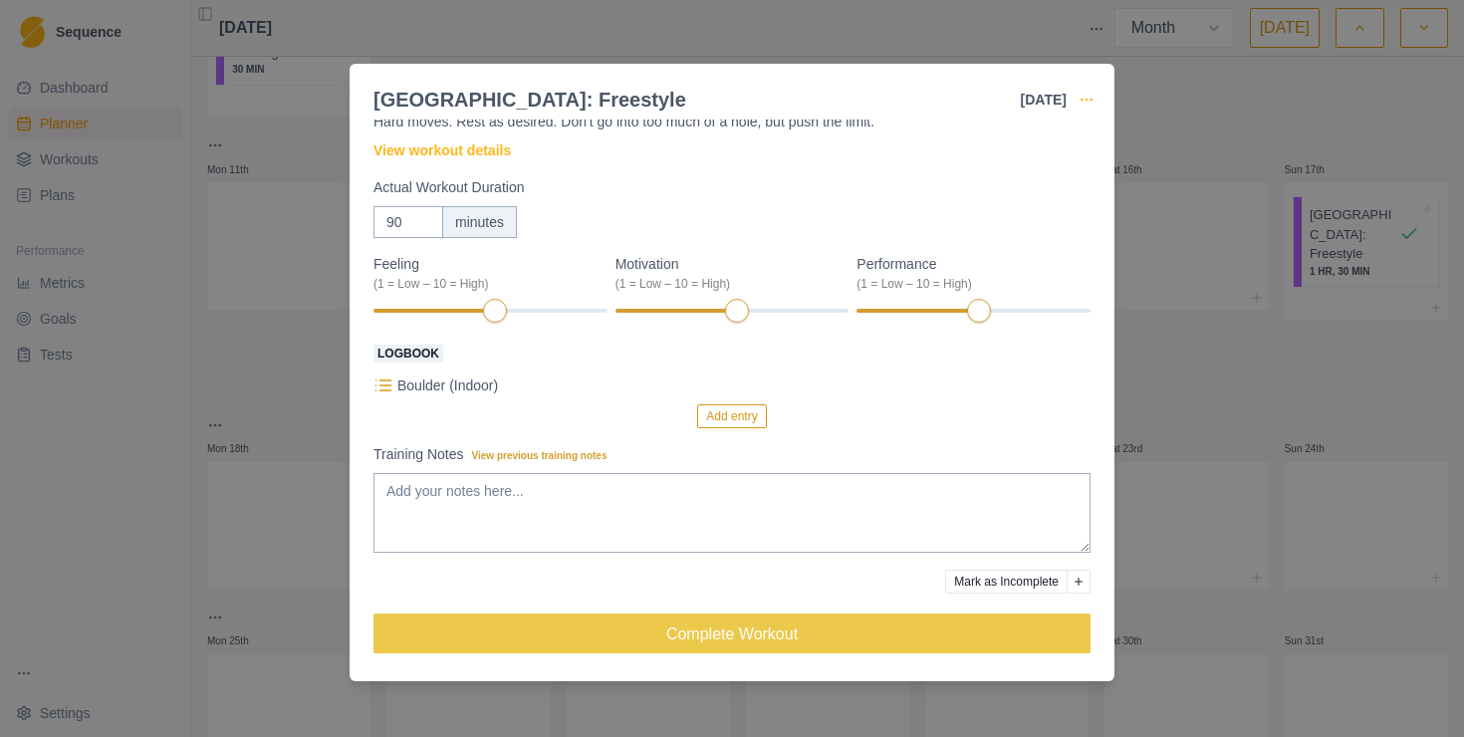
click at [1089, 102] on icon "button" at bounding box center [1086, 100] width 16 height 16
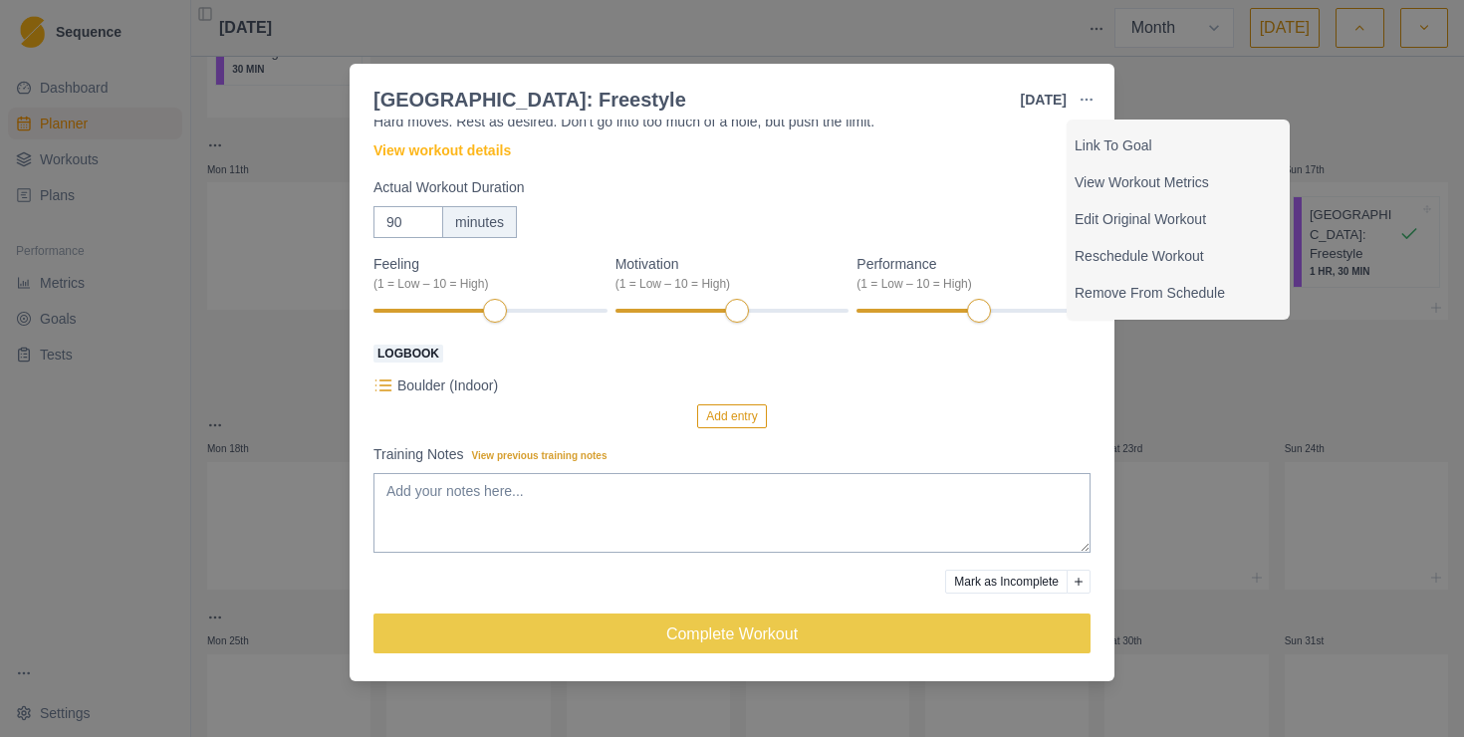
click at [1196, 371] on div "Boulder: Freestyle 20 Aug 2025 Link To Goal View Workout Metrics Edit Original …" at bounding box center [732, 368] width 1464 height 737
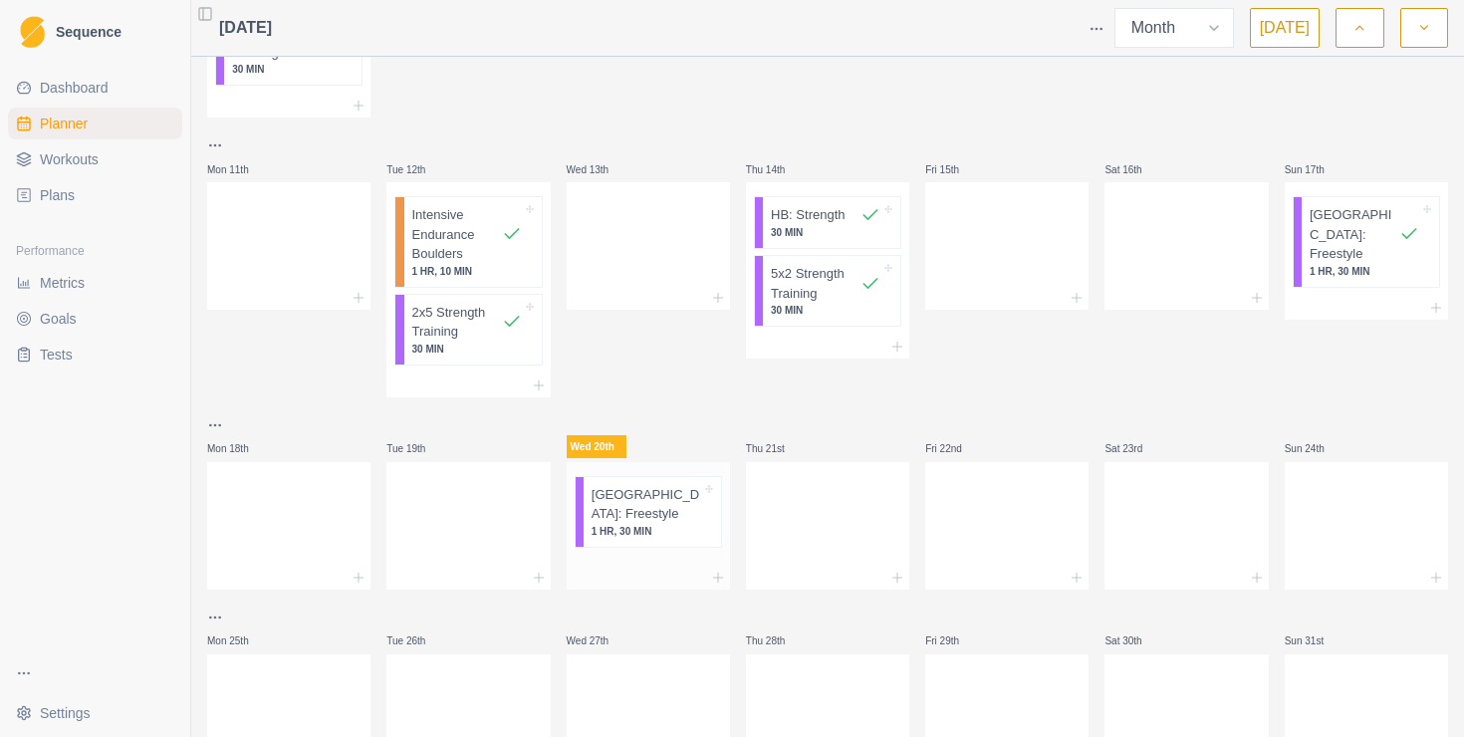
click at [693, 490] on p "[GEOGRAPHIC_DATA]: Freestyle" at bounding box center [646, 504] width 110 height 39
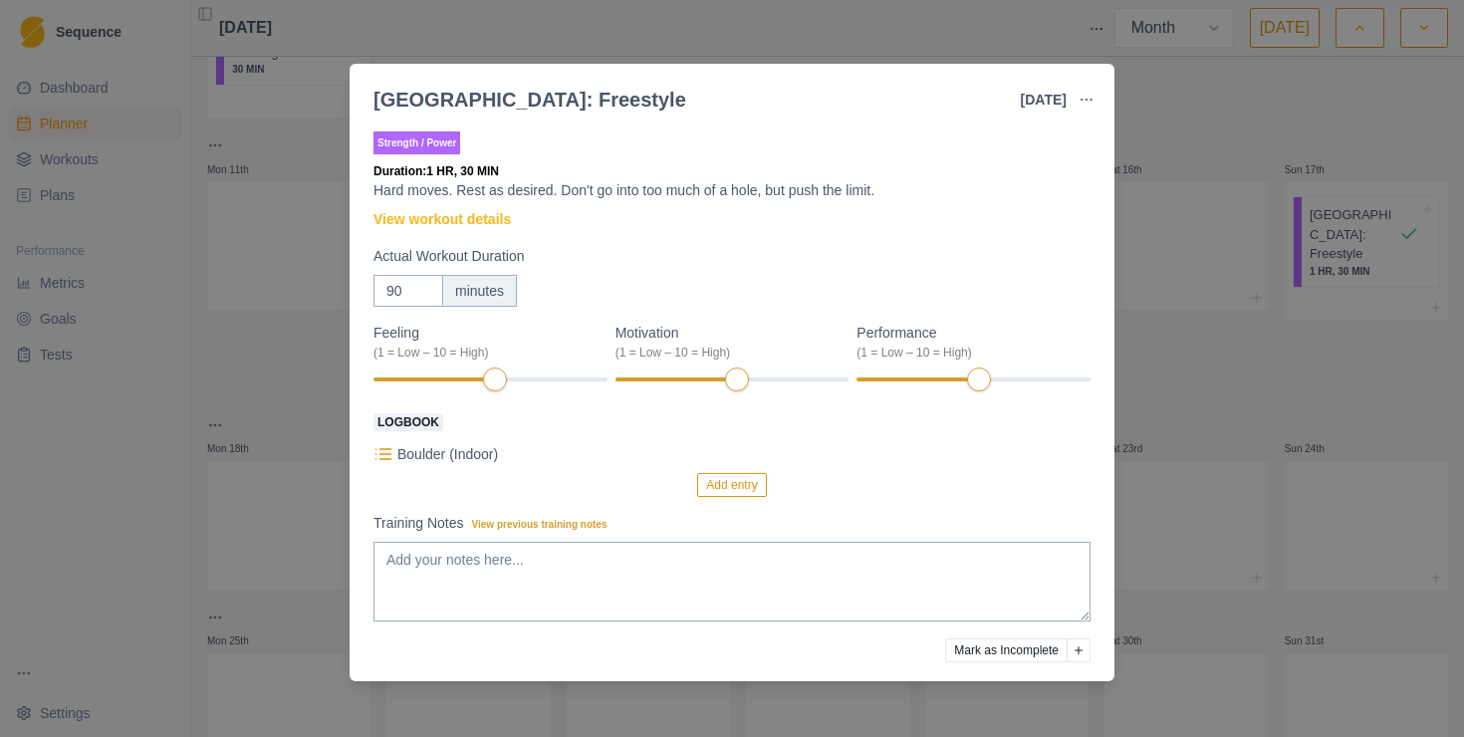
click at [1096, 104] on button "button" at bounding box center [1086, 100] width 40 height 40
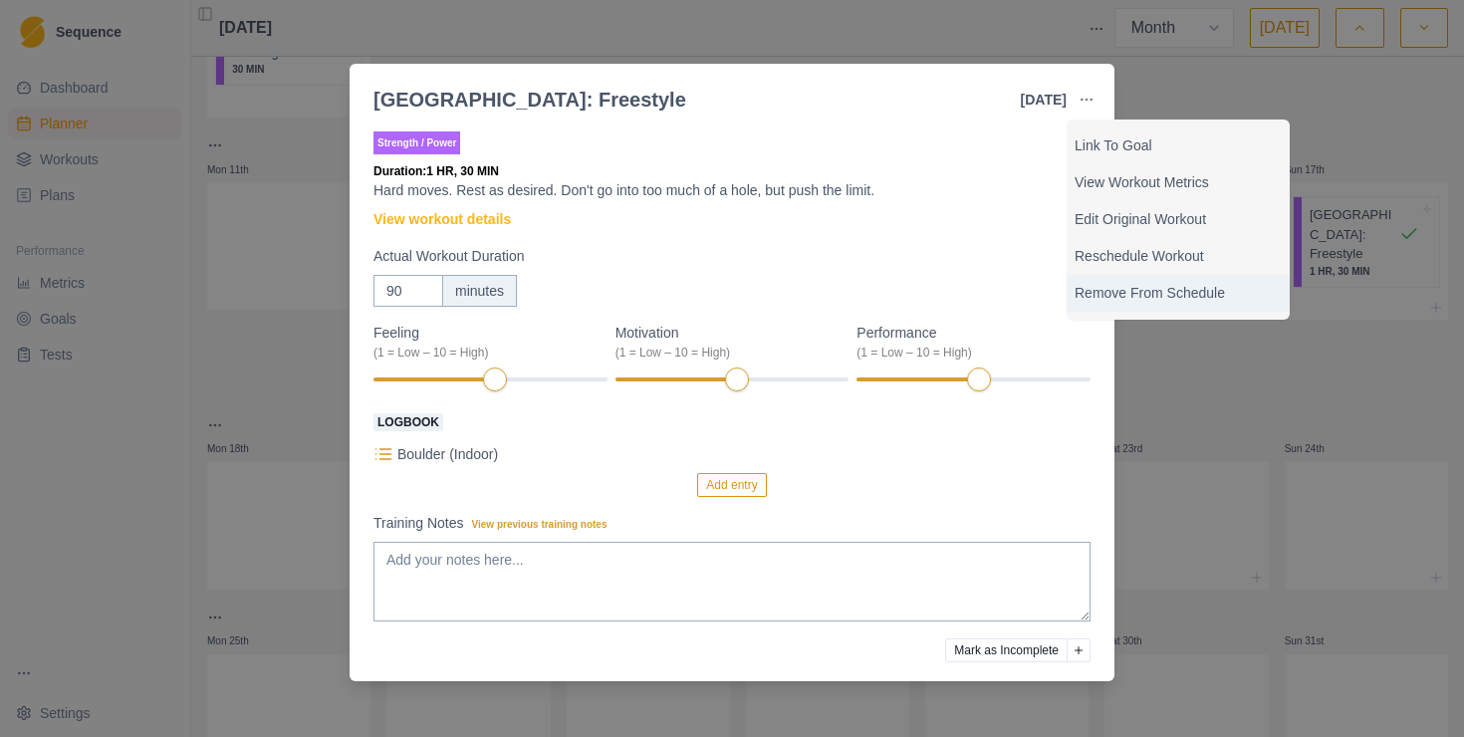
click at [1103, 293] on p "Remove From Schedule" at bounding box center [1177, 293] width 207 height 21
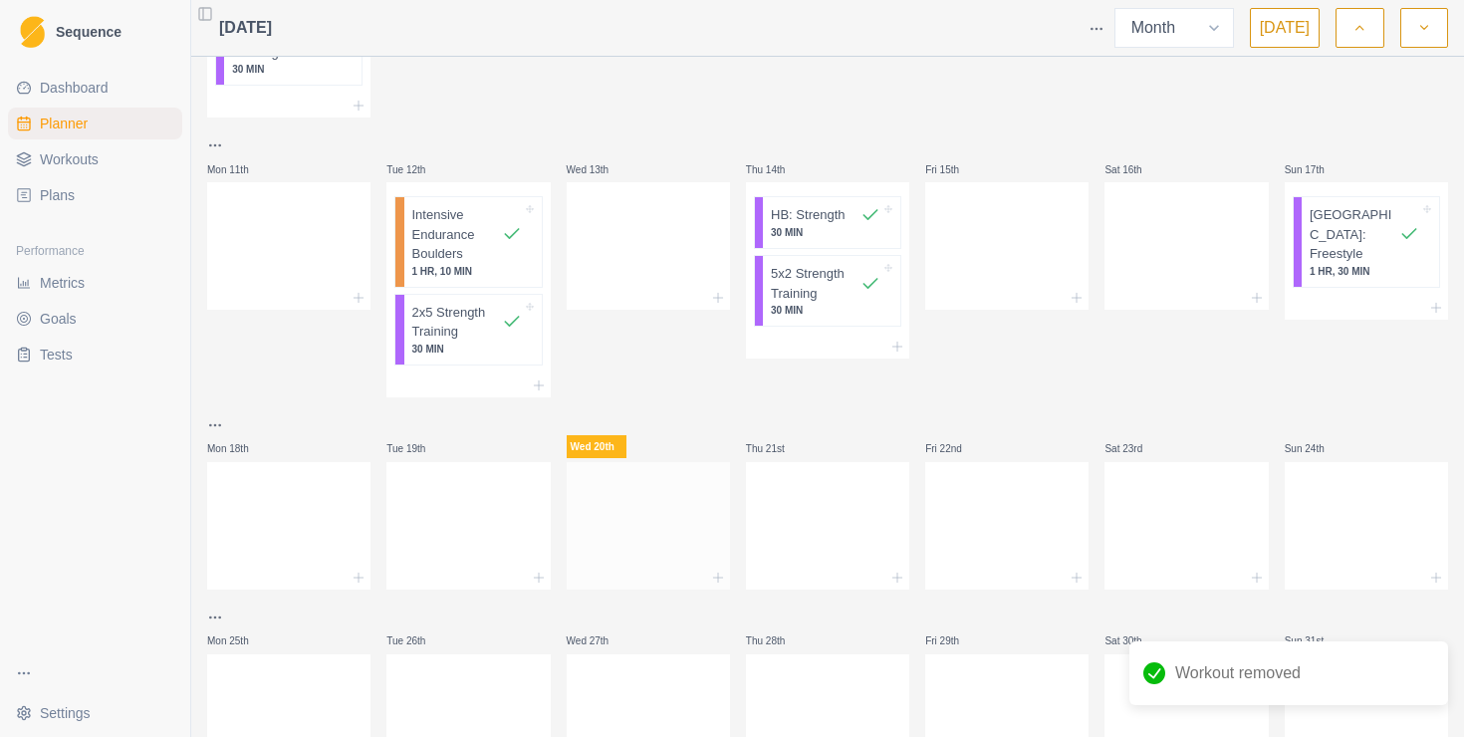
click at [655, 514] on div at bounding box center [648, 522] width 163 height 88
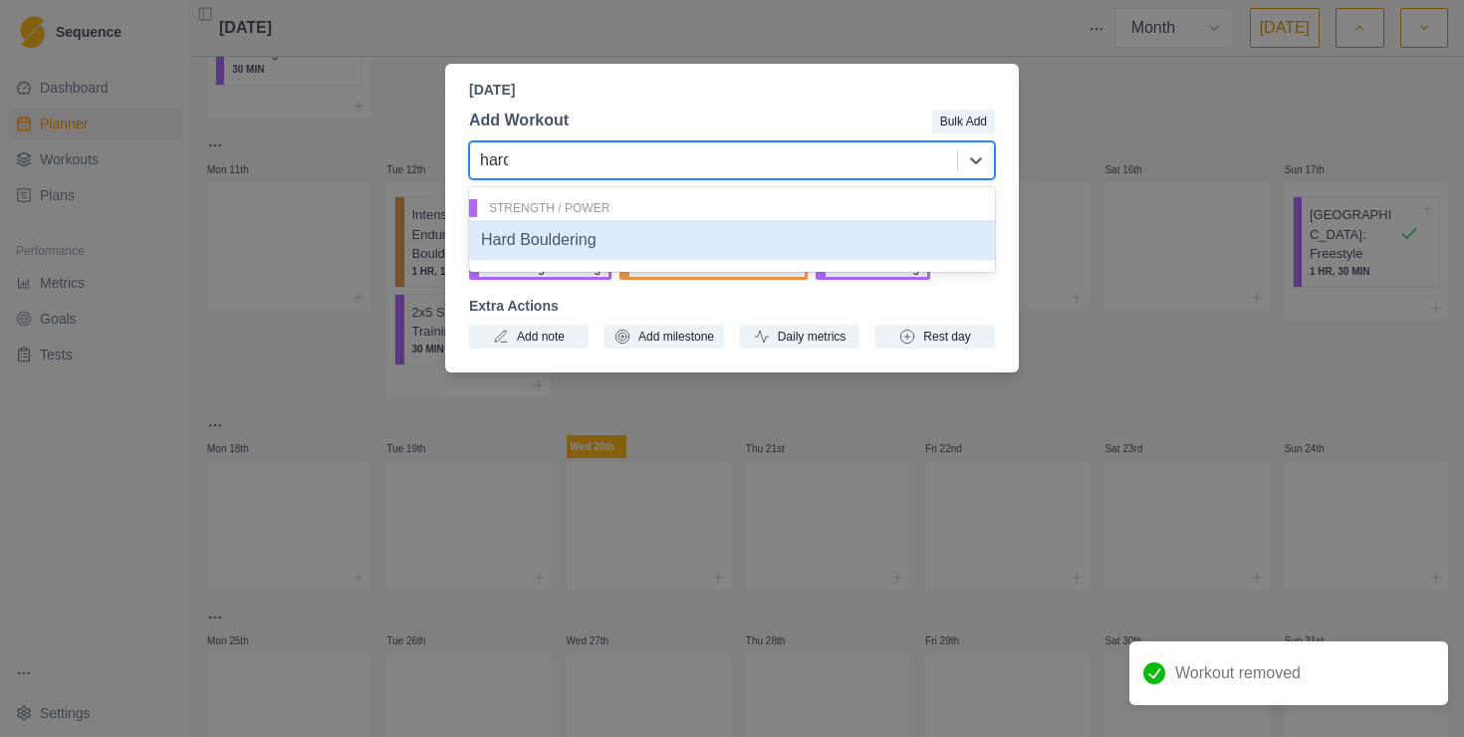
type input "hard"
click at [693, 237] on div "Hard Bouldering" at bounding box center [732, 240] width 526 height 40
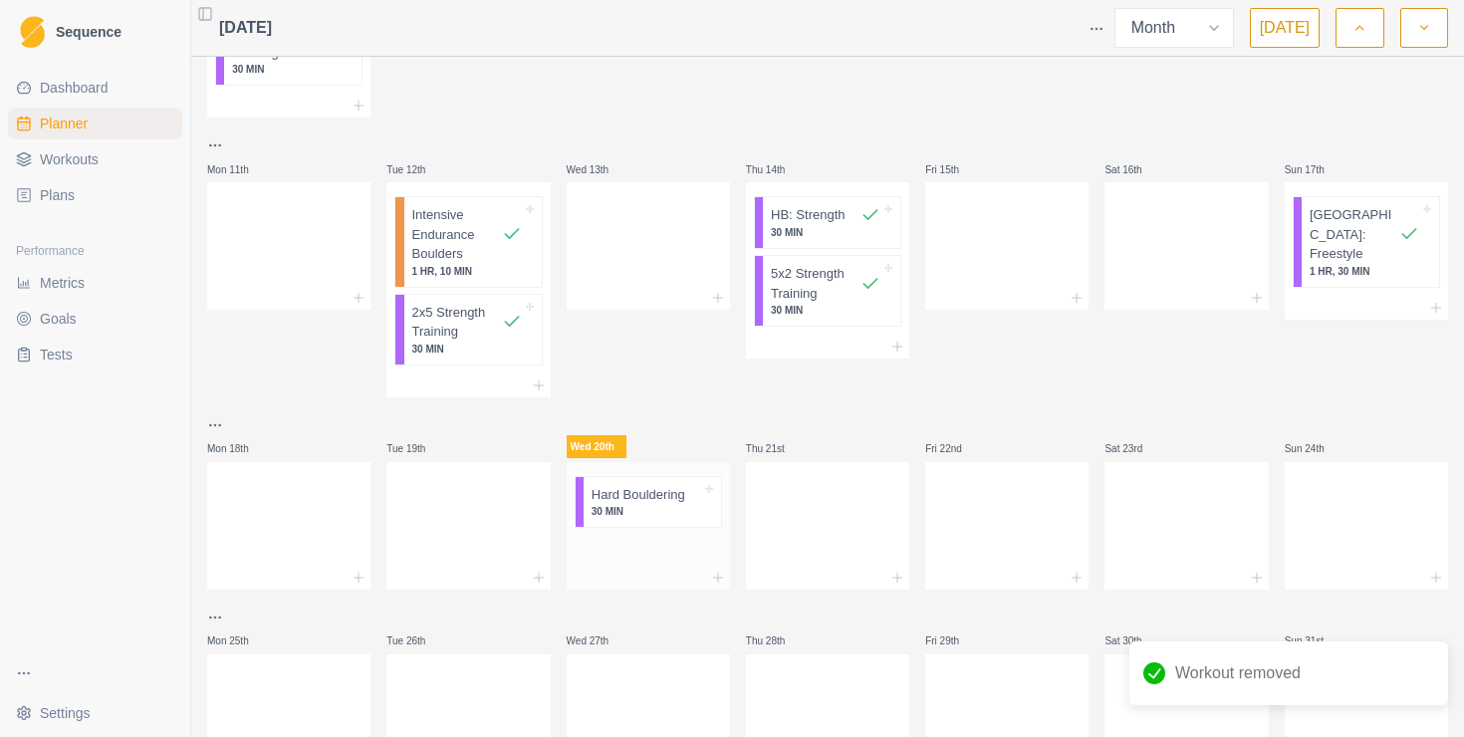
click at [630, 493] on p "Hard Bouldering" at bounding box center [638, 495] width 94 height 20
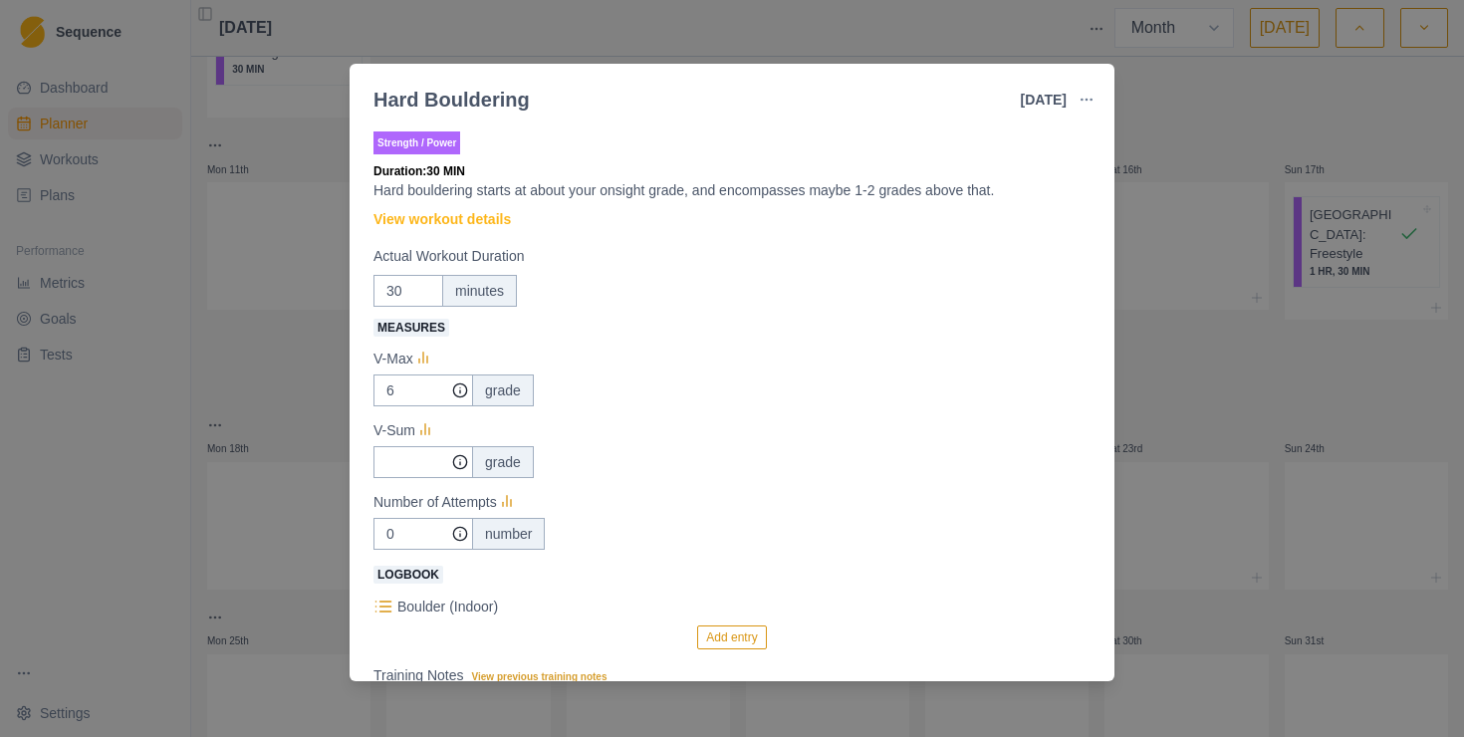
scroll to position [221, 0]
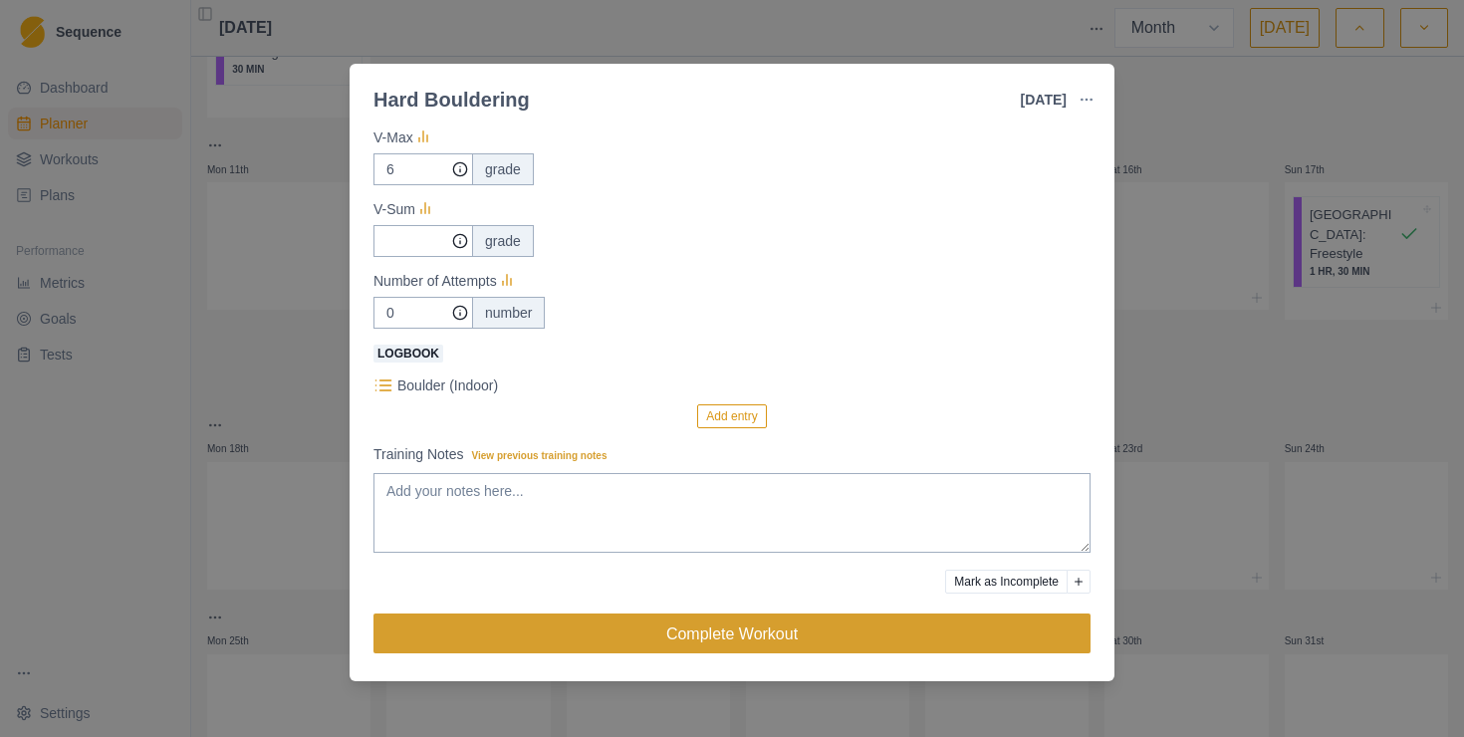
click at [779, 635] on button "Complete Workout" at bounding box center [731, 633] width 717 height 40
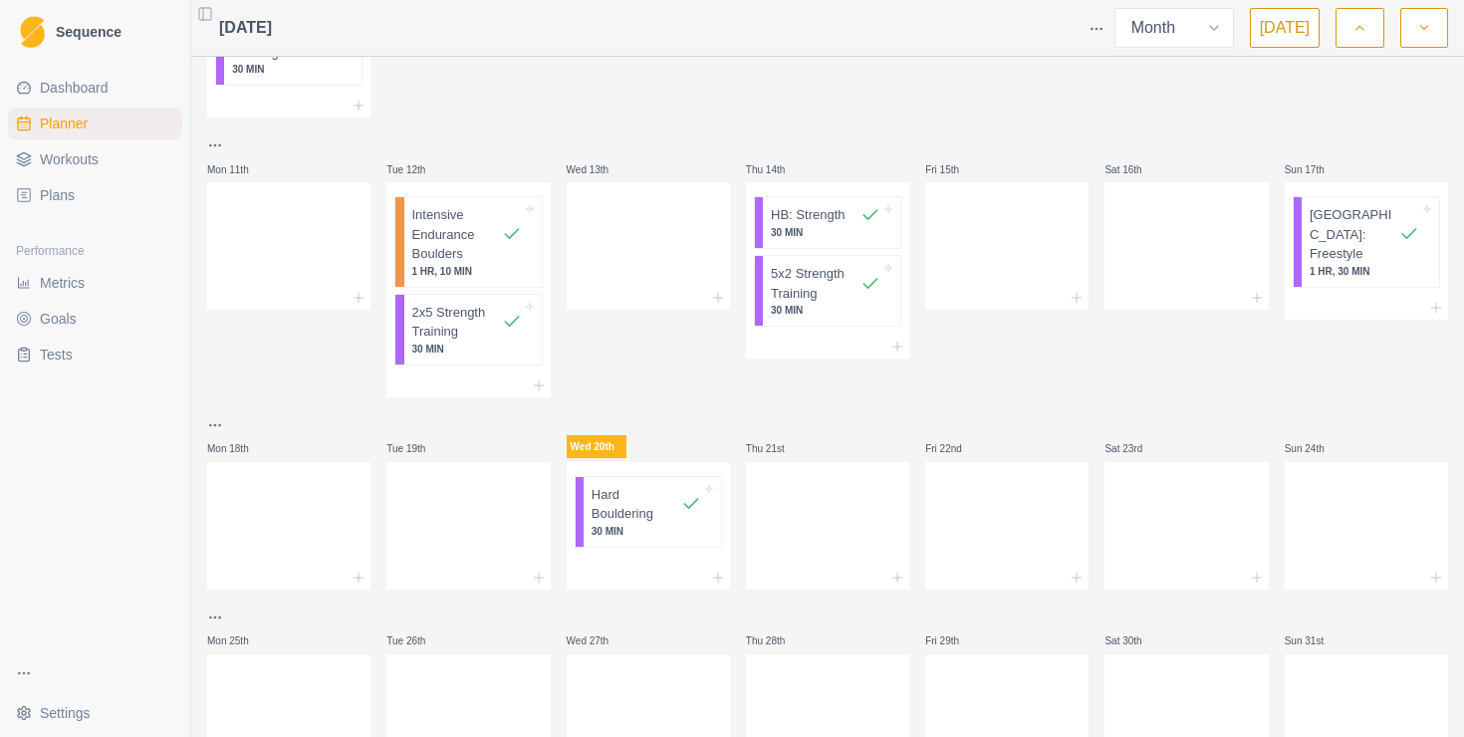
scroll to position [590, 0]
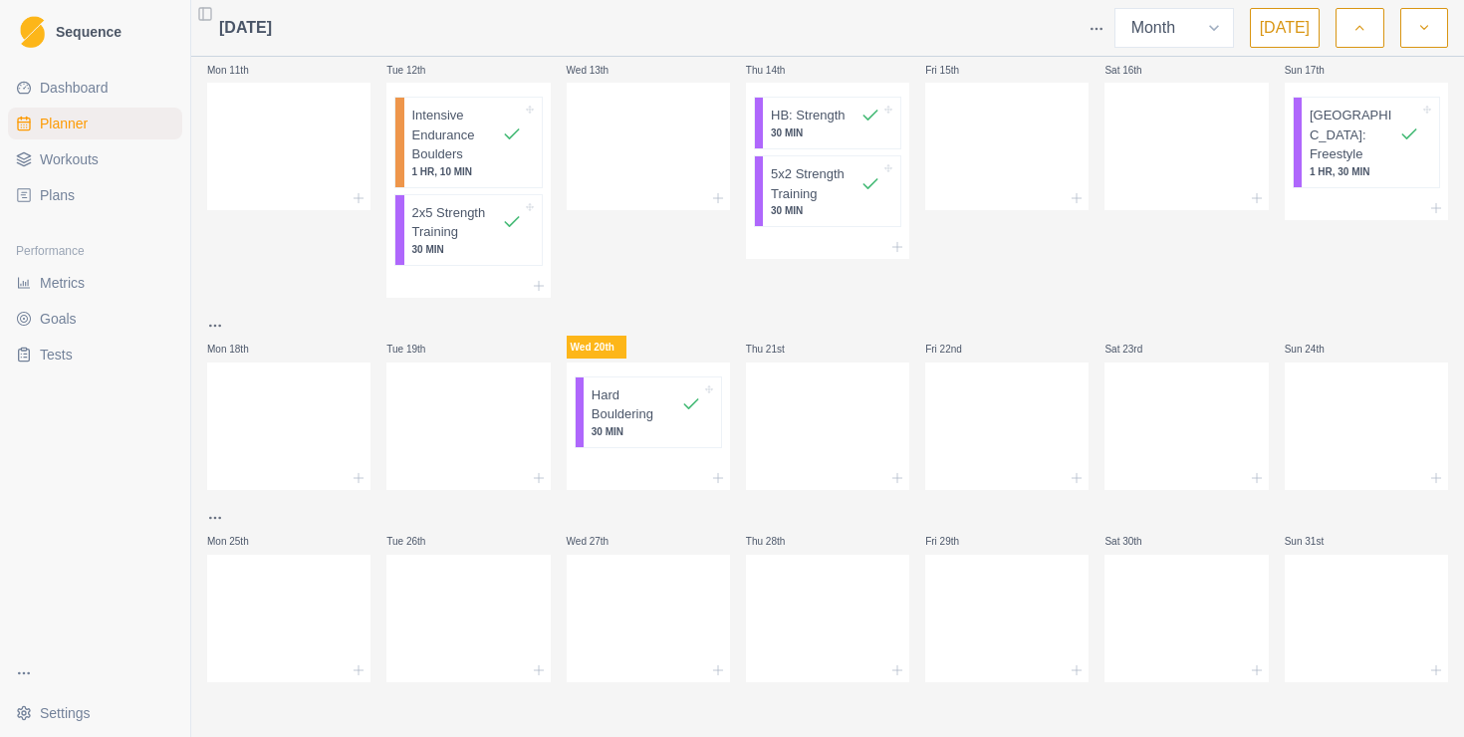
click at [72, 707] on html "Sequence Dashboard Planner Workouts Plans Performance Metrics Goals Tests Setti…" at bounding box center [732, 368] width 1464 height 737
click at [293, 661] on link "Account" at bounding box center [300, 667] width 218 height 32
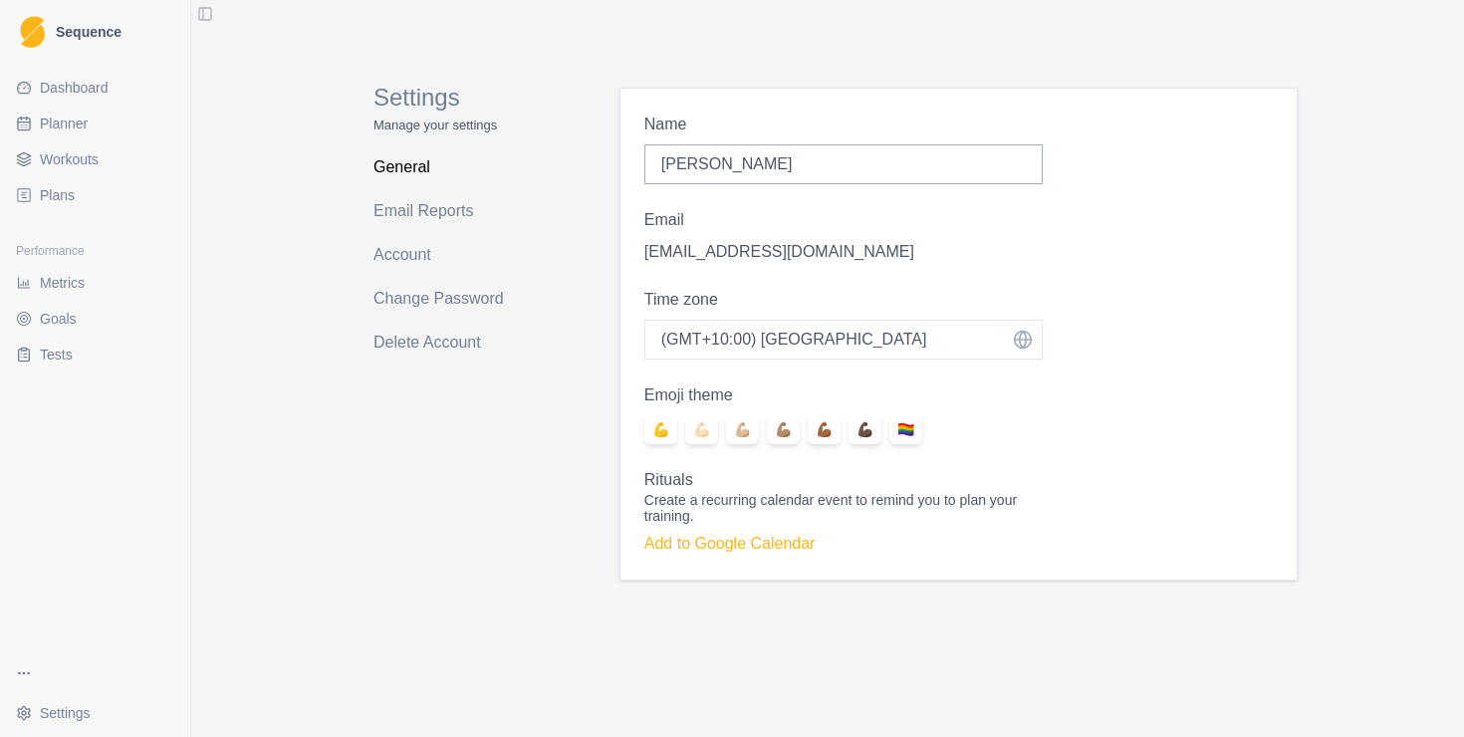
click at [68, 157] on span "Workouts" at bounding box center [69, 159] width 59 height 20
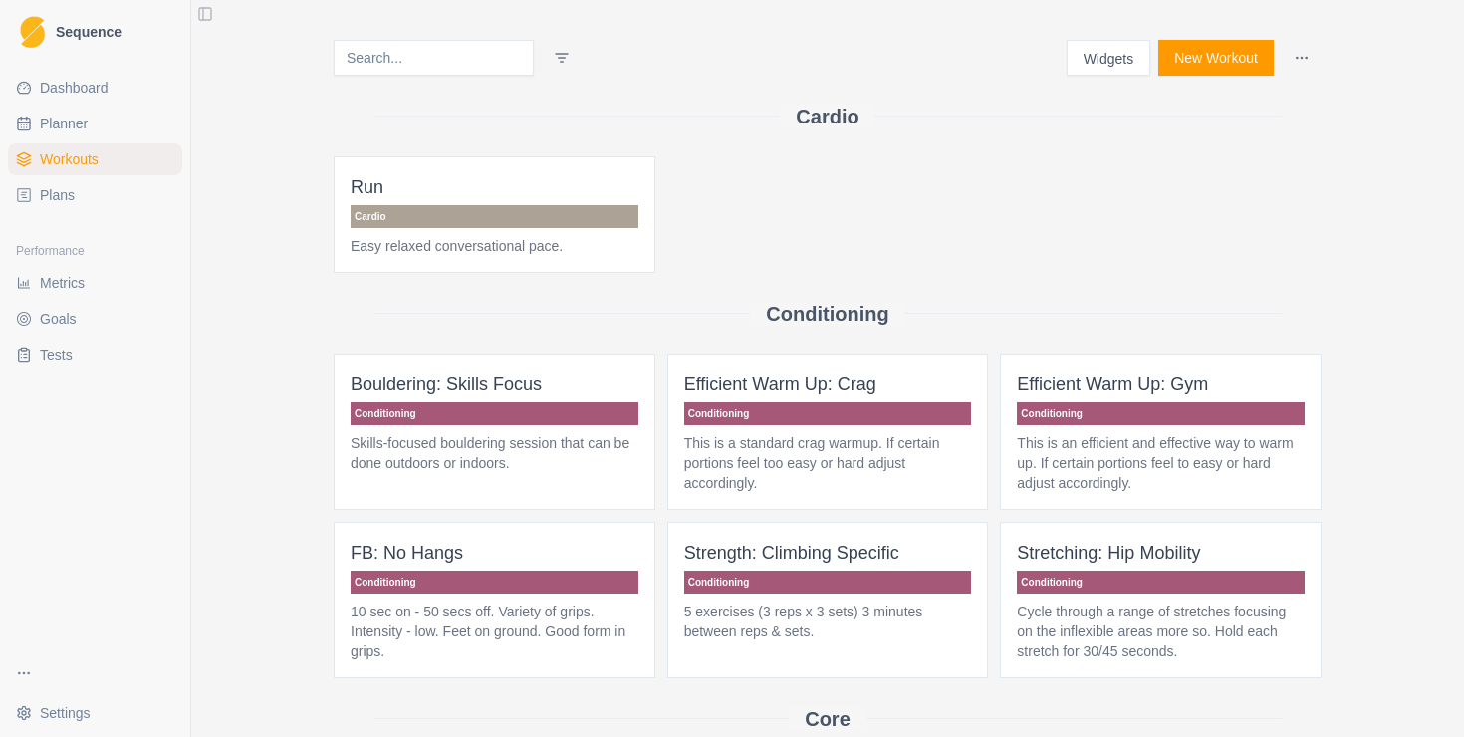
click at [444, 54] on input at bounding box center [434, 58] width 200 height 36
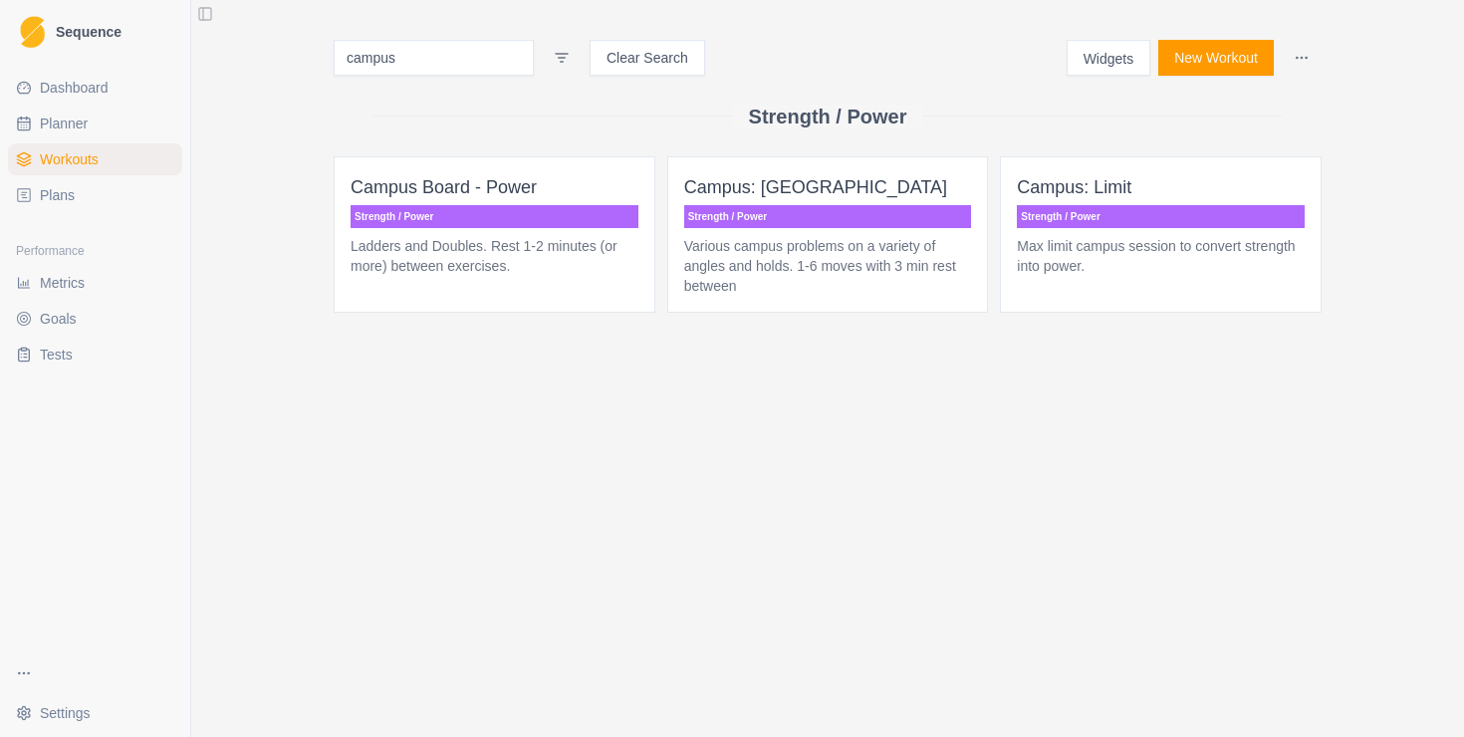
type input "campus"
click at [452, 250] on p "Ladders and Doubles. Rest 1-2 minutes (or more) between exercises." at bounding box center [494, 256] width 288 height 40
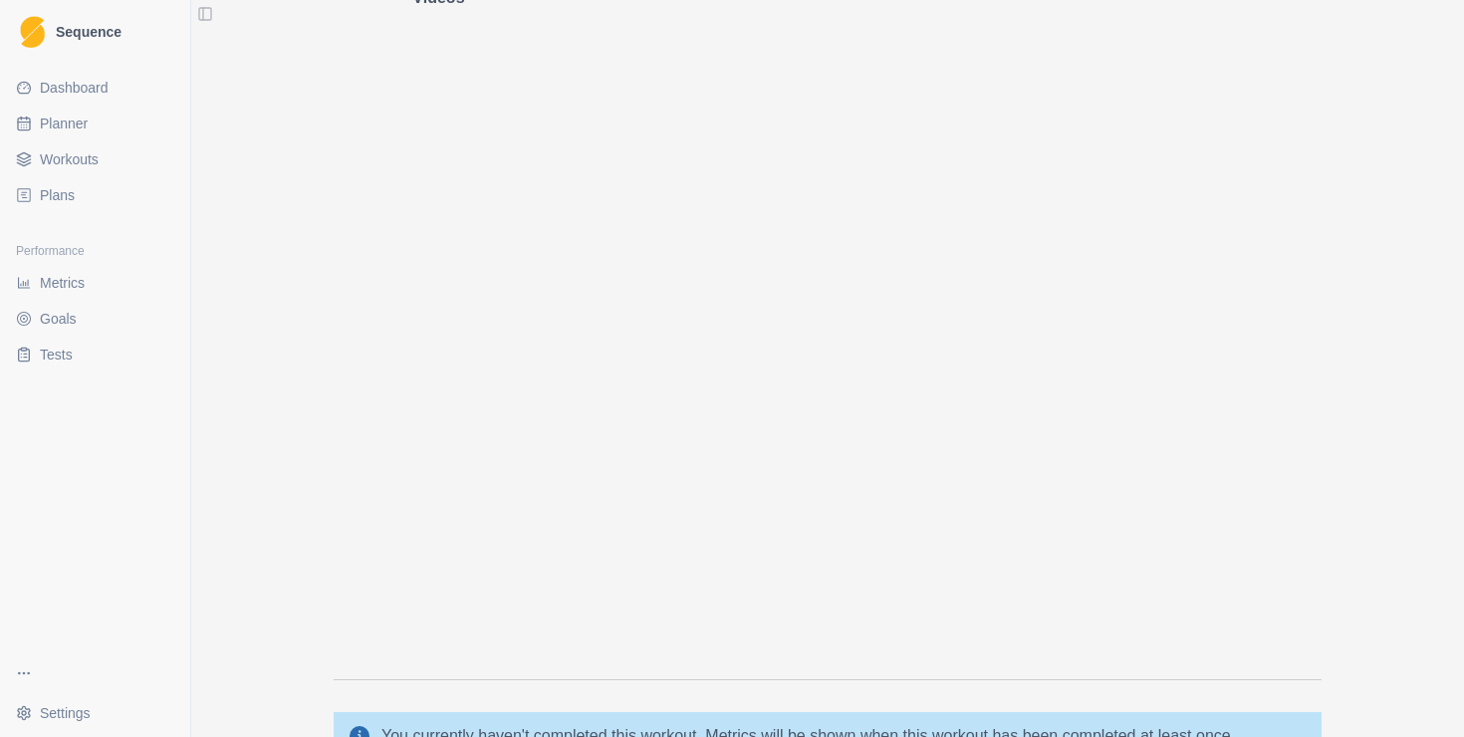
scroll to position [1122, 0]
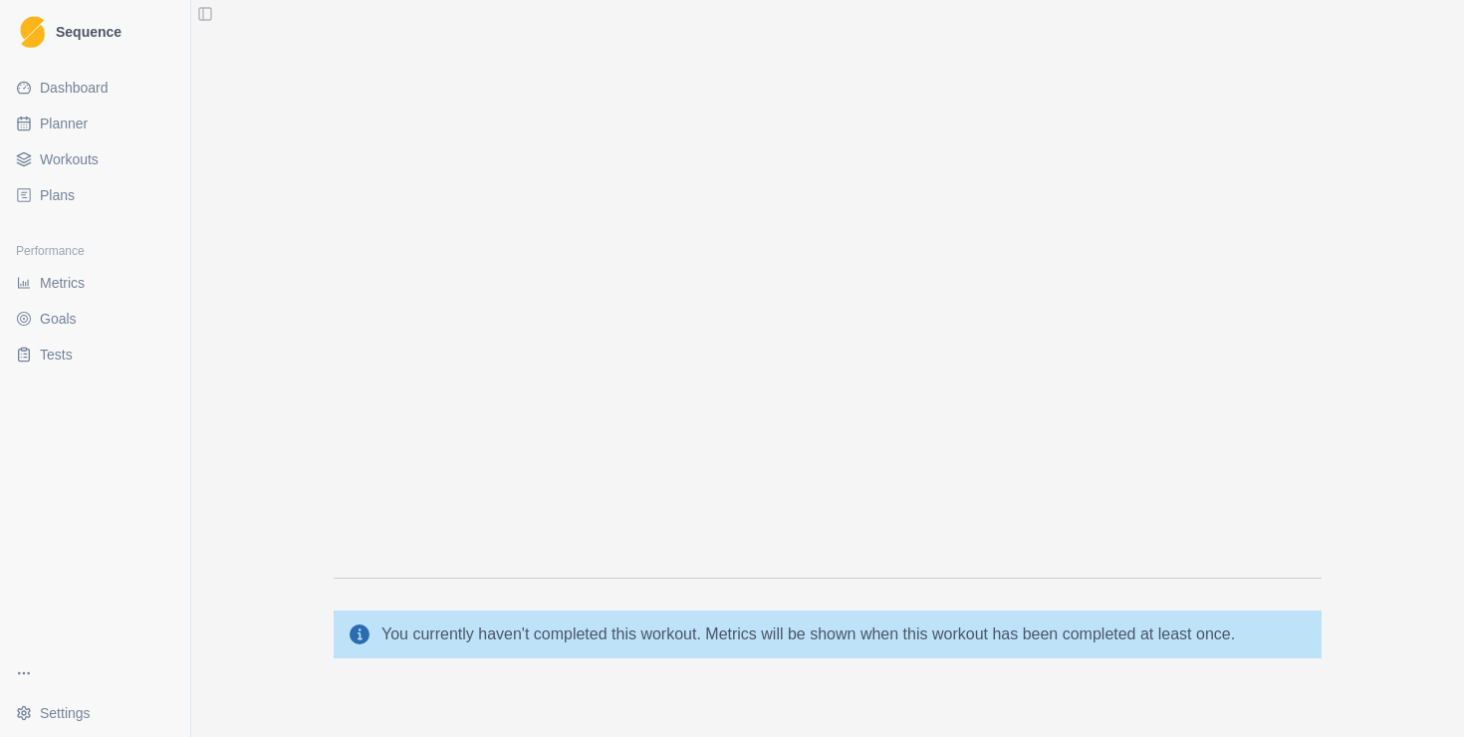
click at [69, 151] on span "Workouts" at bounding box center [69, 159] width 59 height 20
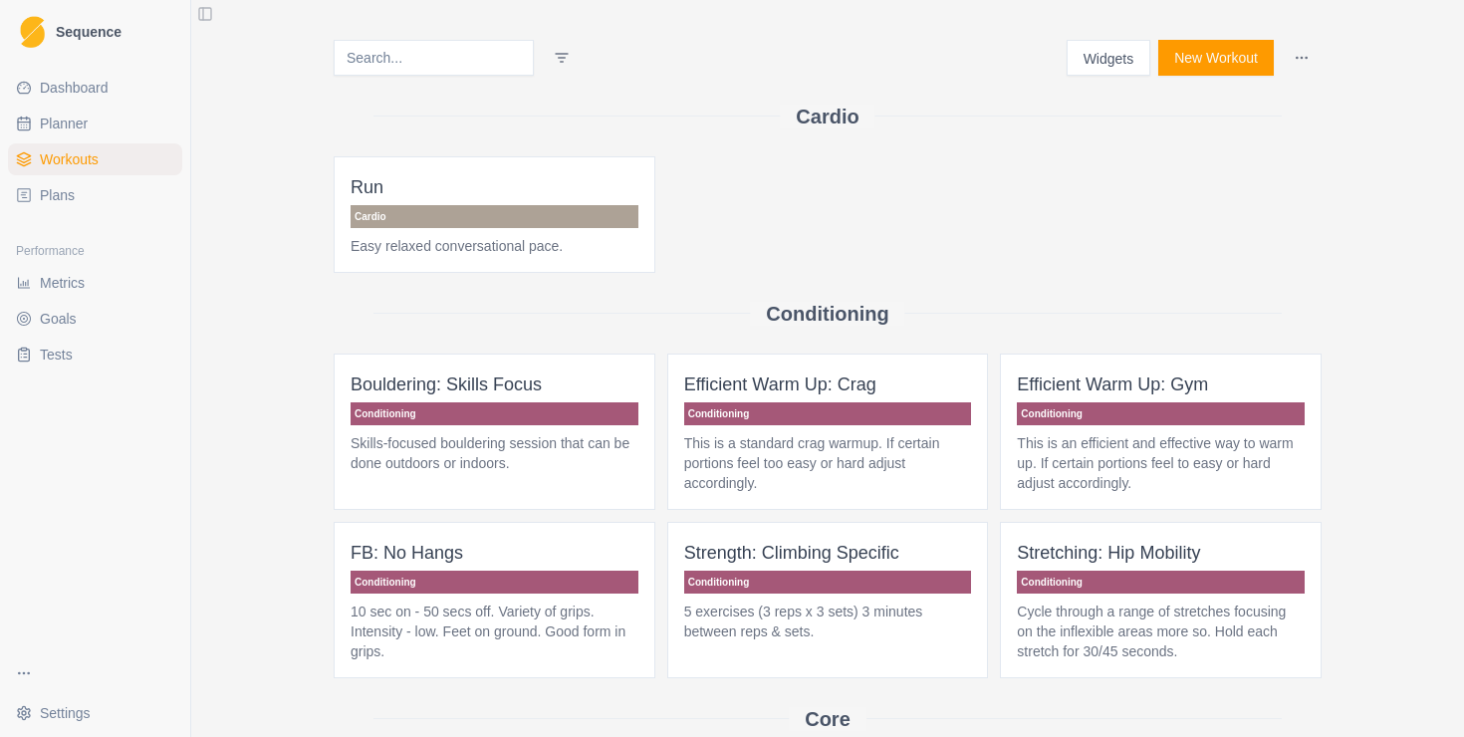
click at [467, 41] on input at bounding box center [434, 58] width 200 height 36
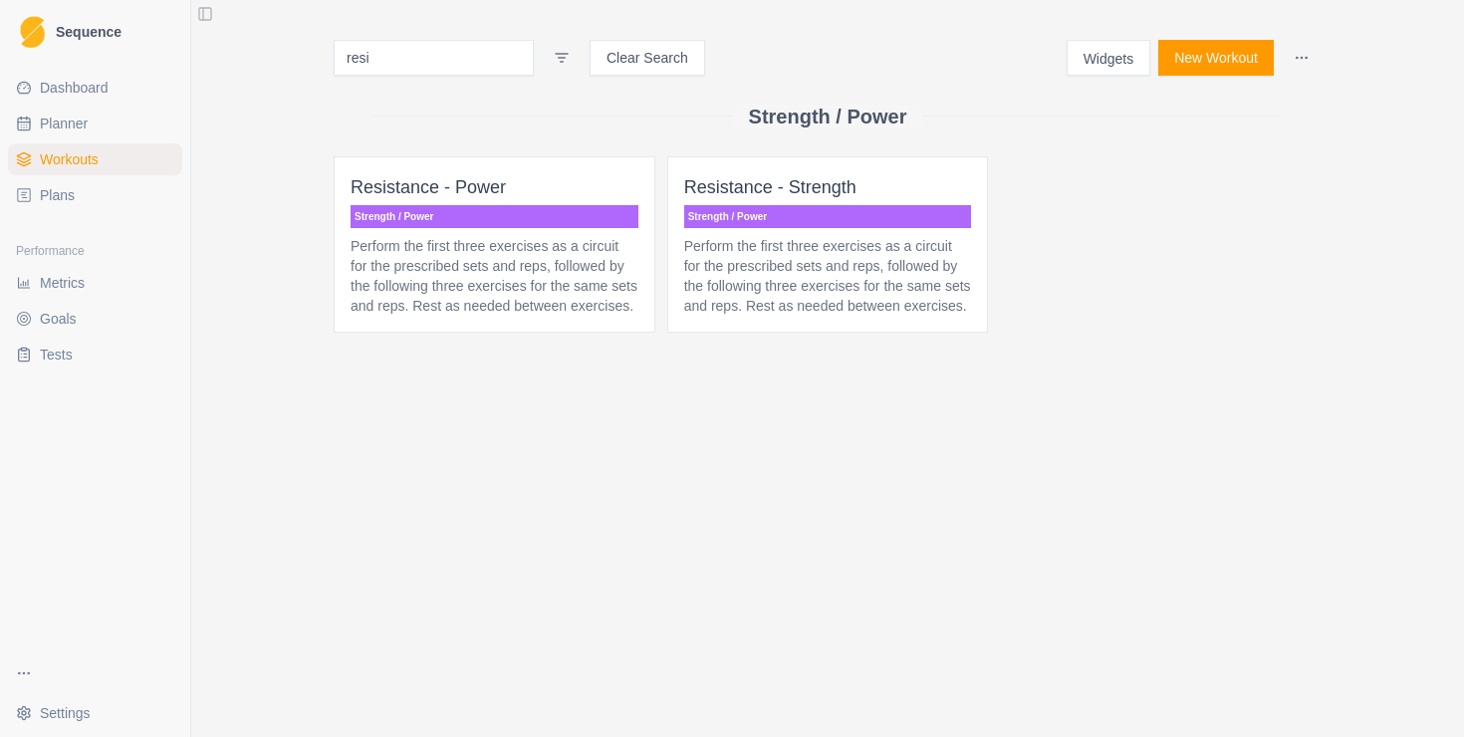
type input "resi"
click at [405, 337] on html "Sequence Dashboard Planner Workouts Plans Performance Metrics Goals Tests Setti…" at bounding box center [732, 368] width 1464 height 737
click at [417, 278] on p "Perform the first three exercises as a circuit for the prescribed sets and reps…" at bounding box center [494, 276] width 288 height 80
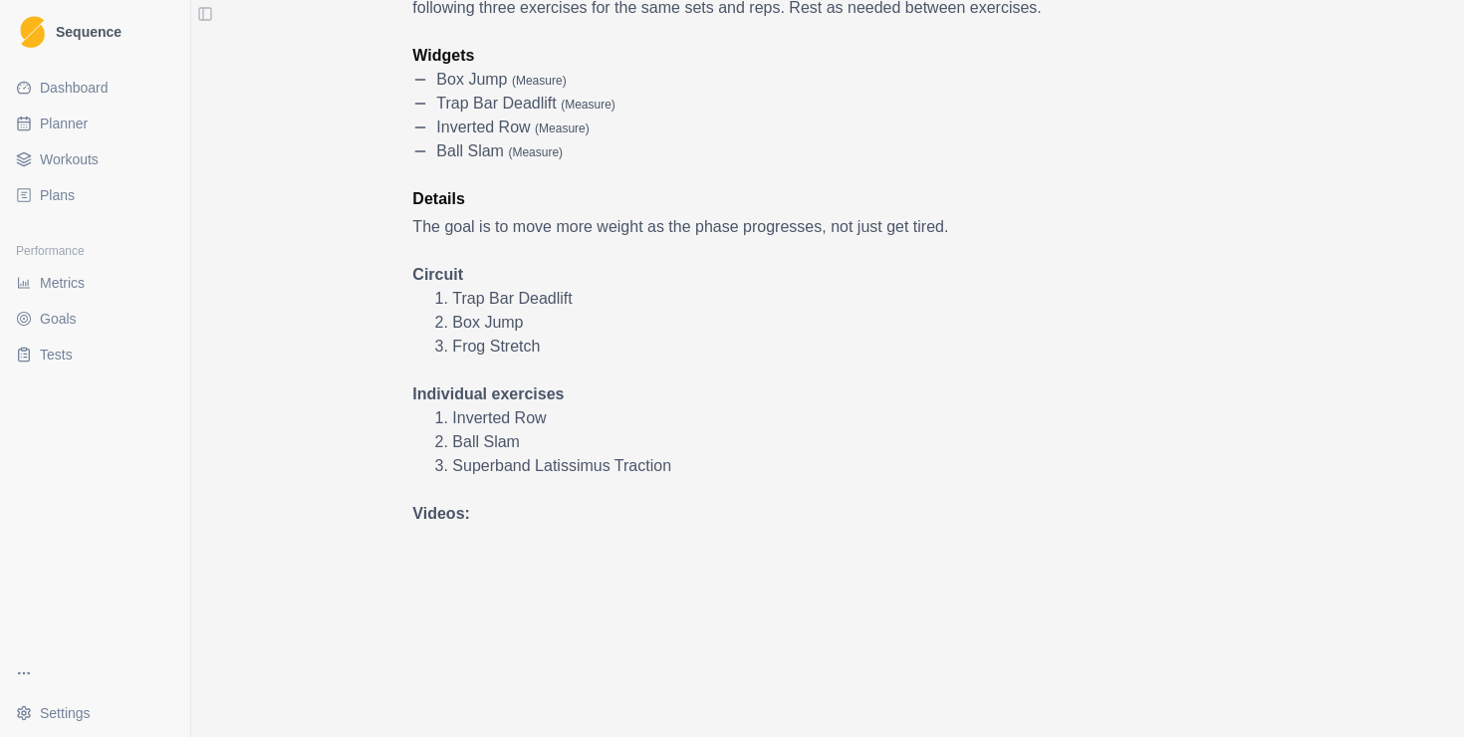
scroll to position [306, 0]
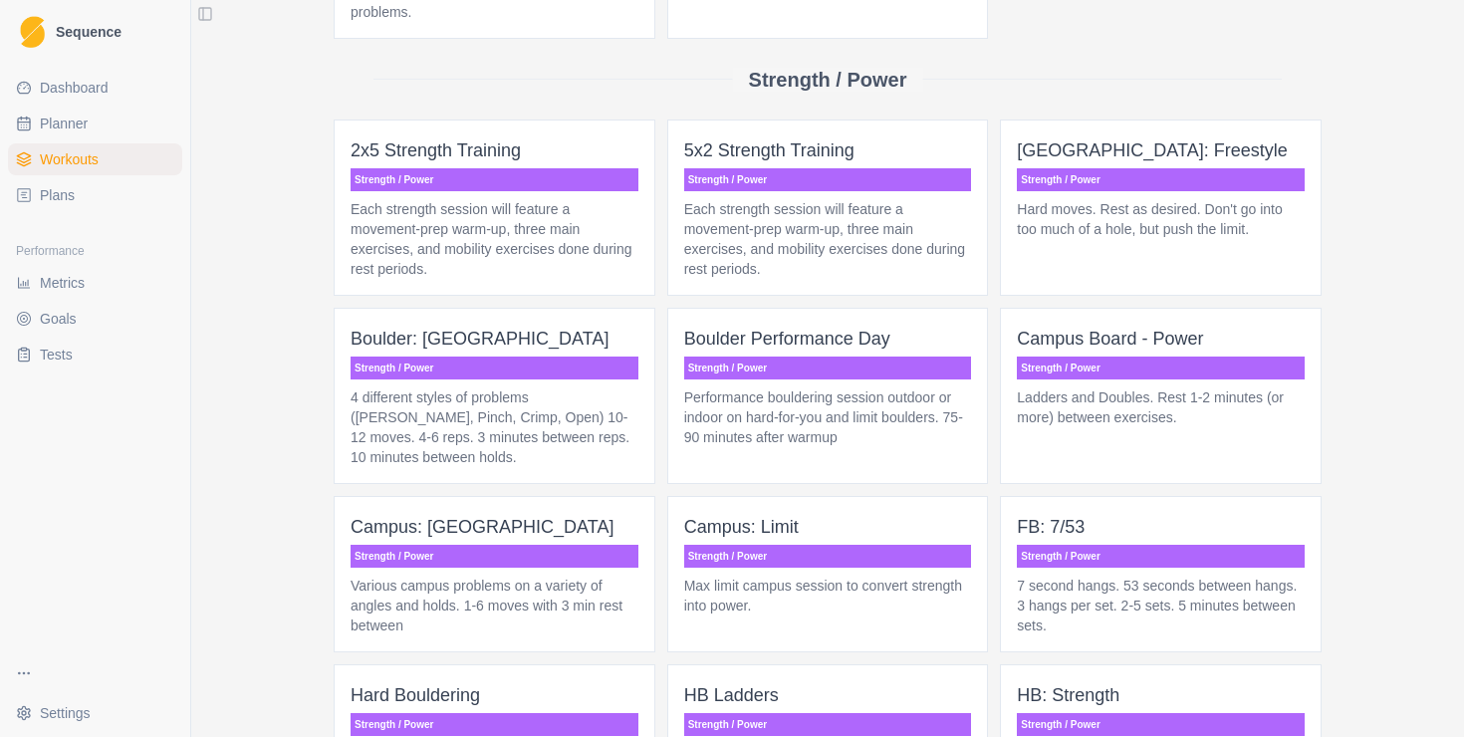
scroll to position [1810, 0]
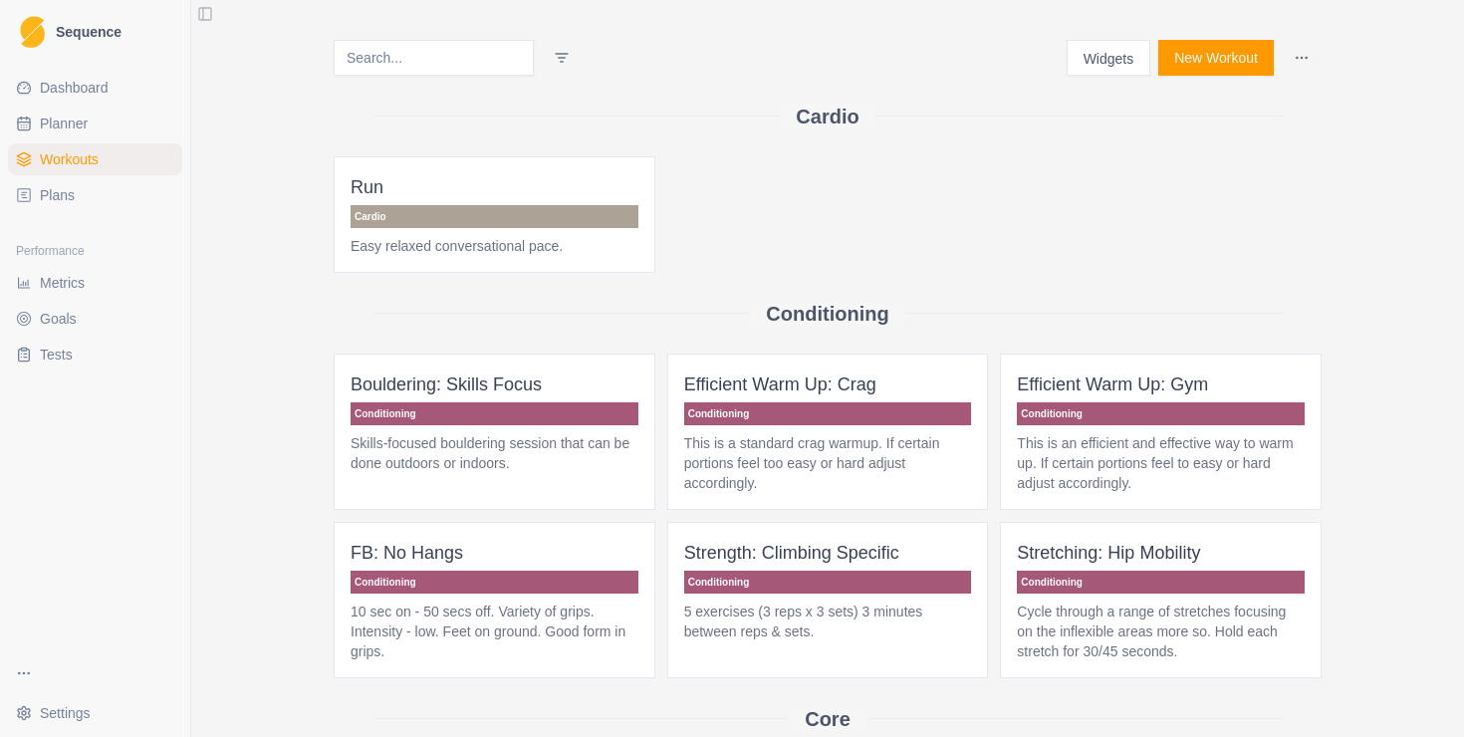
click at [434, 60] on input at bounding box center [434, 58] width 200 height 36
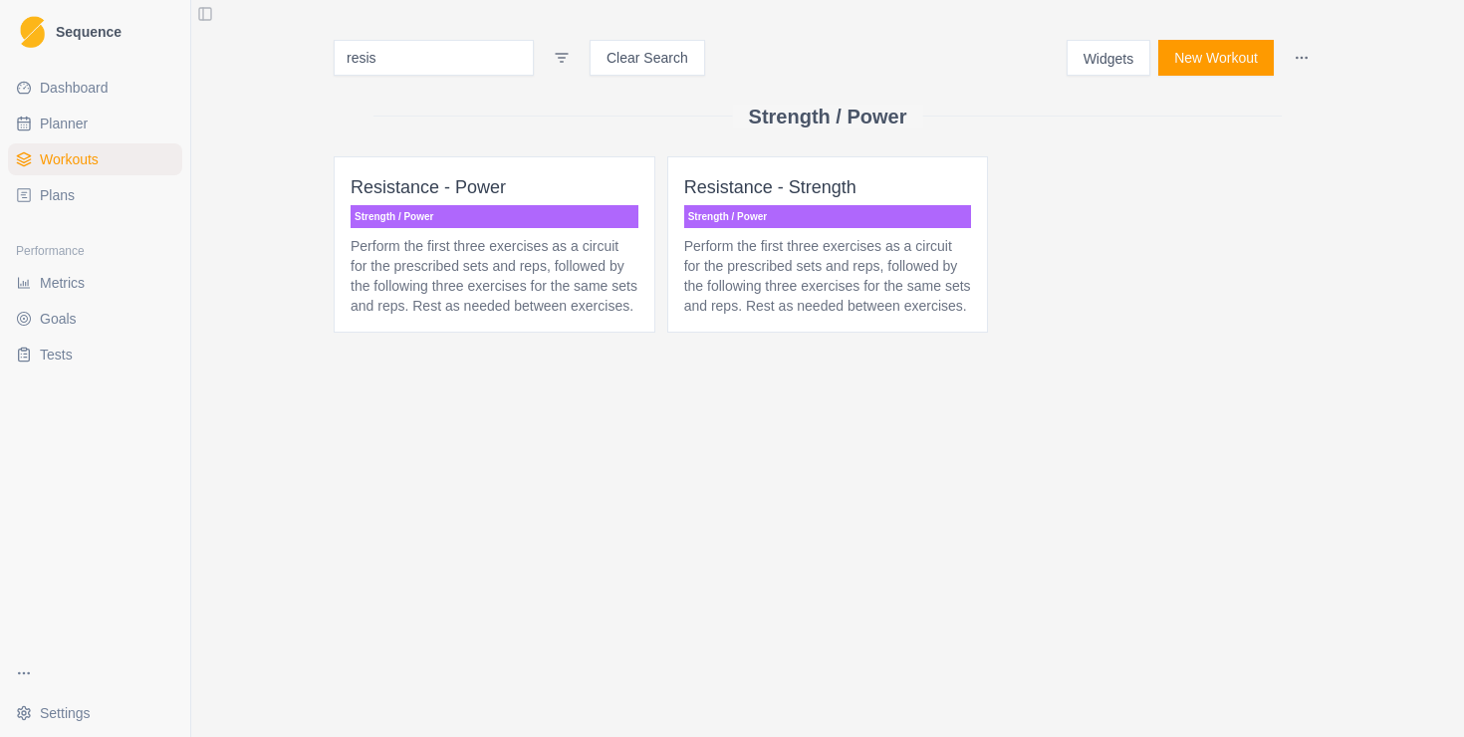
type input "resis"
click at [760, 200] on p "Resistance - Strength" at bounding box center [828, 187] width 288 height 28
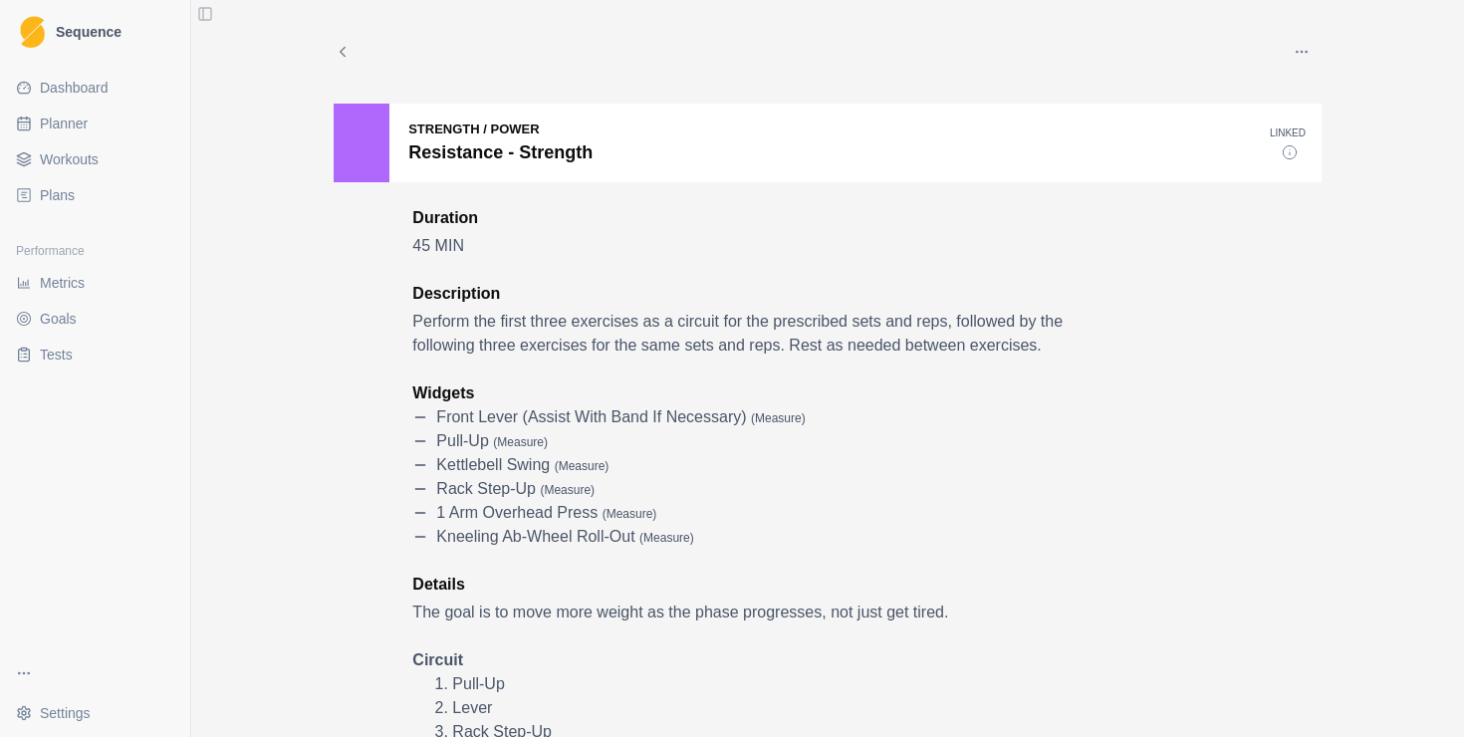
scroll to position [182, 0]
